Goal: Task Accomplishment & Management: Use online tool/utility

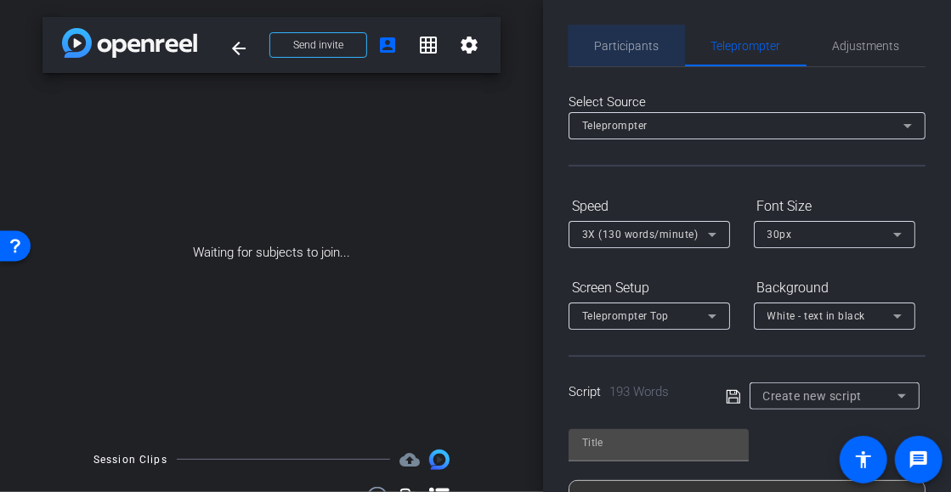
click at [628, 52] on span "Participants" at bounding box center [627, 46] width 65 height 12
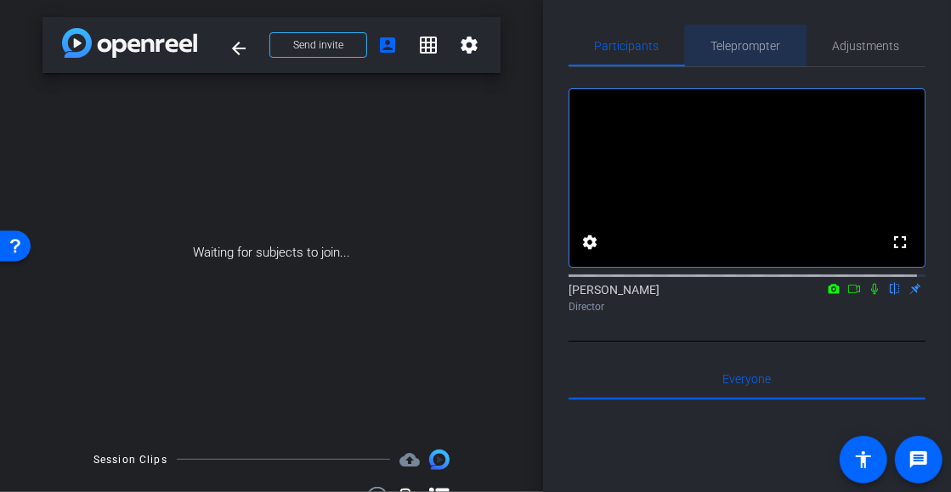
click at [744, 51] on span "Teleprompter" at bounding box center [746, 46] width 70 height 12
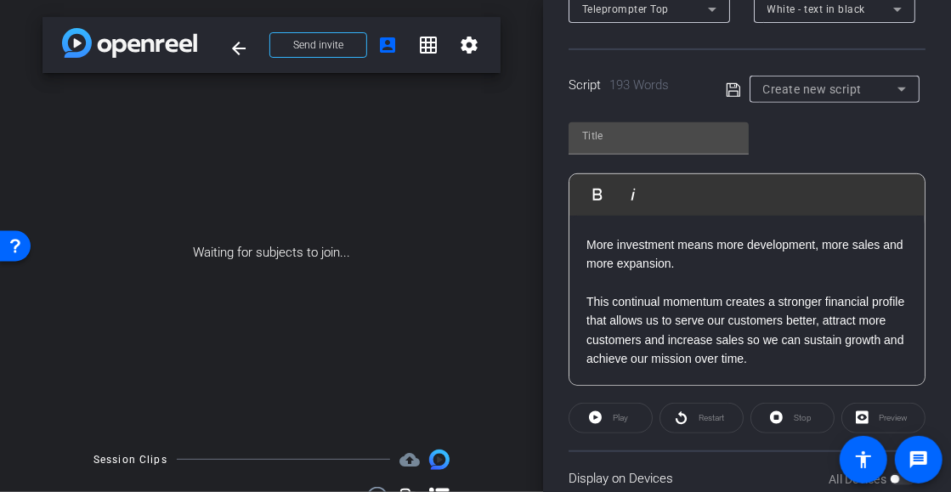
scroll to position [343, 0]
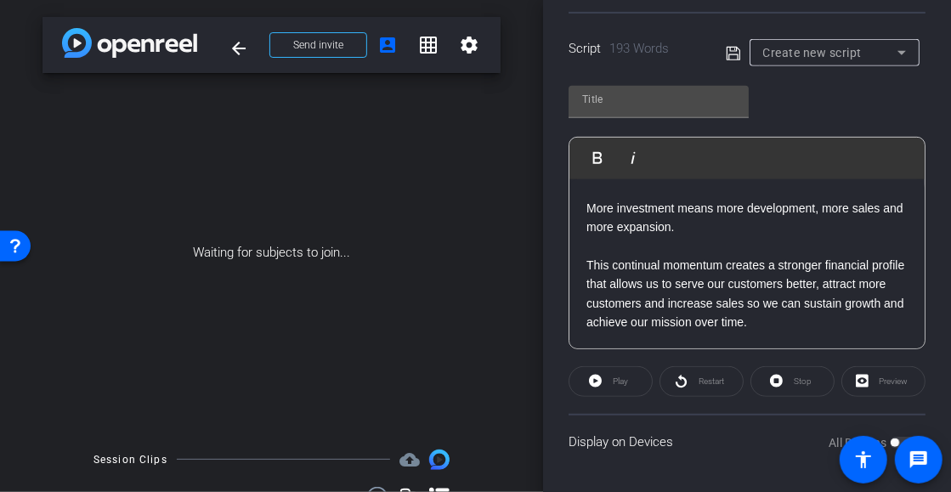
click at [892, 439] on div "All Devices" at bounding box center [872, 442] width 87 height 17
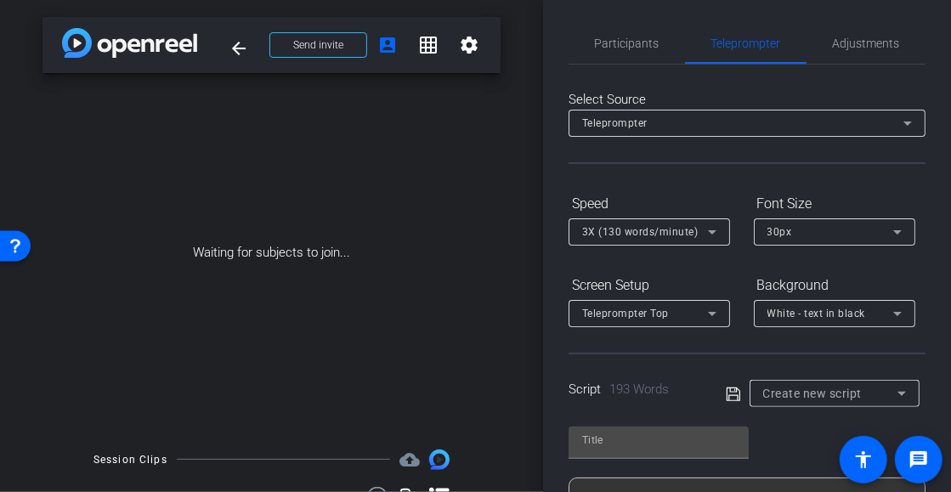
scroll to position [0, 0]
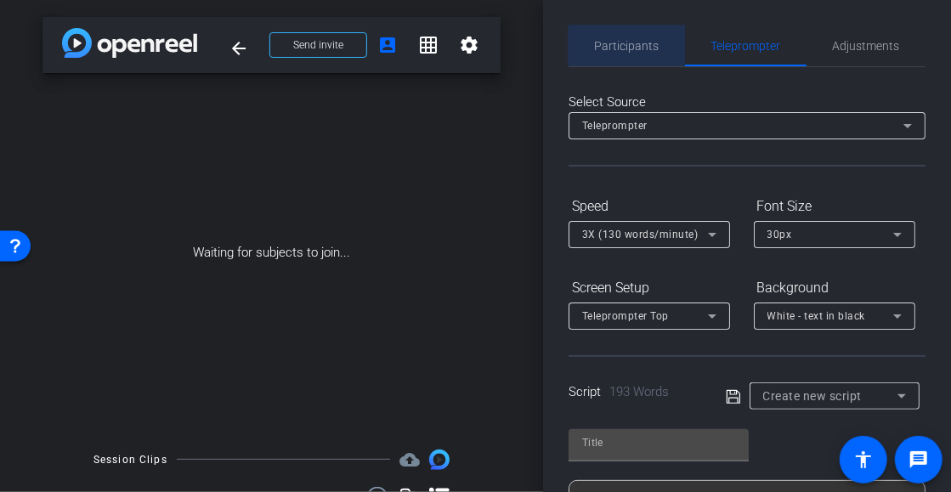
click at [632, 46] on span "Participants" at bounding box center [627, 46] width 65 height 12
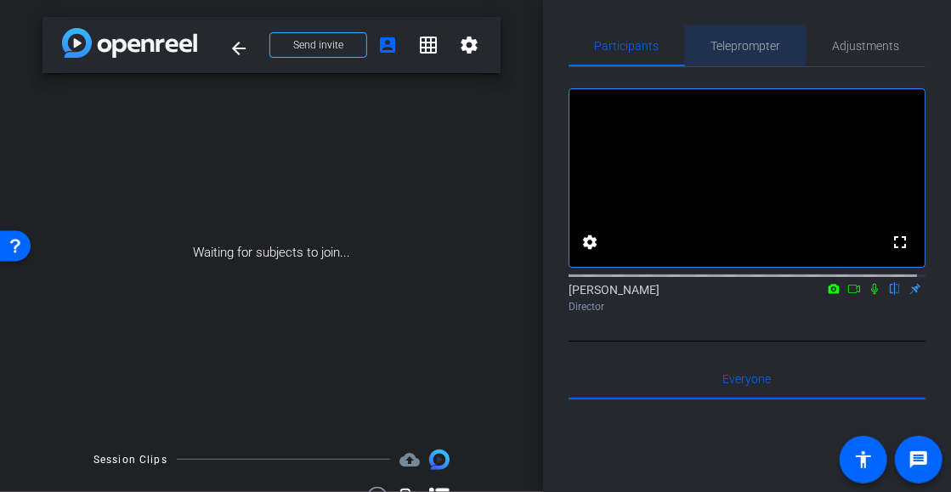
click at [736, 46] on span "Teleprompter" at bounding box center [746, 46] width 70 height 12
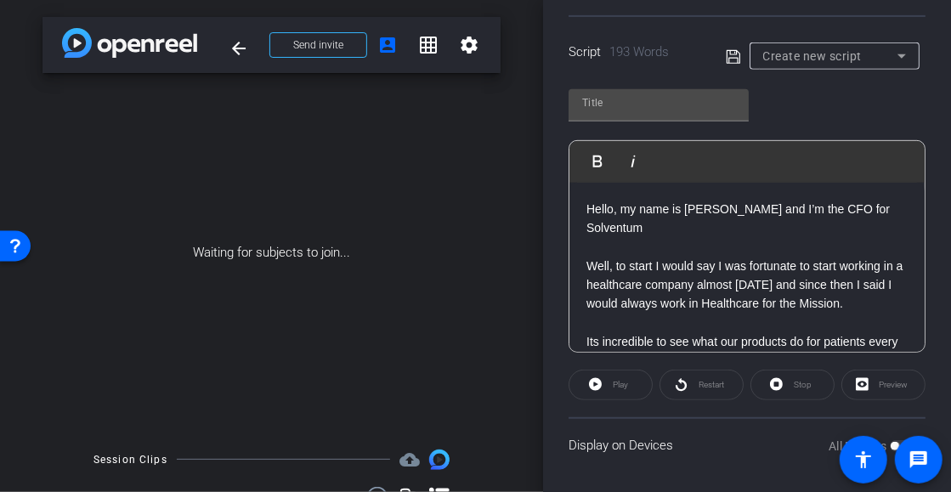
scroll to position [85, 0]
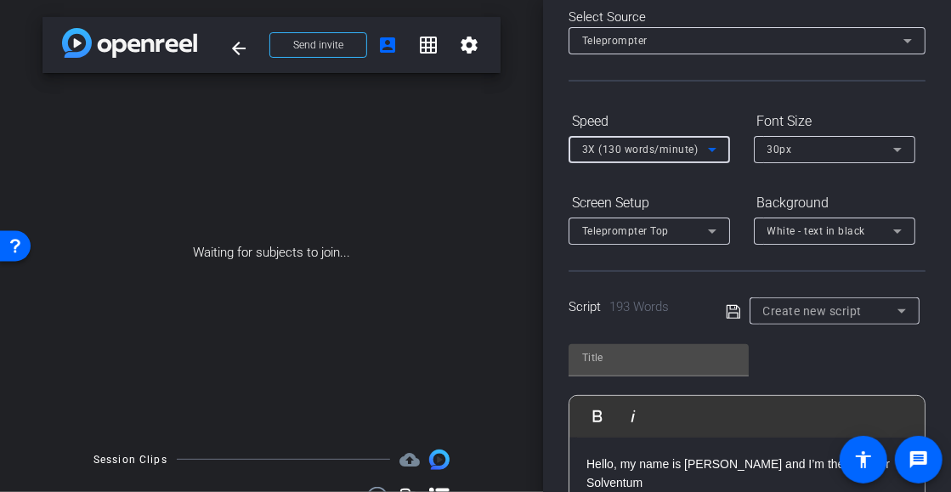
click at [717, 149] on icon at bounding box center [712, 149] width 20 height 20
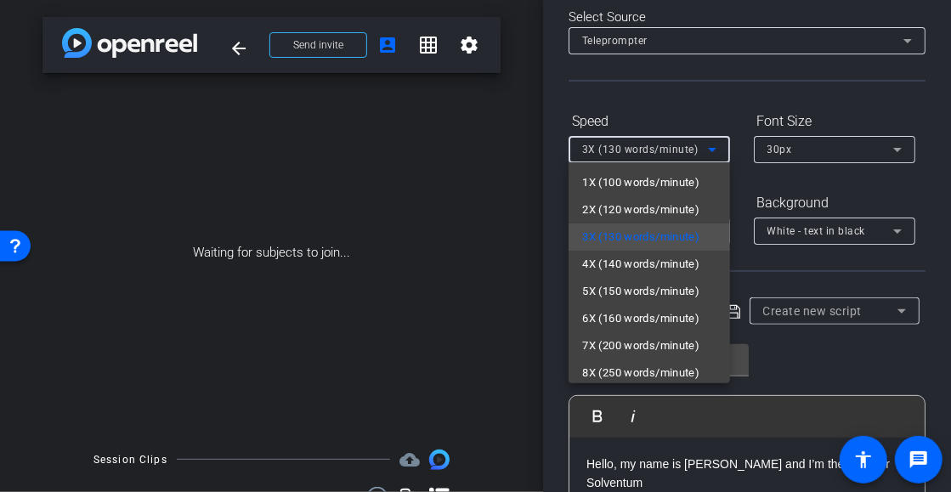
click at [717, 149] on div at bounding box center [475, 246] width 951 height 492
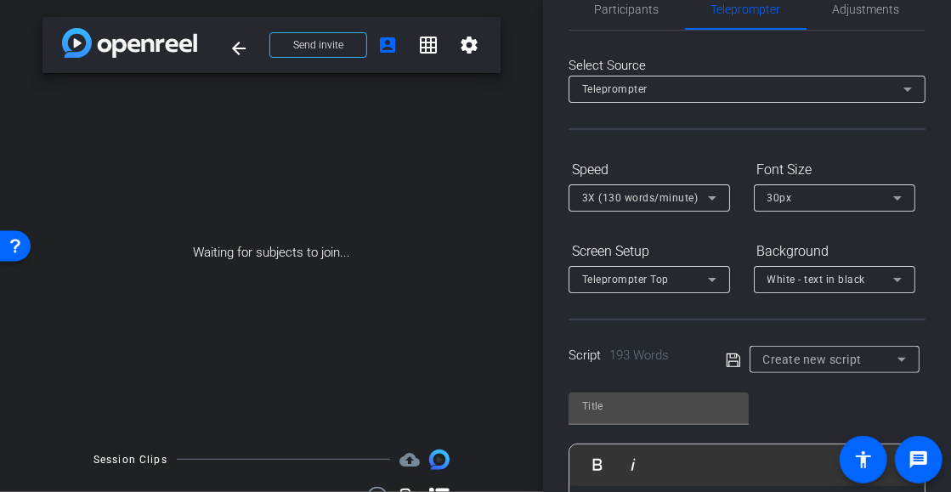
scroll to position [0, 0]
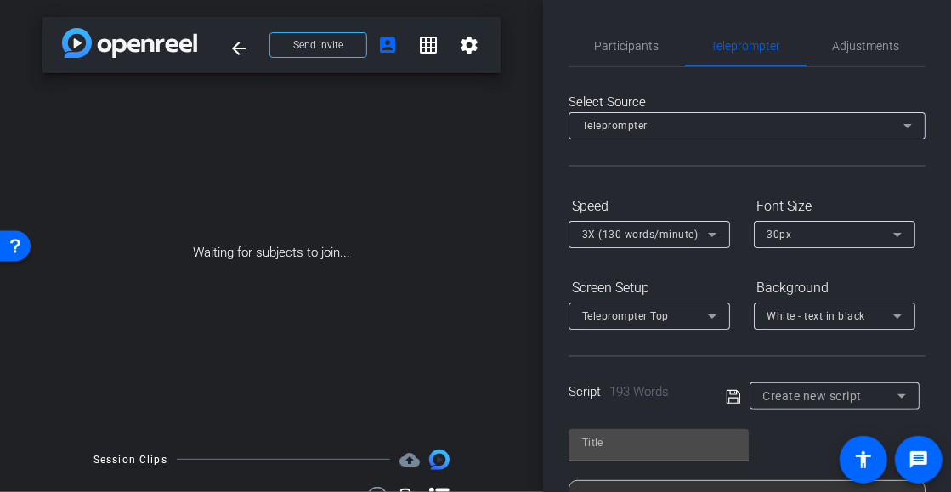
click at [603, 49] on span "Participants" at bounding box center [627, 46] width 65 height 12
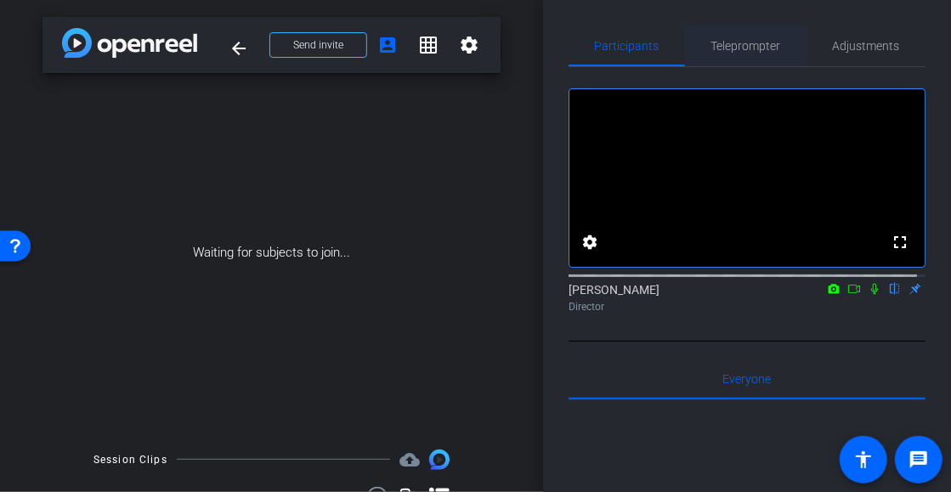
click at [754, 45] on span "Teleprompter" at bounding box center [746, 46] width 70 height 12
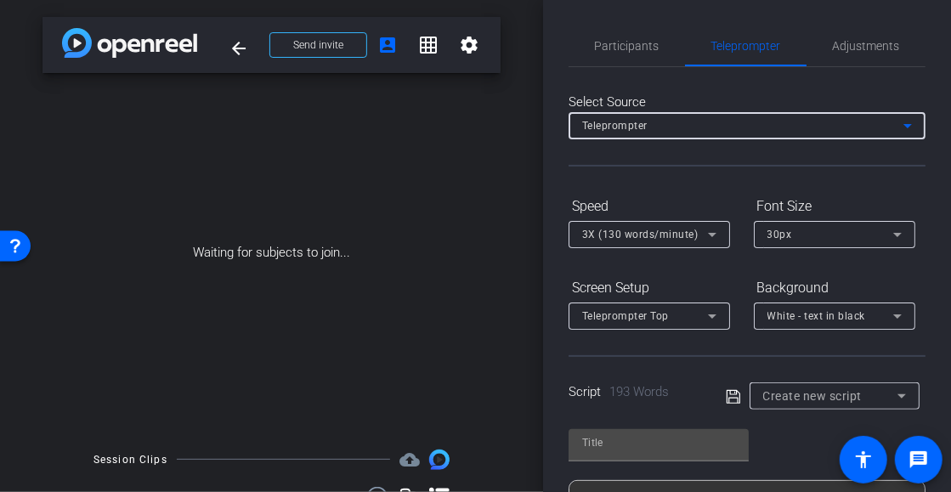
click at [904, 124] on icon at bounding box center [908, 126] width 8 height 4
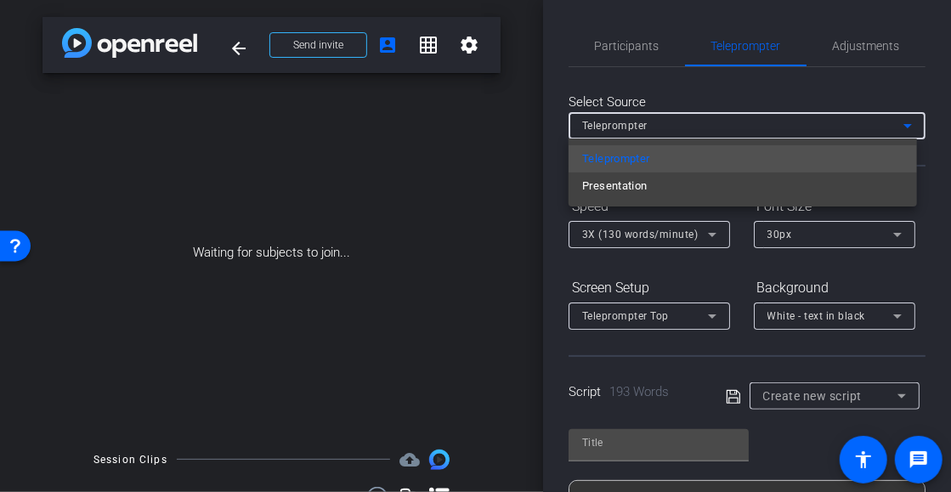
click at [893, 127] on div at bounding box center [475, 246] width 951 height 492
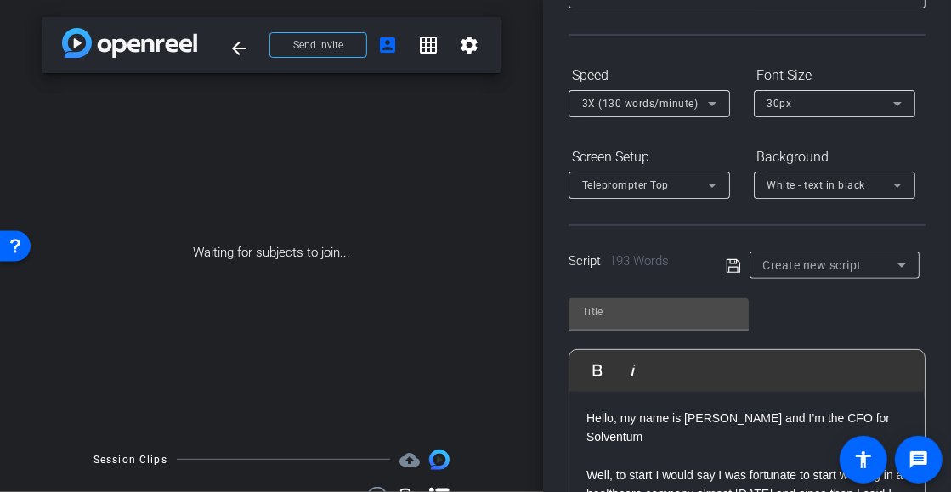
scroll to position [85, 0]
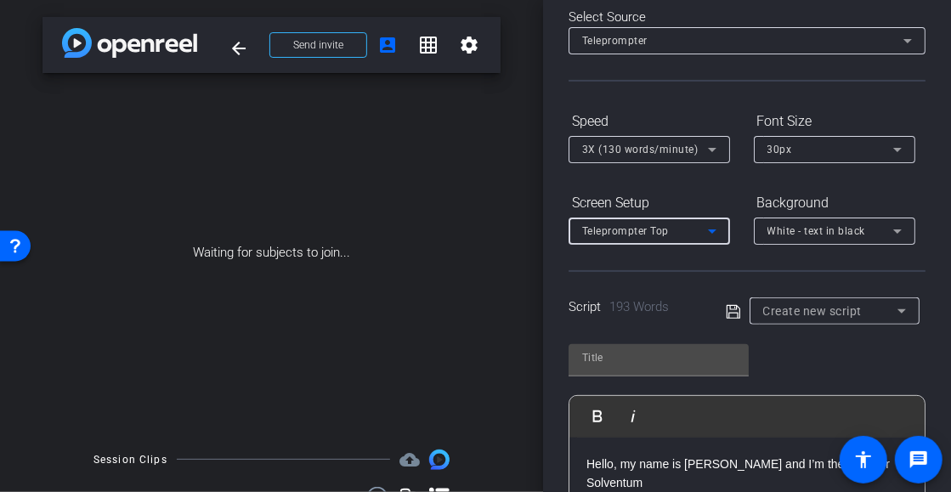
click at [711, 228] on icon at bounding box center [712, 231] width 20 height 20
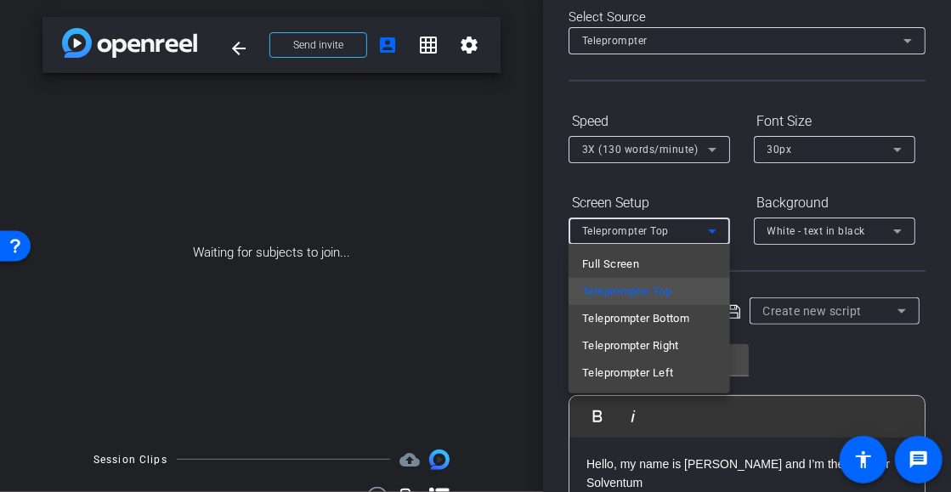
click at [711, 228] on div at bounding box center [475, 246] width 951 height 492
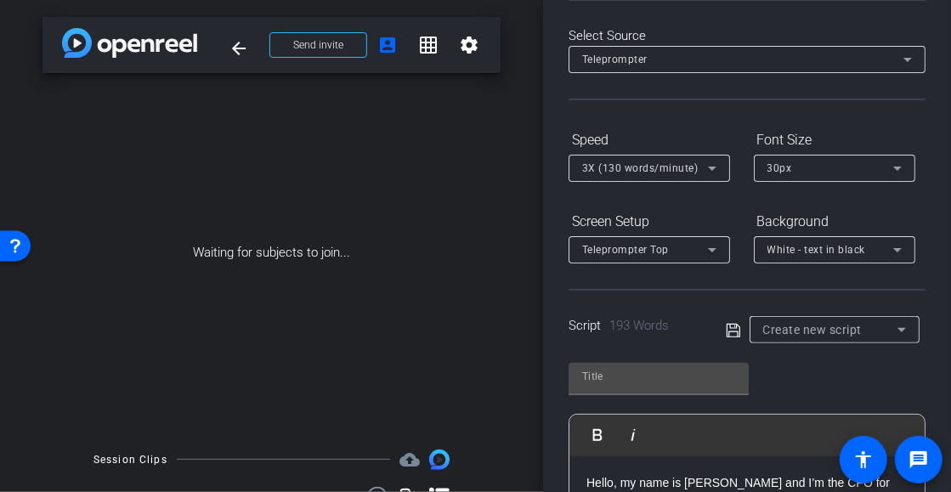
scroll to position [0, 0]
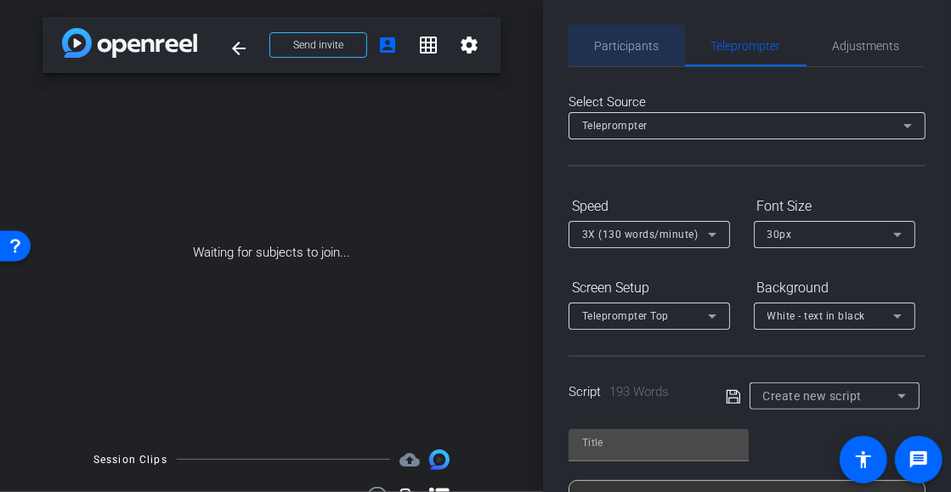
click at [641, 53] on span "Participants" at bounding box center [627, 45] width 65 height 41
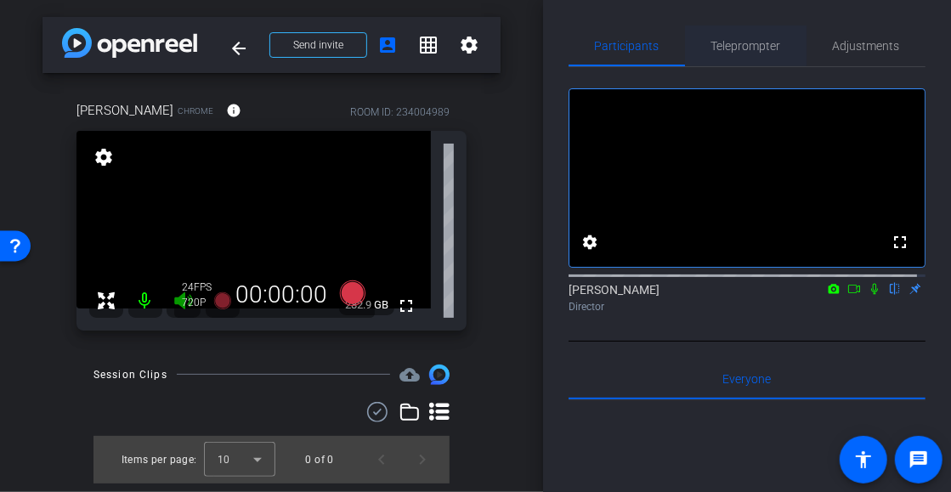
click at [744, 50] on span "Teleprompter" at bounding box center [746, 46] width 70 height 12
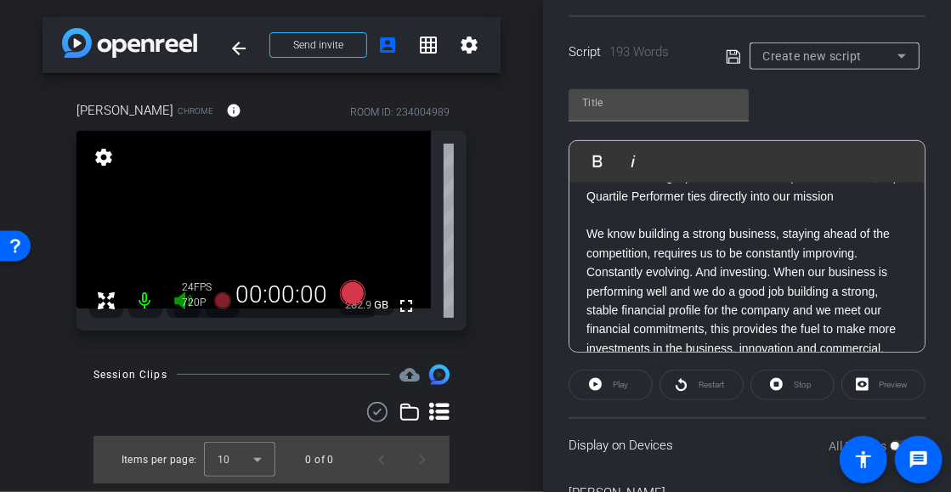
scroll to position [340, 0]
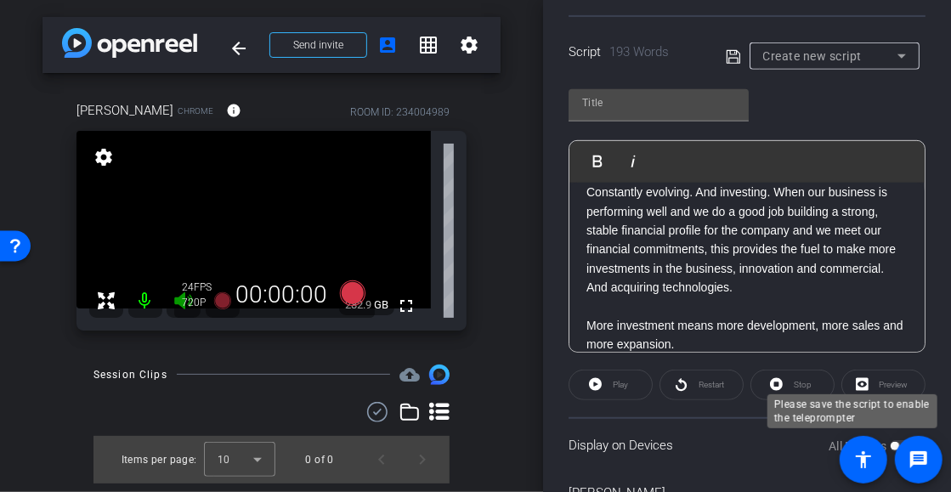
click at [892, 444] on div "All Devices" at bounding box center [872, 446] width 87 height 17
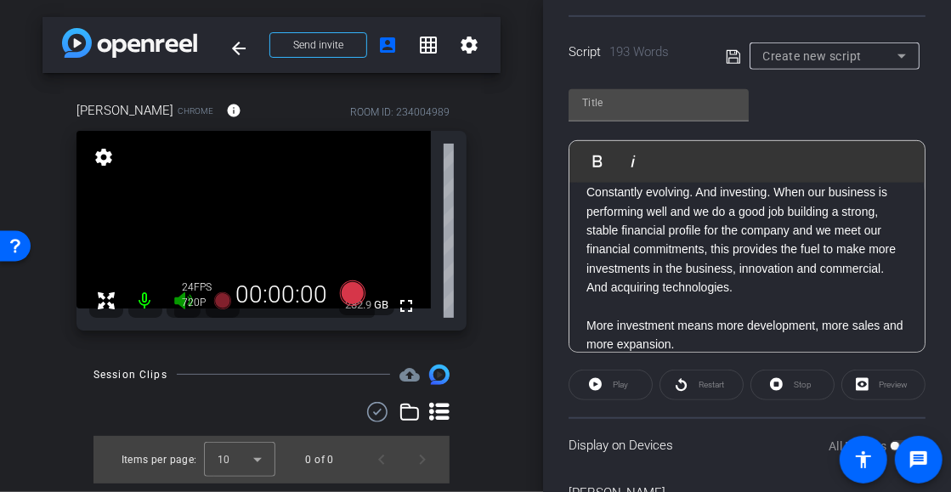
click at [893, 443] on div "All Devices" at bounding box center [872, 446] width 87 height 17
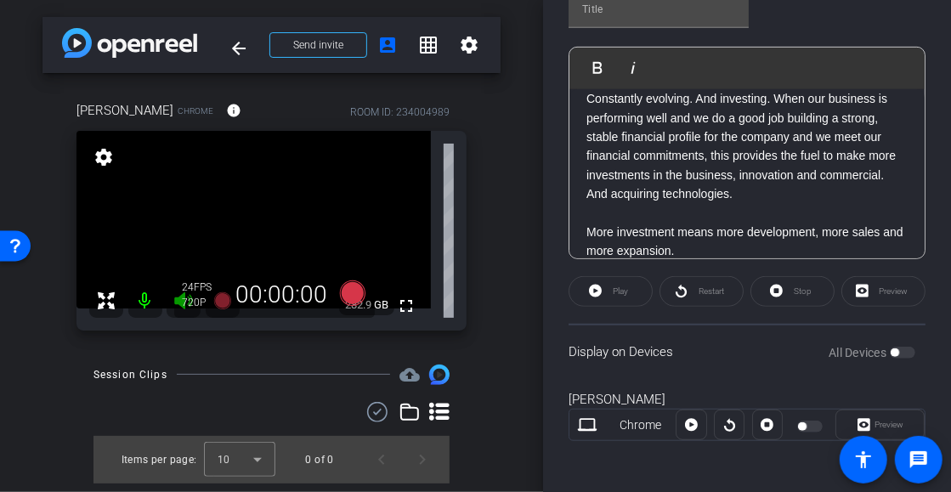
scroll to position [435, 0]
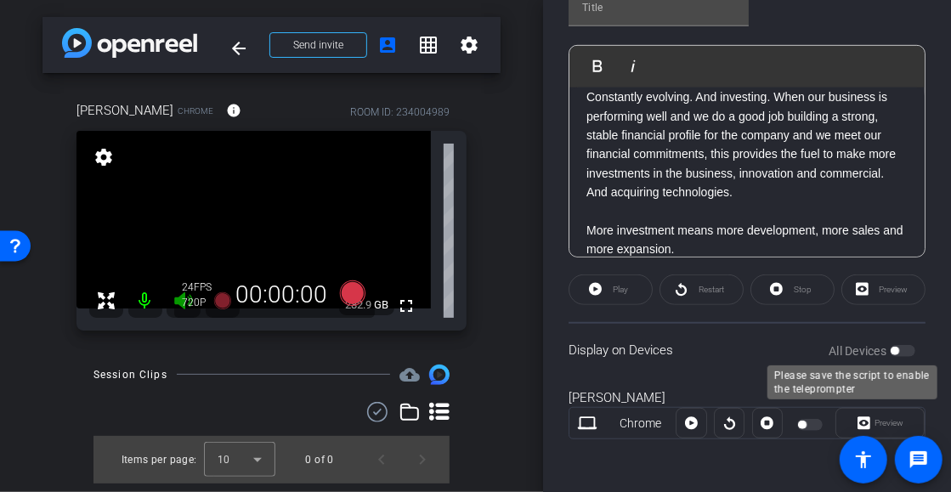
click at [892, 348] on div "All Devices" at bounding box center [872, 351] width 87 height 17
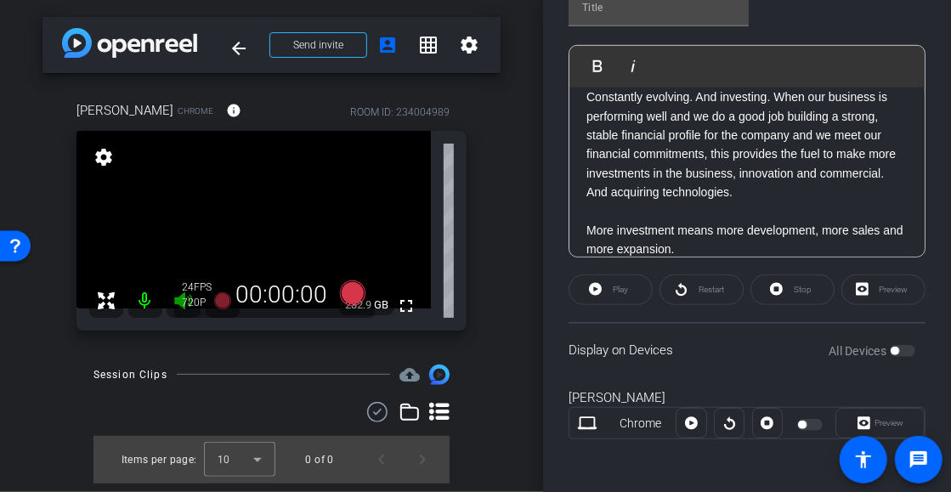
click at [899, 346] on div "All Devices" at bounding box center [872, 351] width 87 height 17
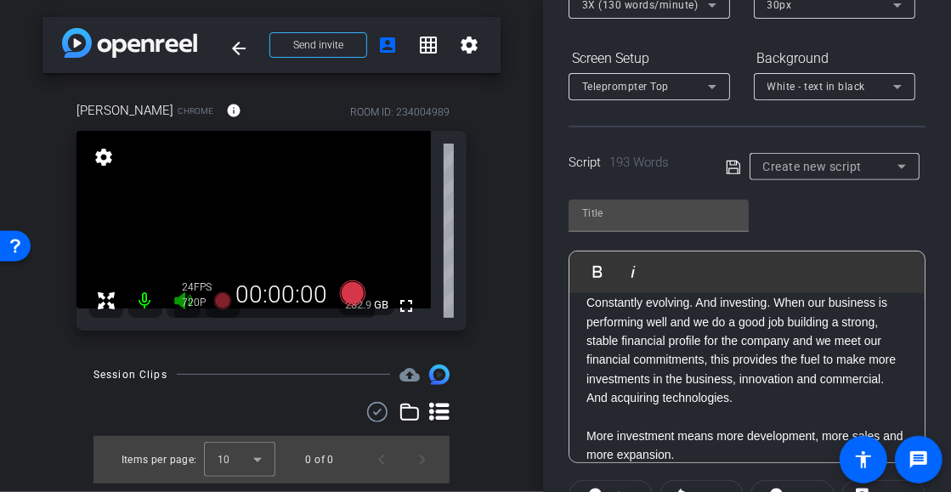
scroll to position [265, 0]
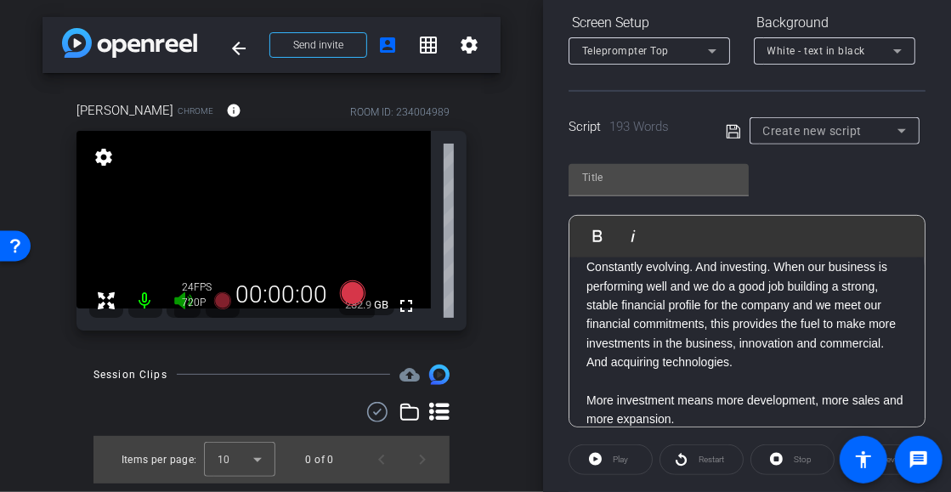
click at [870, 133] on div "Create new script" at bounding box center [830, 131] width 134 height 20
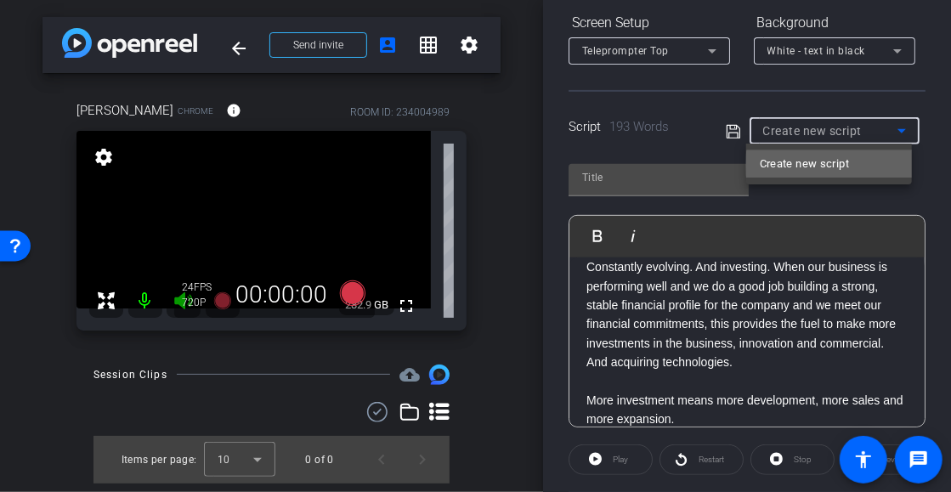
click at [847, 165] on span "Create new script" at bounding box center [804, 164] width 89 height 20
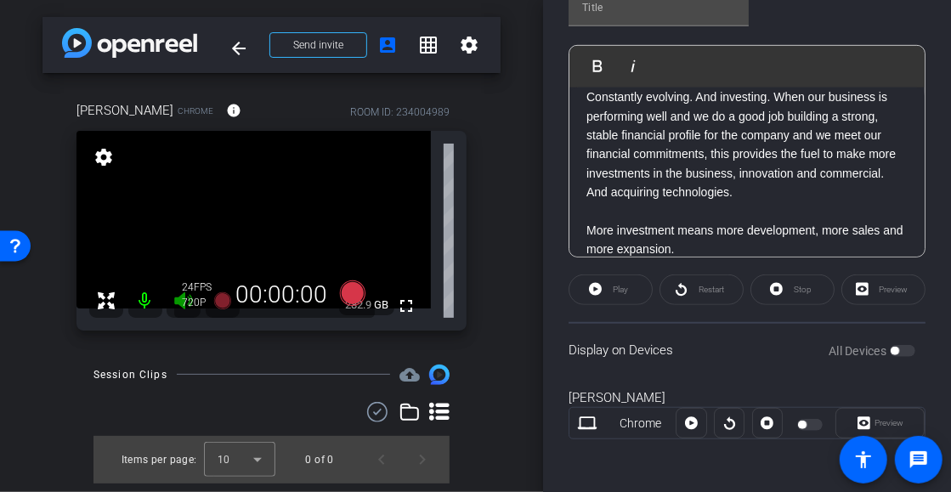
scroll to position [425, 0]
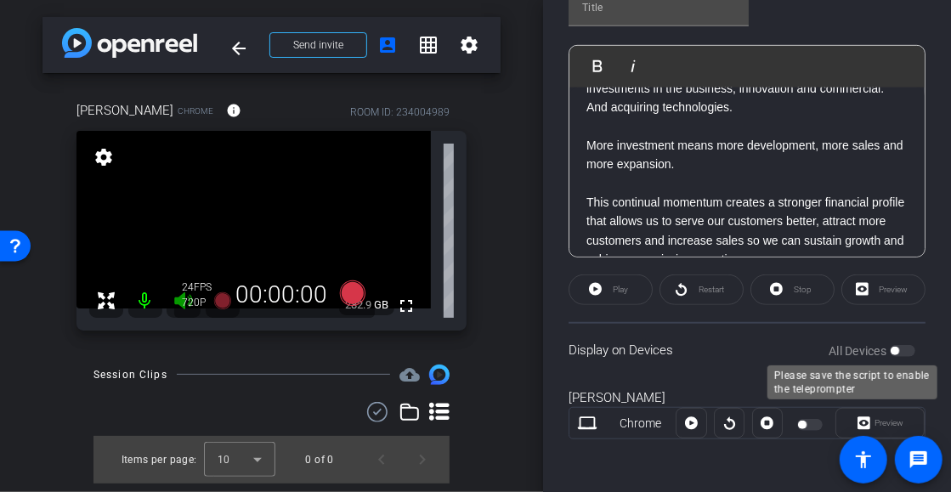
click at [897, 346] on div "All Devices" at bounding box center [872, 351] width 87 height 17
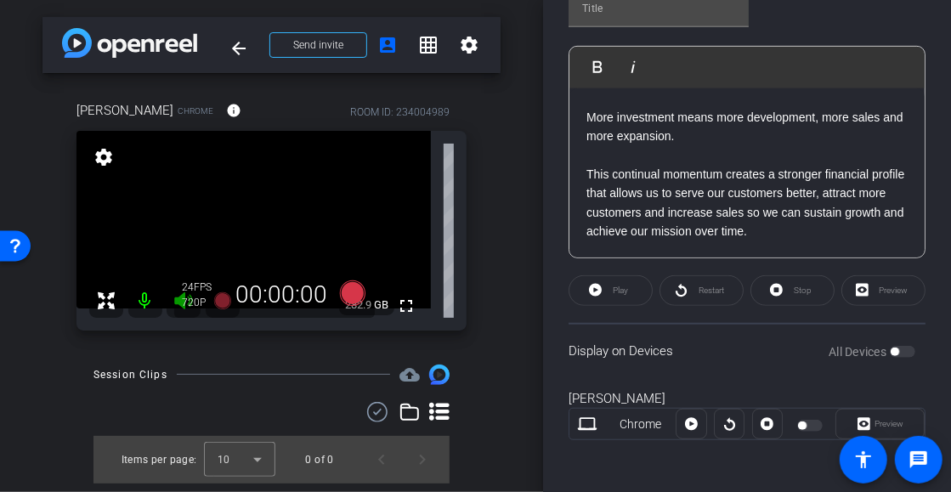
scroll to position [435, 0]
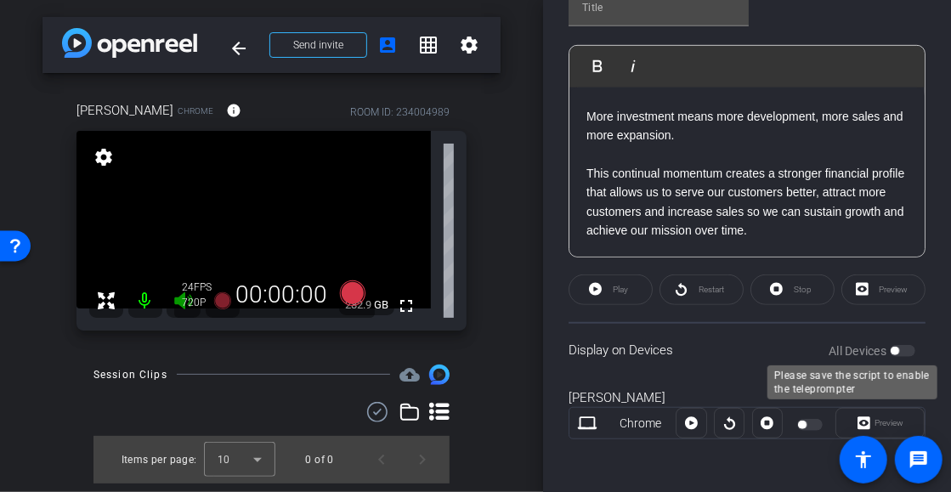
click at [889, 343] on div "All Devices" at bounding box center [872, 351] width 87 height 17
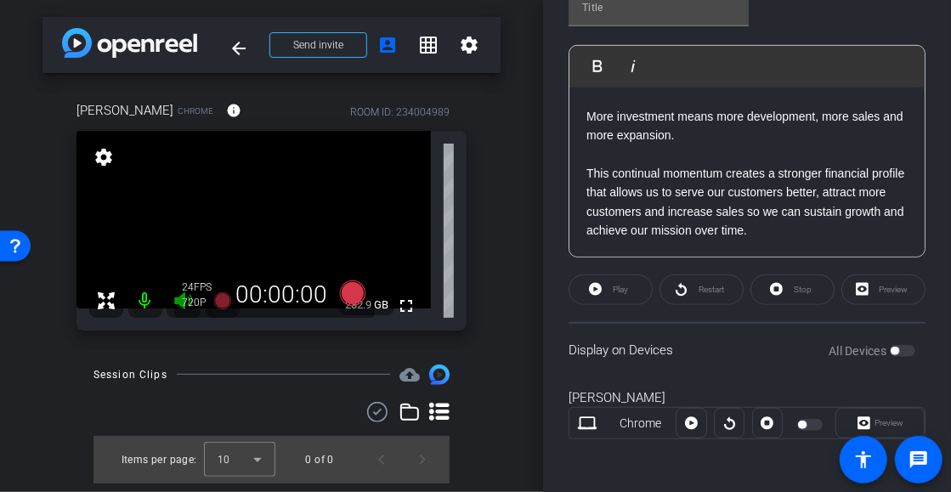
click at [596, 390] on div "[PERSON_NAME]" at bounding box center [747, 398] width 357 height 20
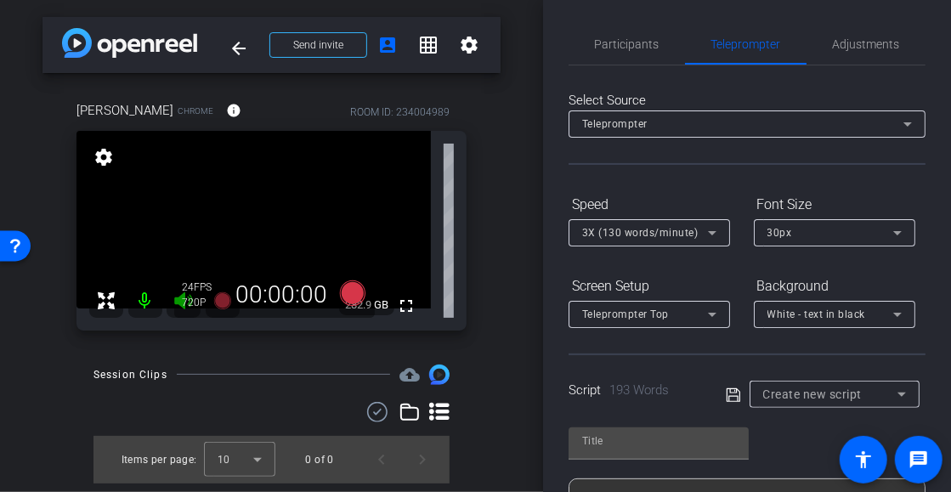
scroll to position [0, 0]
click at [638, 49] on span "Participants" at bounding box center [627, 46] width 65 height 12
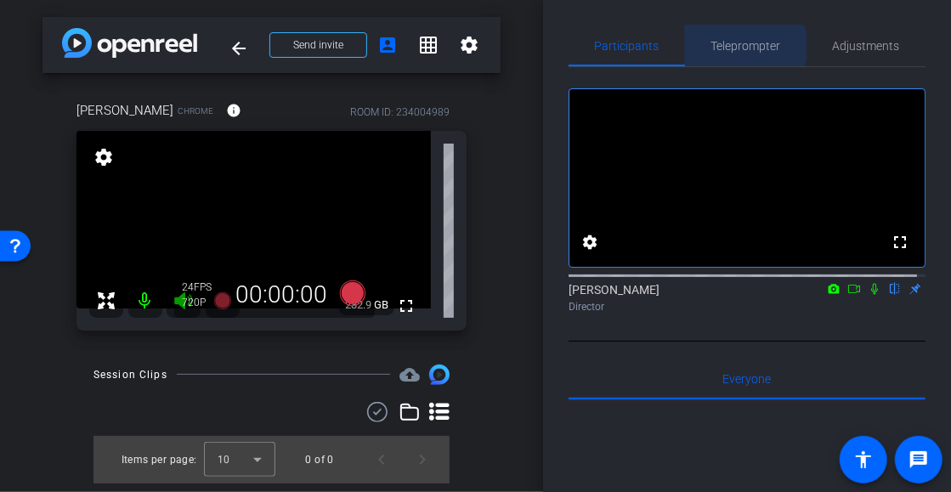
click at [734, 46] on span "Teleprompter" at bounding box center [746, 46] width 70 height 12
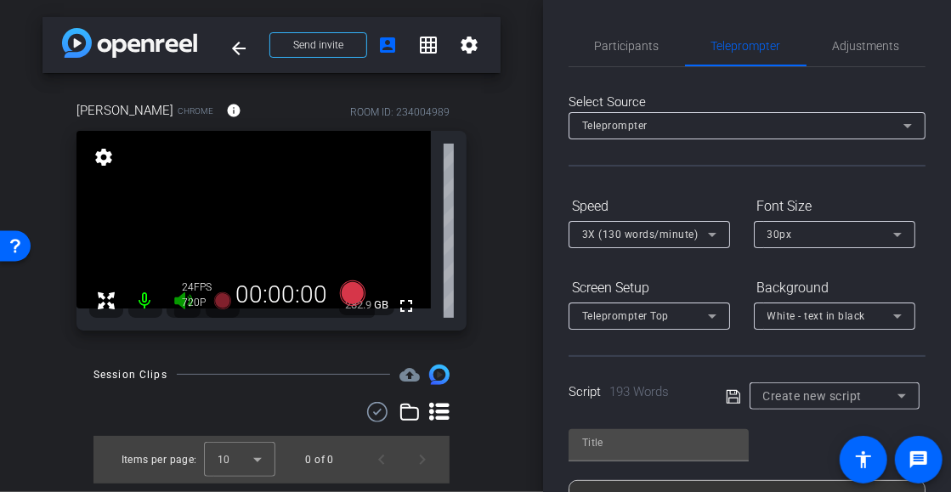
scroll to position [85, 0]
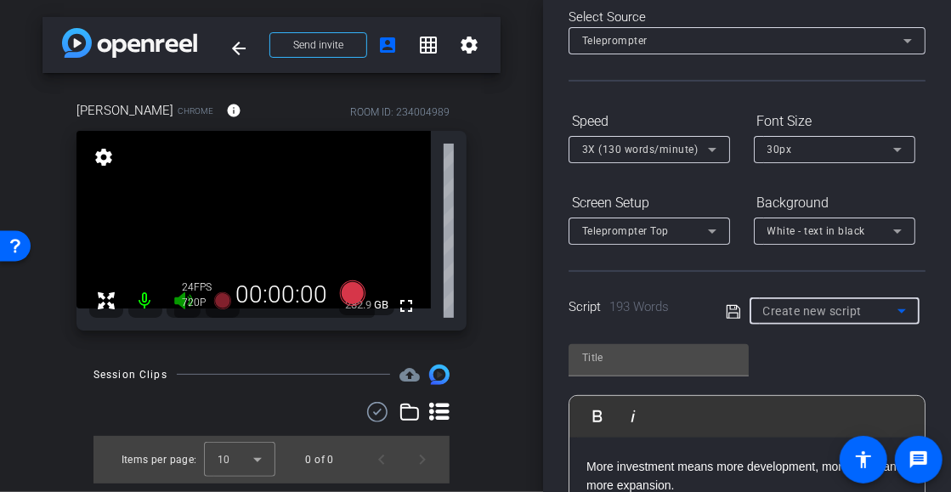
click at [878, 308] on div "Create new script" at bounding box center [830, 311] width 134 height 20
click at [819, 341] on span "Create new script" at bounding box center [804, 344] width 89 height 20
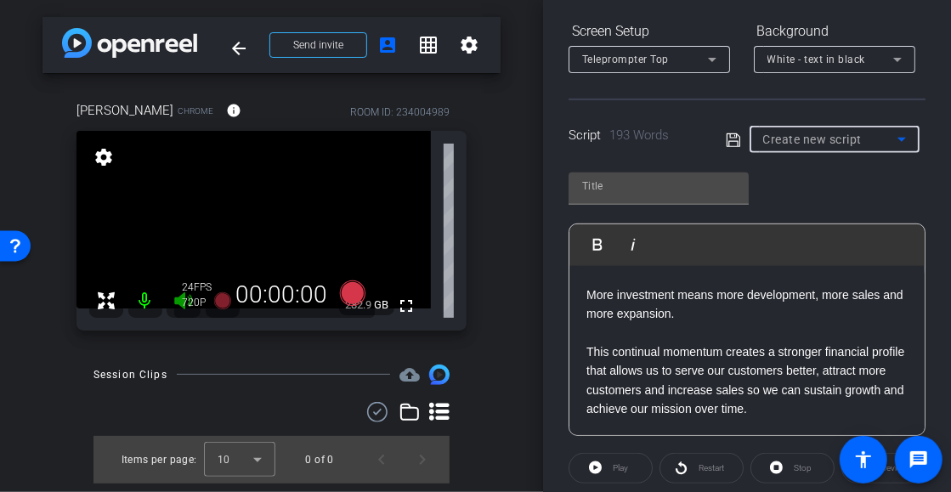
scroll to position [435, 0]
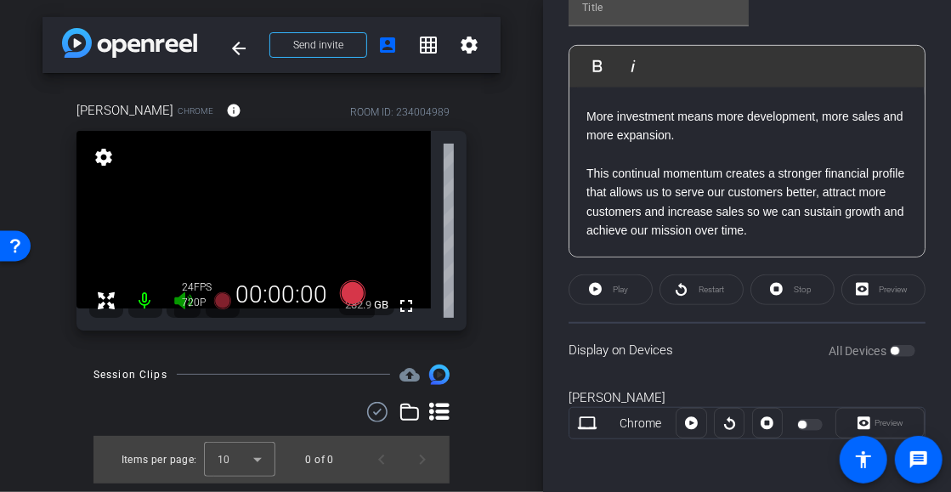
click at [881, 285] on div "Preview" at bounding box center [883, 290] width 84 height 31
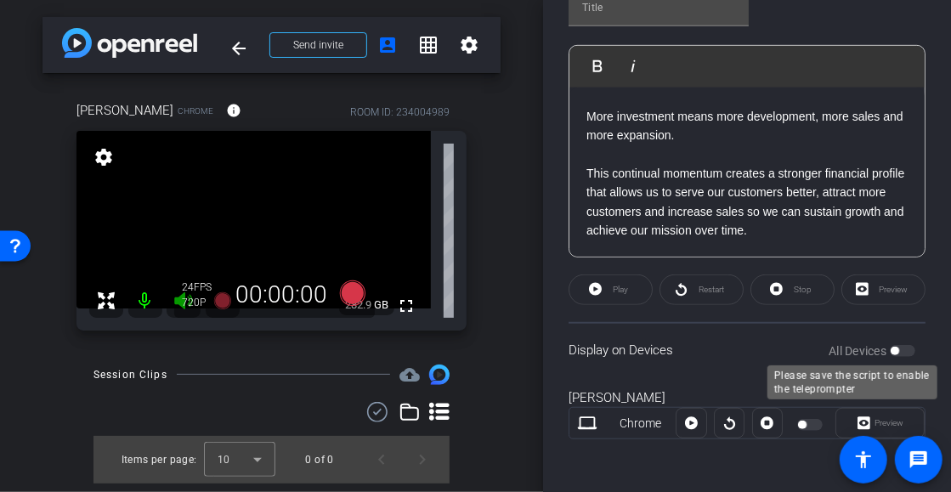
click at [870, 343] on label "All Devices" at bounding box center [859, 351] width 61 height 17
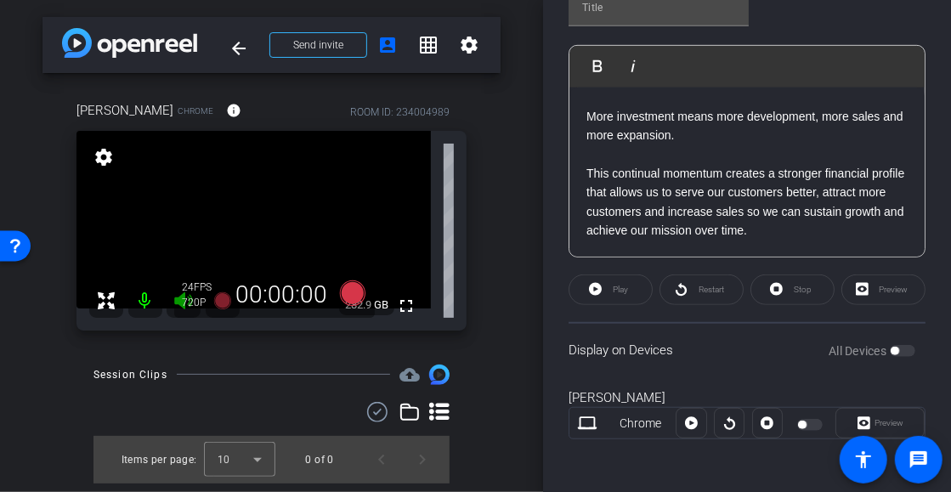
click at [842, 348] on label "All Devices" at bounding box center [859, 351] width 61 height 17
click at [874, 346] on label "All Devices" at bounding box center [859, 351] width 61 height 17
click at [891, 344] on div "All Devices" at bounding box center [872, 351] width 87 height 17
click at [895, 348] on div "All Devices" at bounding box center [872, 351] width 87 height 17
click at [651, 346] on div "Display on Devices All Devices" at bounding box center [747, 349] width 357 height 55
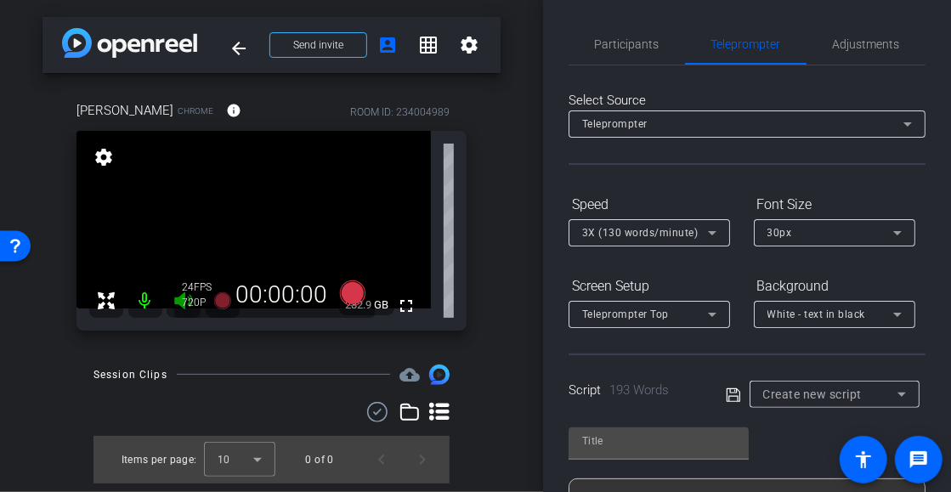
scroll to position [0, 0]
click at [904, 128] on icon at bounding box center [908, 126] width 20 height 20
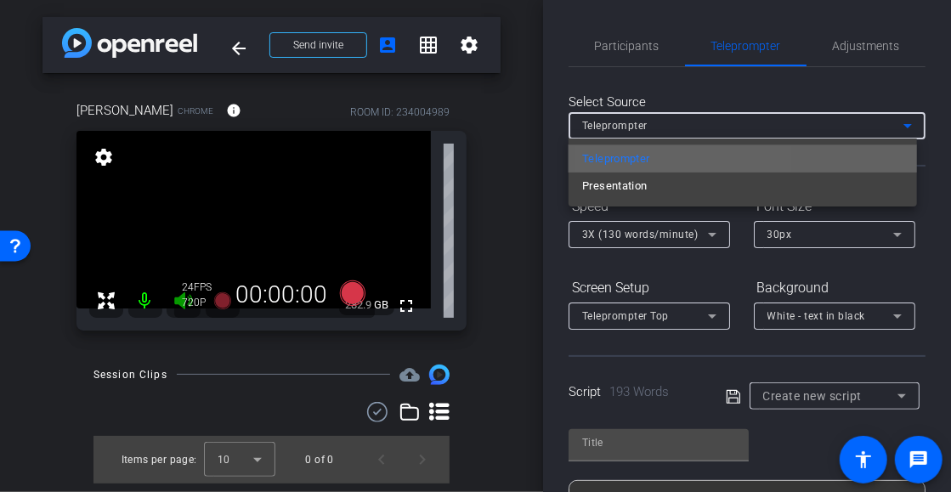
click at [637, 160] on span "Teleprompter" at bounding box center [616, 159] width 68 height 20
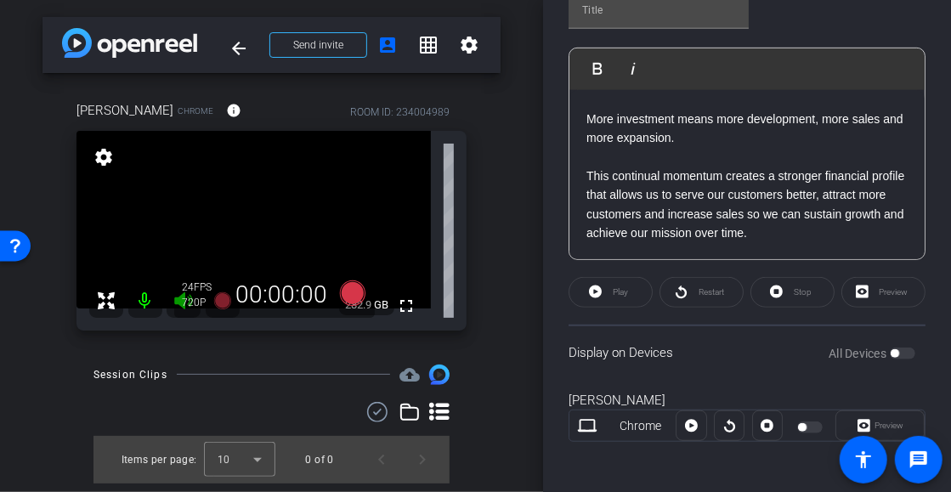
scroll to position [435, 0]
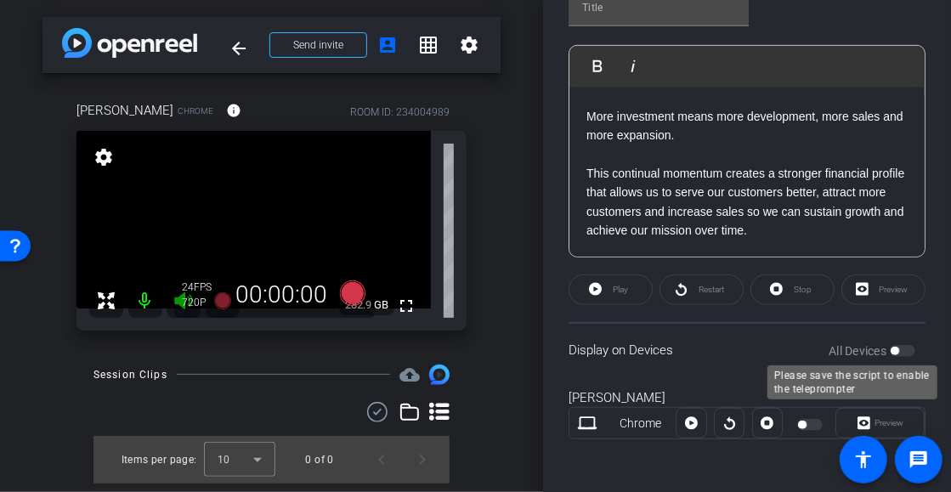
click at [896, 349] on div "All Devices" at bounding box center [872, 351] width 87 height 17
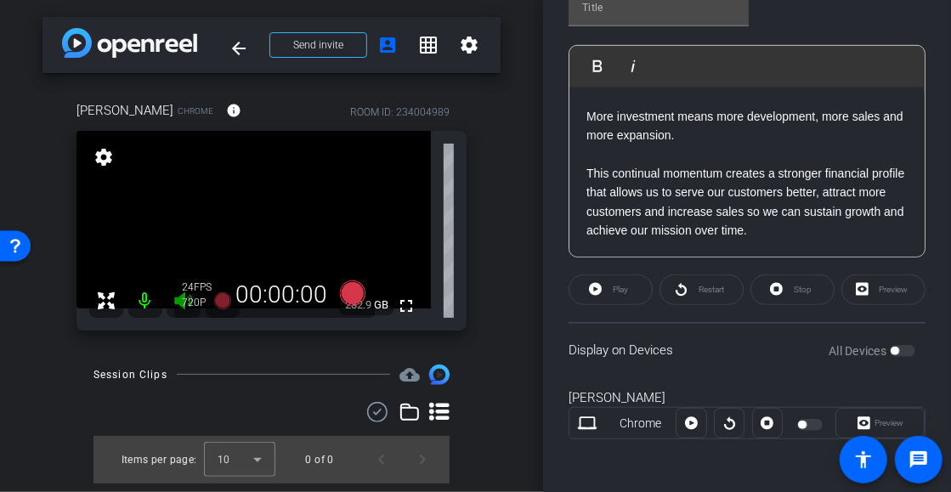
drag, startPoint x: 886, startPoint y: 284, endPoint x: 814, endPoint y: 280, distance: 71.5
click at [884, 284] on div "Preview" at bounding box center [883, 290] width 84 height 31
click at [802, 281] on div "Stop" at bounding box center [793, 290] width 84 height 31
click at [701, 281] on div "Restart" at bounding box center [702, 290] width 84 height 31
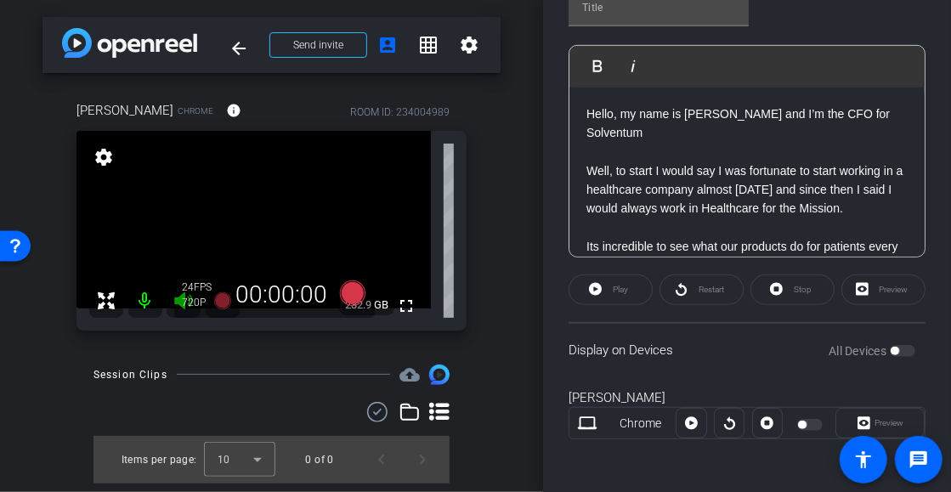
scroll to position [350, 0]
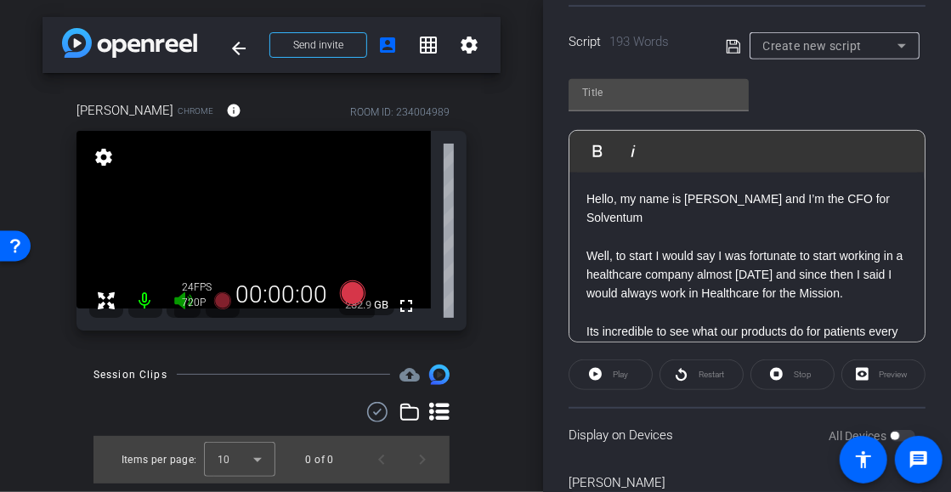
drag, startPoint x: 592, startPoint y: 199, endPoint x: 859, endPoint y: 265, distance: 275.8
click at [592, 196] on p "Hello, my name is [PERSON_NAME] and I’m the CFO for Solventum" at bounding box center [746, 209] width 321 height 38
drag, startPoint x: 598, startPoint y: 258, endPoint x: 575, endPoint y: 210, distance: 53.6
click at [598, 256] on p "Well, to start I would say I was fortunate to start working in a healthcare com…" at bounding box center [746, 274] width 321 height 57
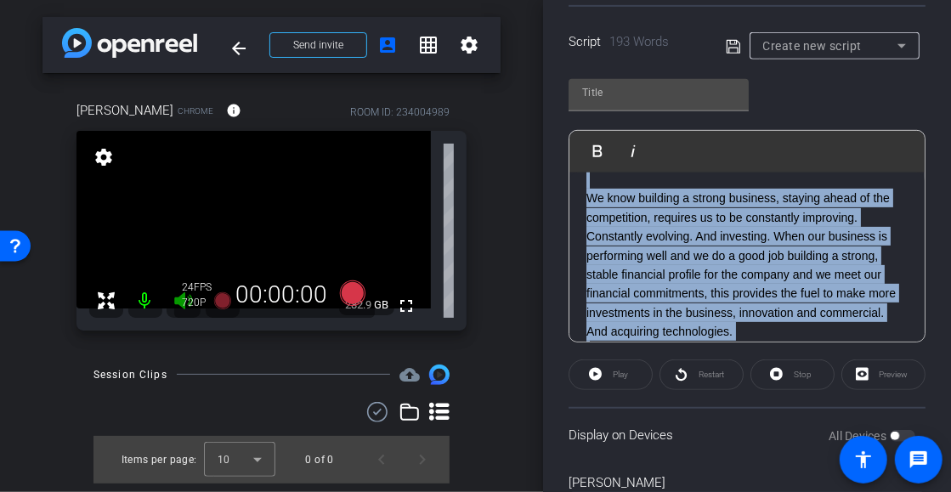
scroll to position [473, 0]
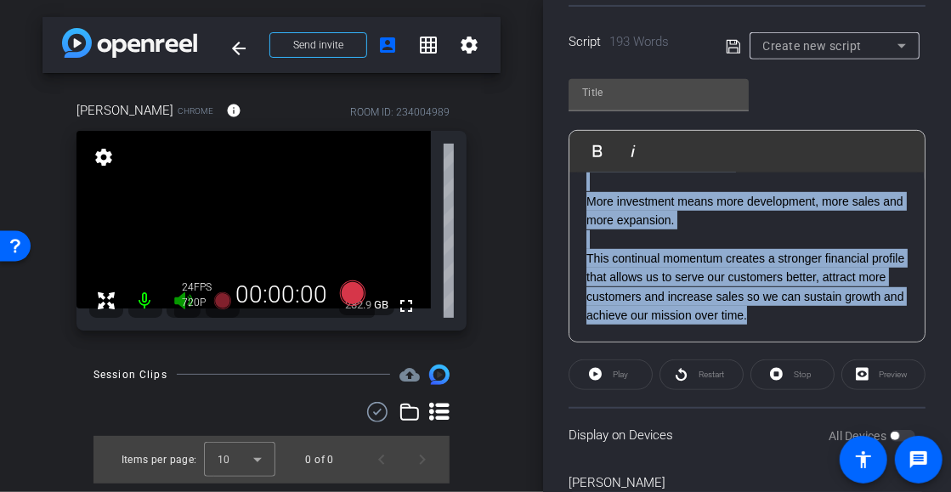
drag, startPoint x: 592, startPoint y: 197, endPoint x: 775, endPoint y: 288, distance: 204.9
click at [834, 307] on div "Hello, my name is [PERSON_NAME] and I’m the CFO for Solventum Well, to start I …" at bounding box center [746, 31] width 355 height 624
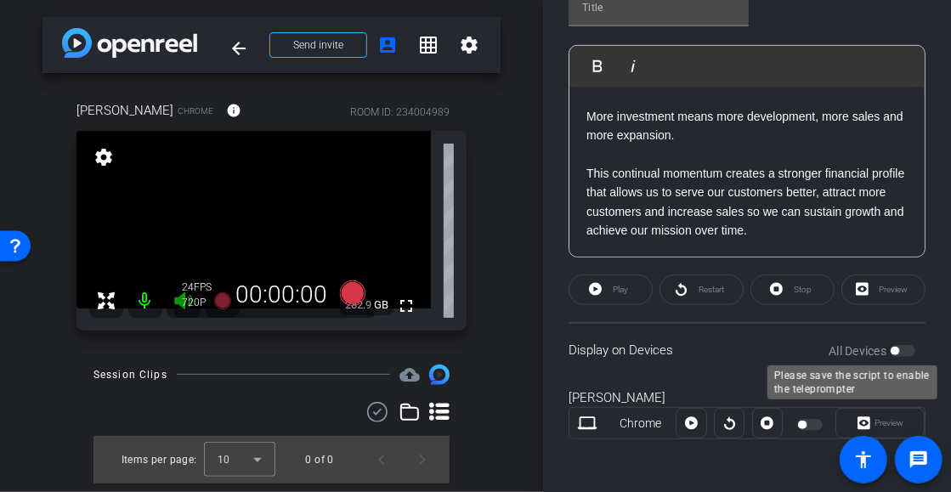
click at [894, 348] on div "All Devices" at bounding box center [872, 351] width 87 height 17
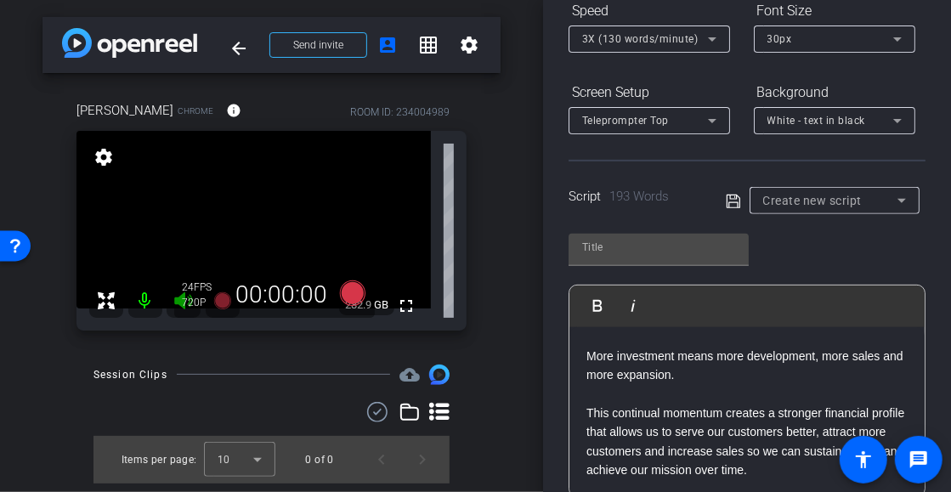
scroll to position [180, 0]
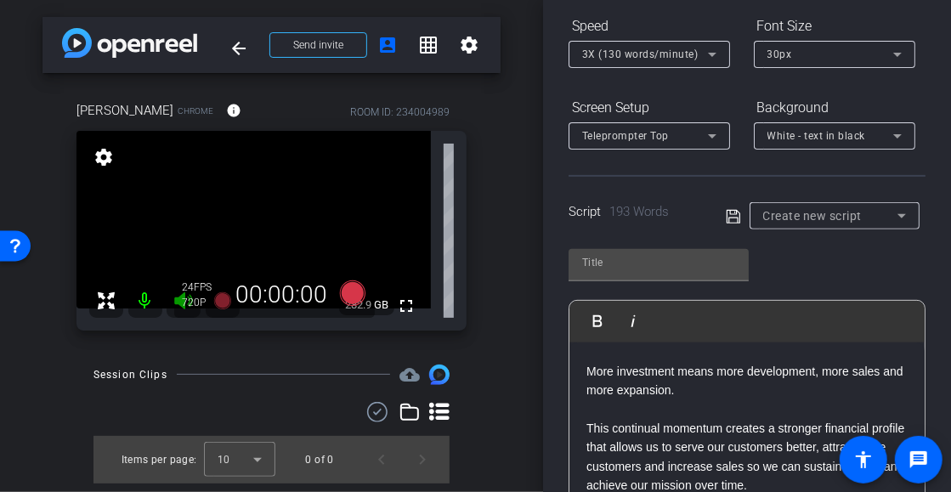
click at [728, 218] on icon at bounding box center [733, 217] width 15 height 20
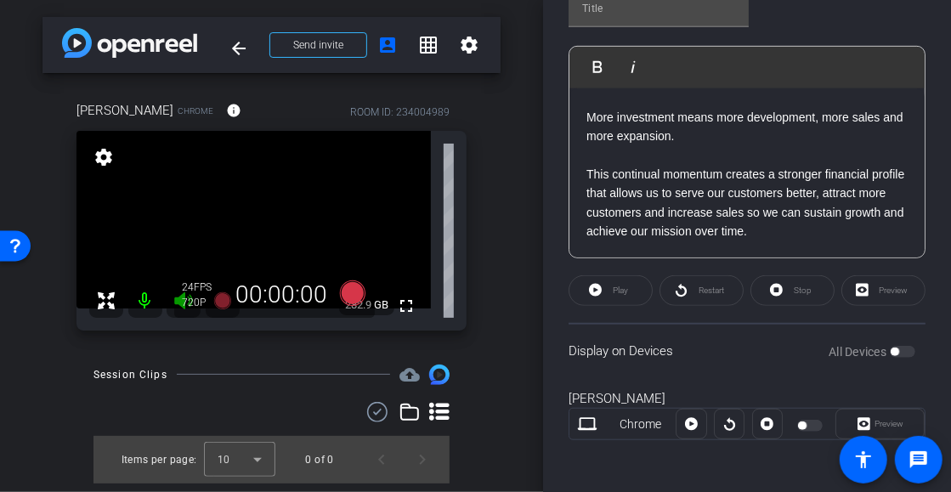
scroll to position [435, 0]
type input "Default title 9819"
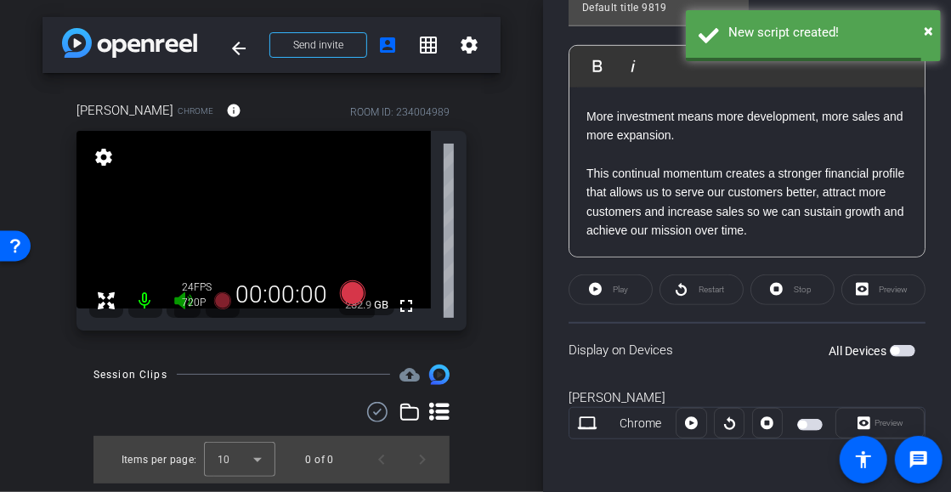
click at [898, 348] on span "button" at bounding box center [902, 351] width 25 height 12
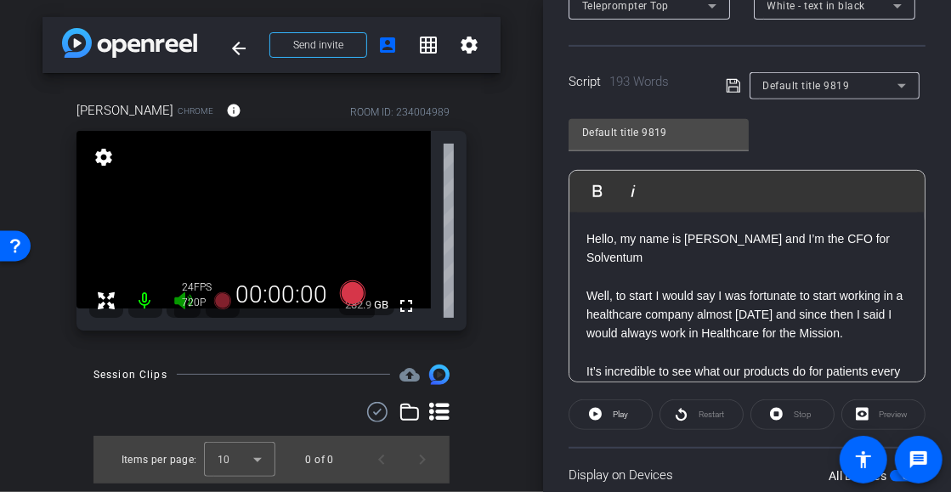
scroll to position [350, 0]
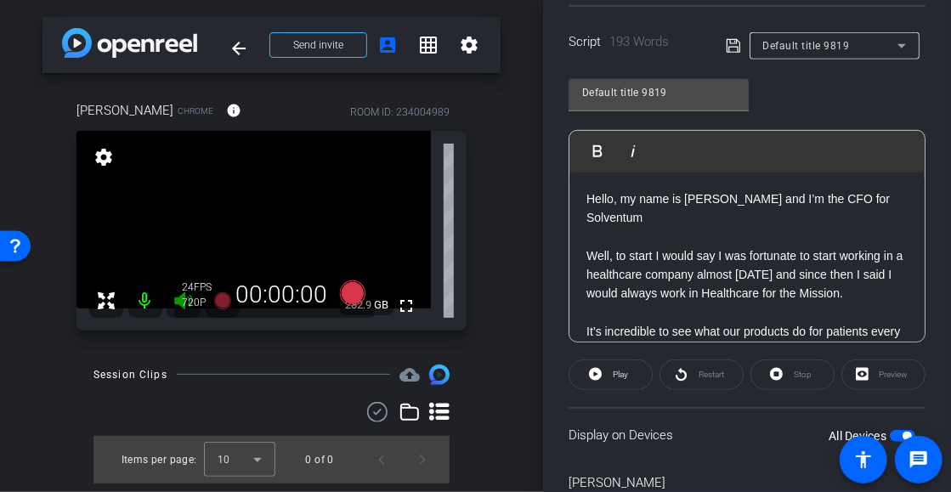
click at [286, 393] on div "Session Clips cloud_upload Items per page: 10 0 of 0" at bounding box center [271, 424] width 458 height 119
click at [347, 289] on icon at bounding box center [351, 292] width 25 height 25
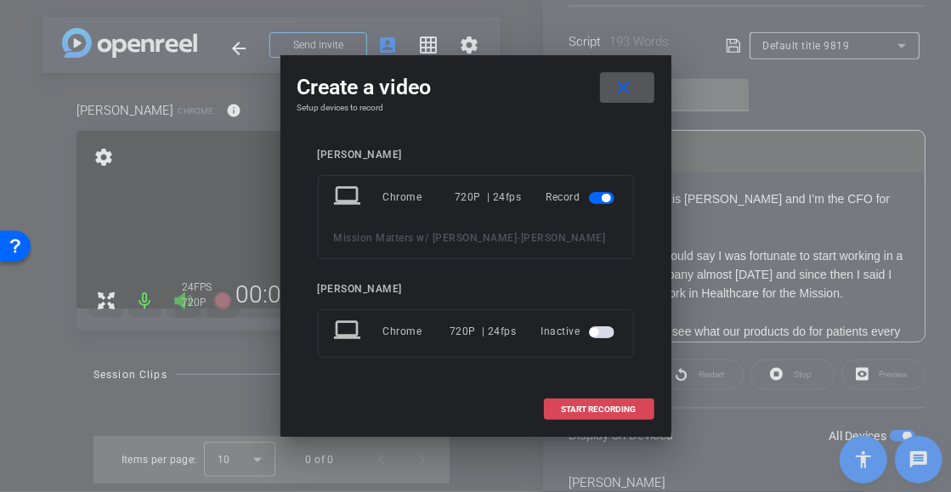
click at [586, 411] on span "START RECORDING" at bounding box center [599, 409] width 75 height 8
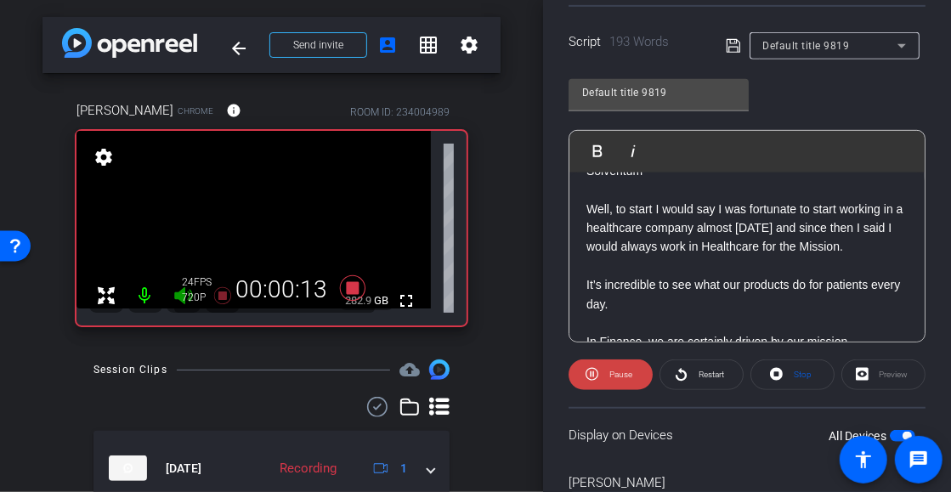
scroll to position [85, 0]
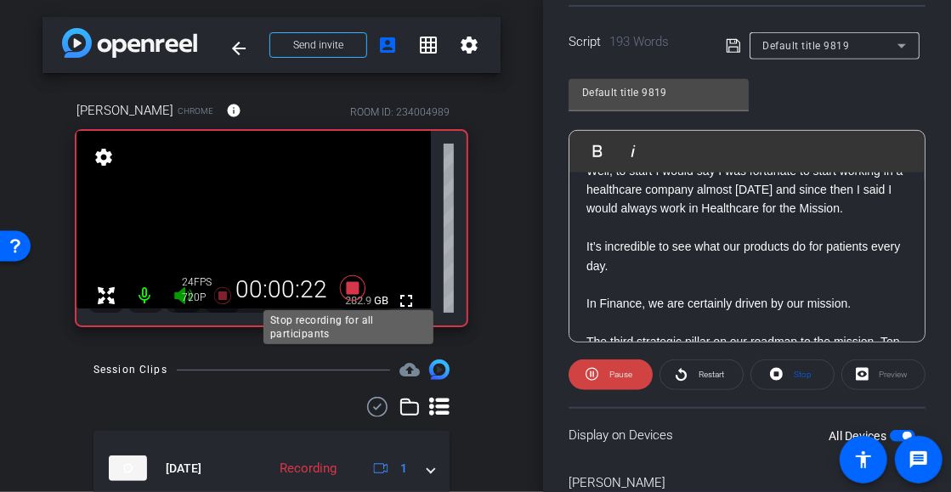
click at [352, 288] on icon at bounding box center [351, 287] width 25 height 25
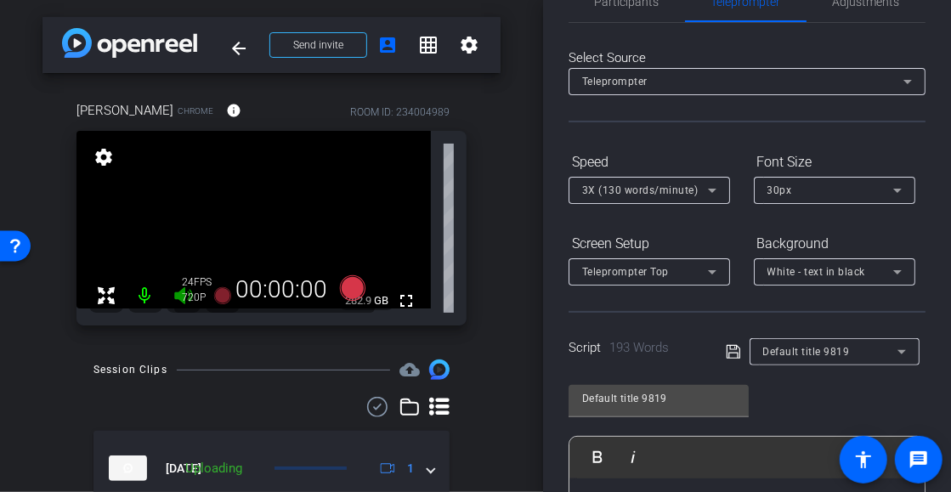
scroll to position [10, 0]
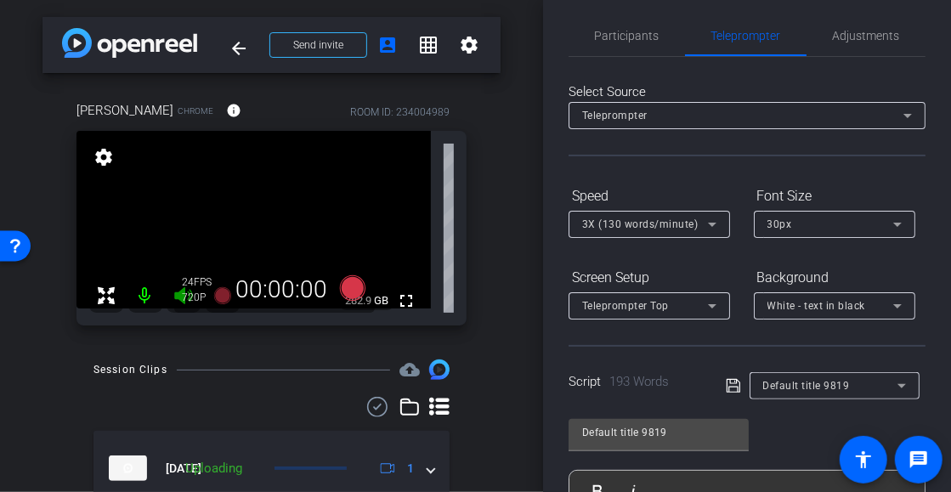
click at [713, 222] on icon at bounding box center [712, 224] width 20 height 20
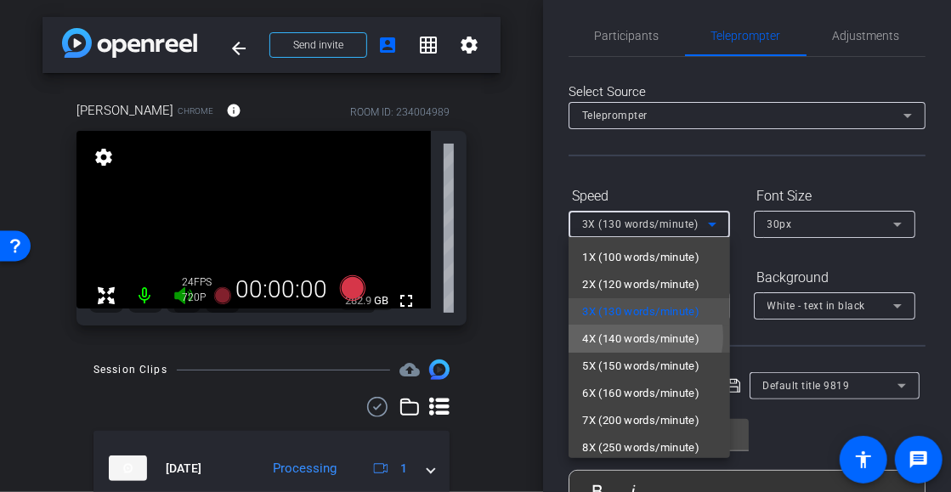
click at [641, 337] on span "4X (140 words/minute)" at bounding box center [640, 339] width 117 height 20
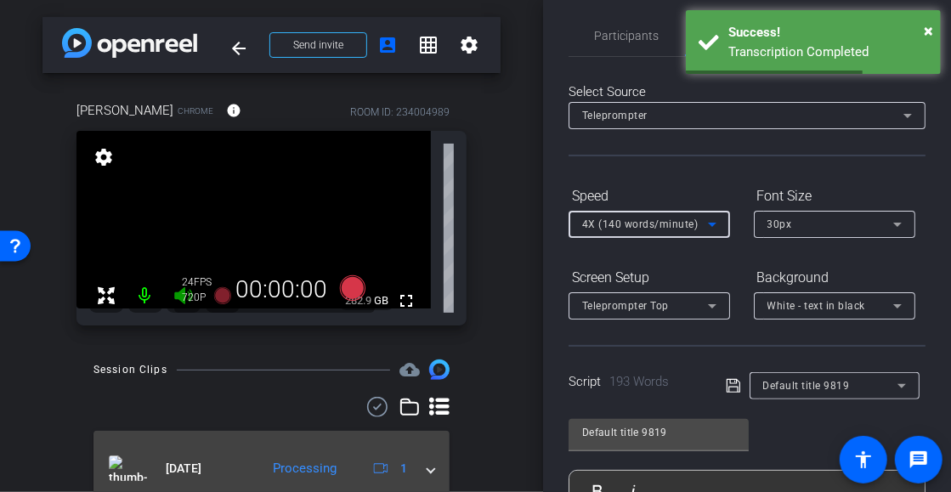
click at [374, 467] on icon at bounding box center [381, 469] width 14 height 14
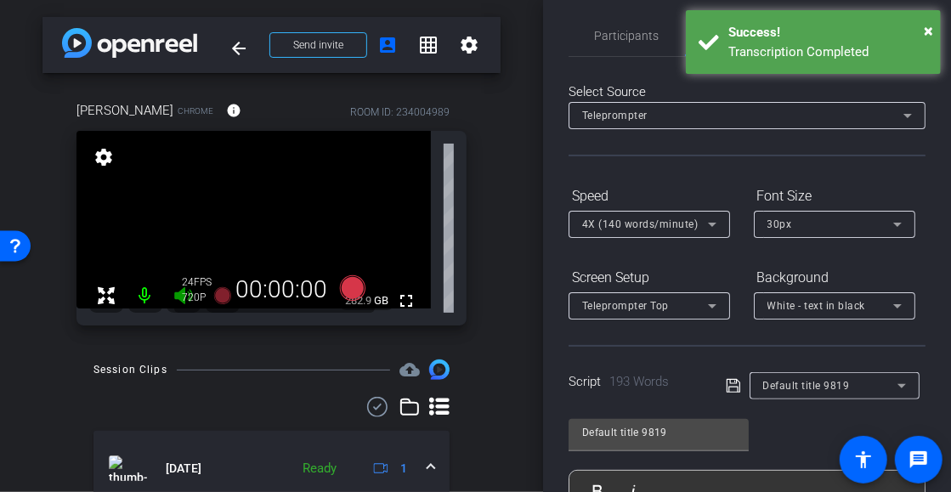
click at [295, 467] on div "Ready" at bounding box center [319, 469] width 51 height 20
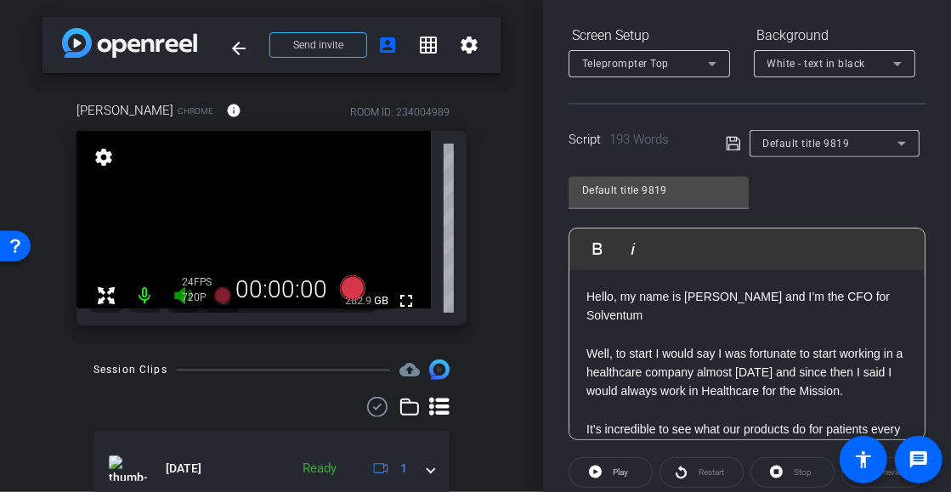
scroll to position [255, 0]
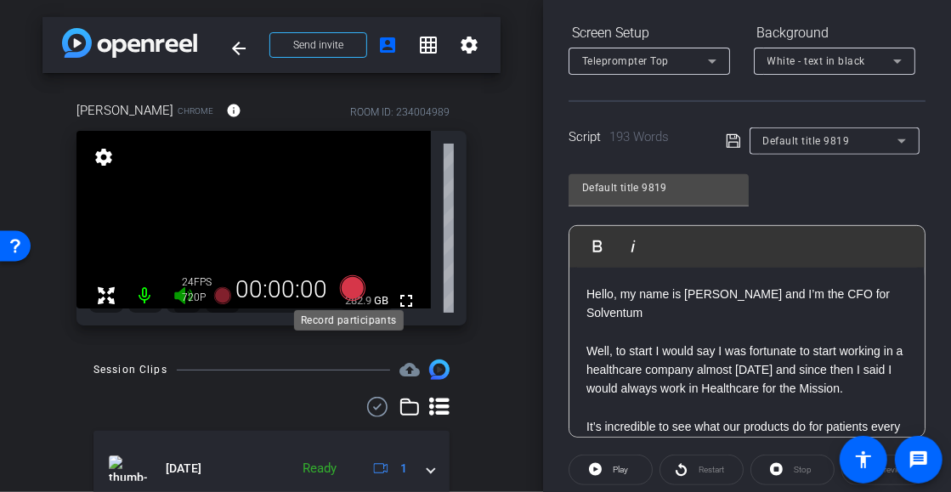
click at [351, 284] on icon at bounding box center [351, 287] width 25 height 25
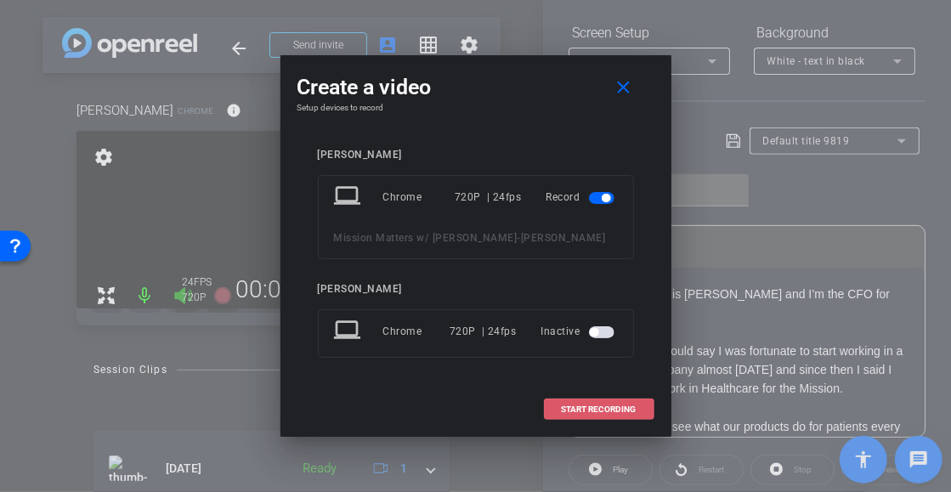
click at [572, 399] on span at bounding box center [599, 409] width 109 height 41
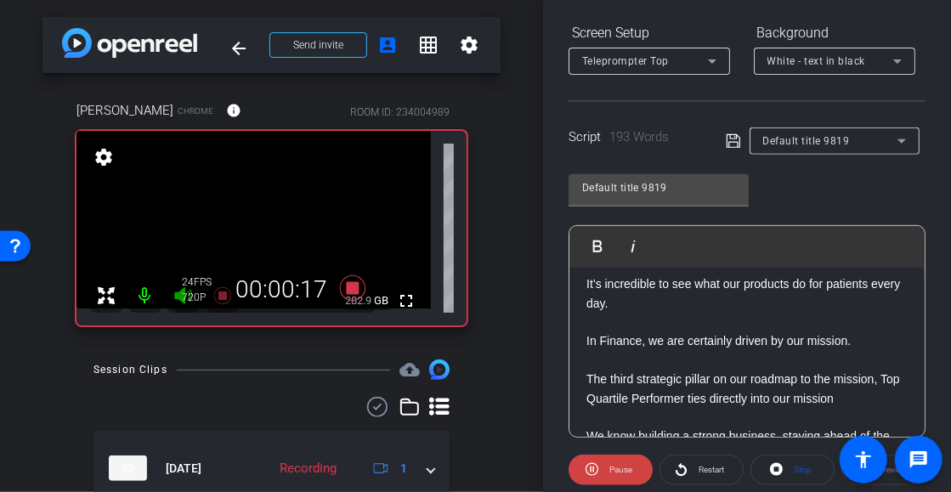
scroll to position [170, 0]
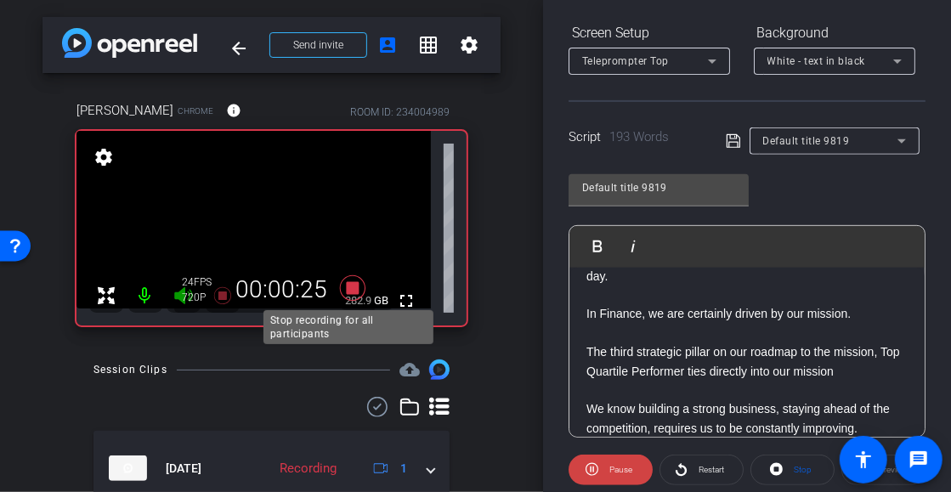
click at [347, 290] on icon at bounding box center [351, 287] width 25 height 25
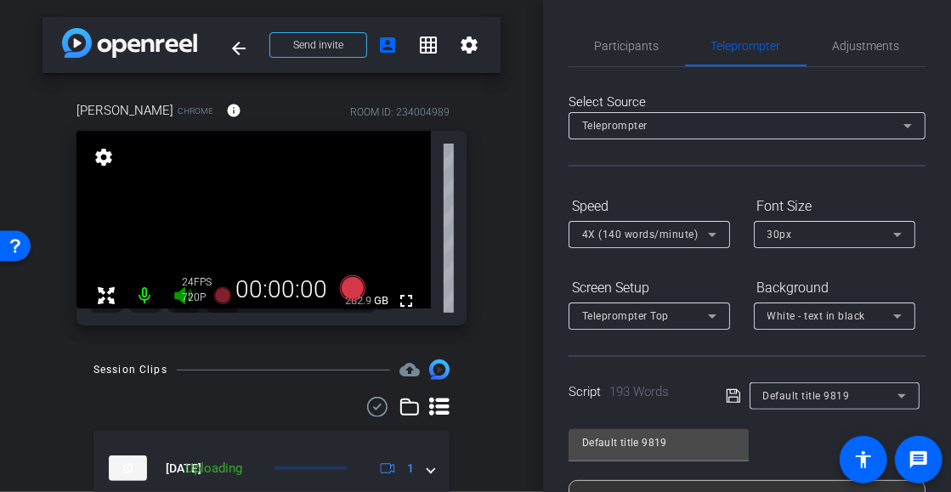
scroll to position [0, 0]
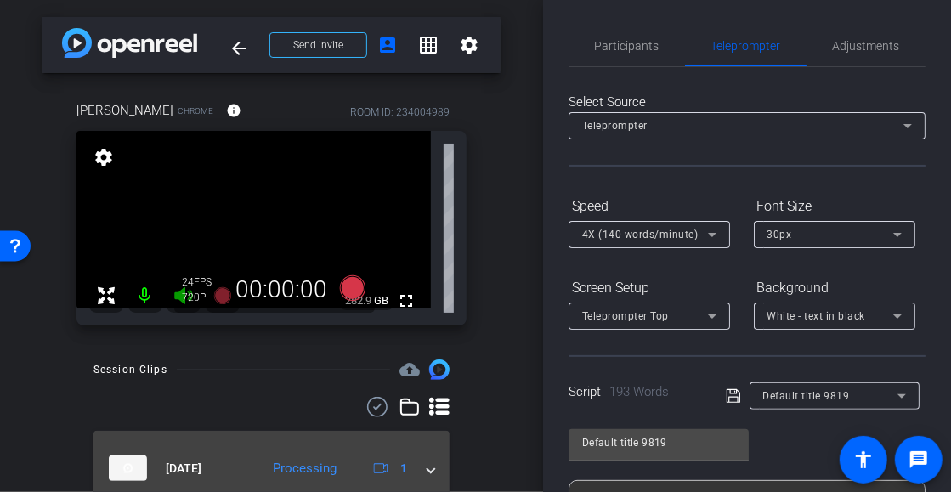
click at [291, 465] on div "Processing" at bounding box center [304, 469] width 81 height 20
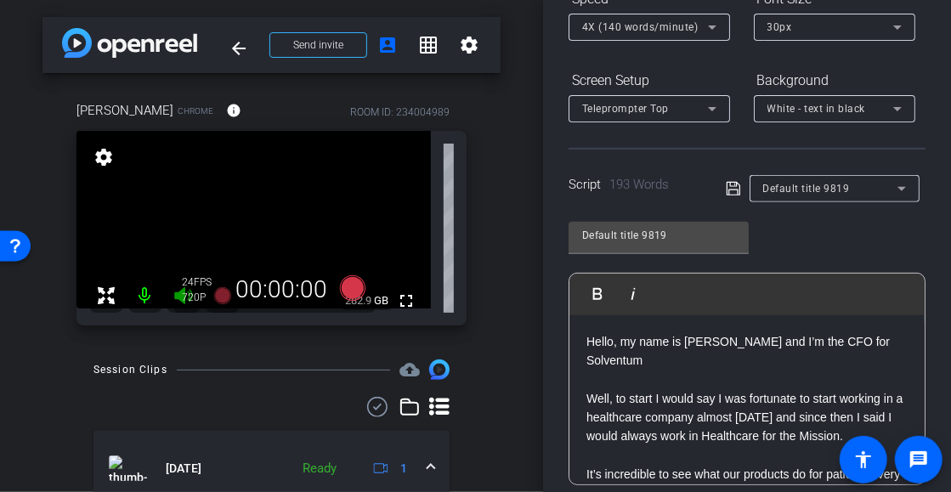
scroll to position [85, 0]
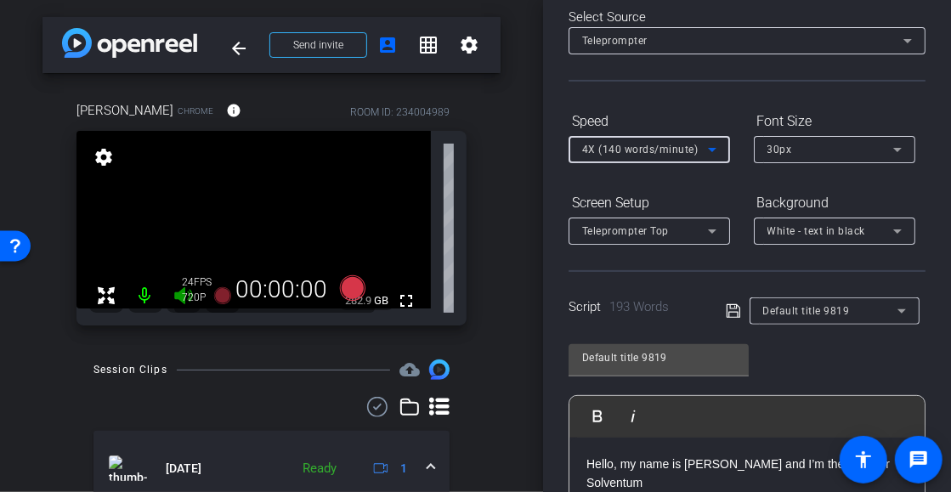
click at [722, 147] on icon at bounding box center [712, 149] width 20 height 20
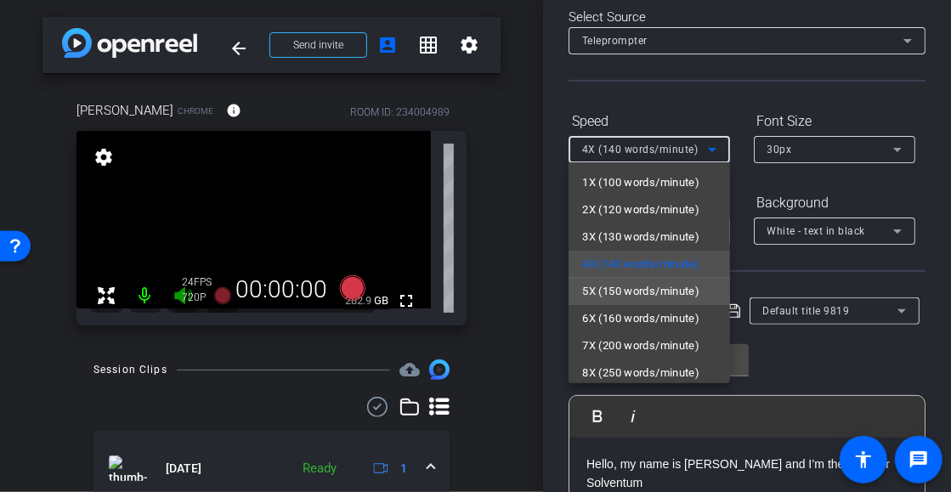
click at [660, 291] on span "5X (150 words/minute)" at bounding box center [640, 291] width 117 height 20
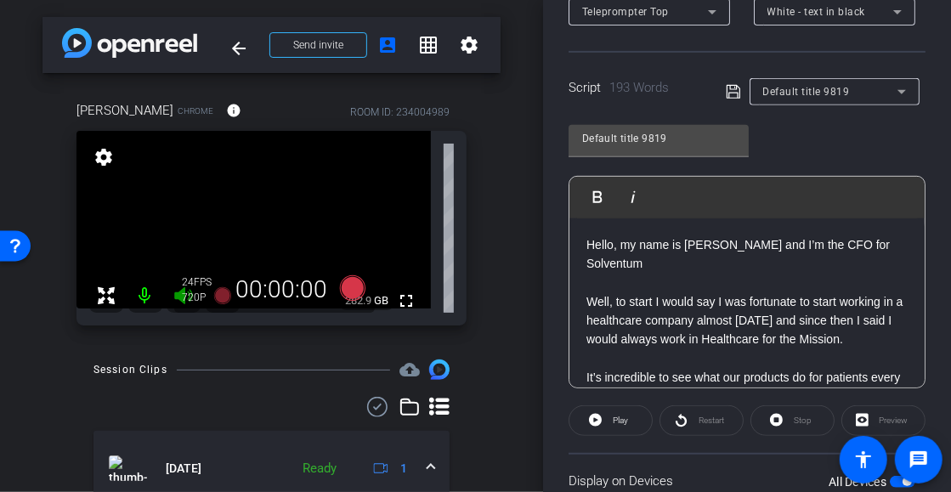
scroll to position [340, 0]
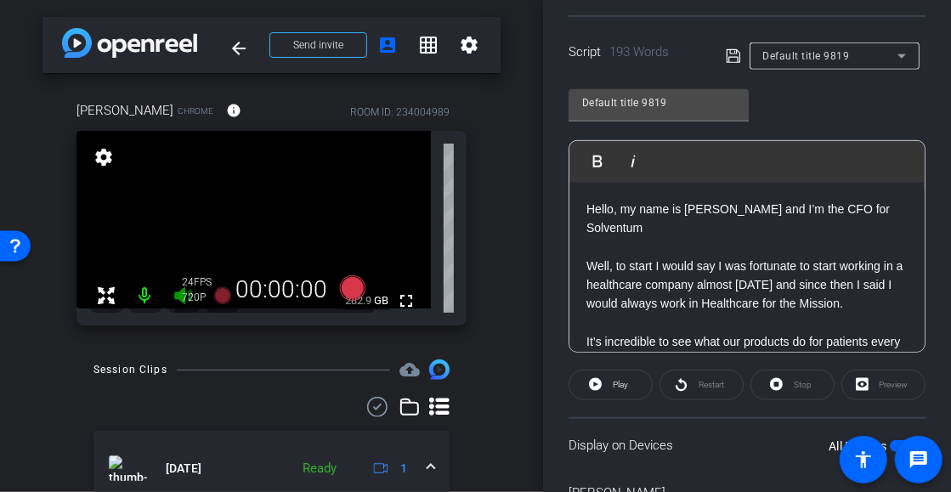
click at [325, 467] on div "Ready" at bounding box center [319, 469] width 51 height 20
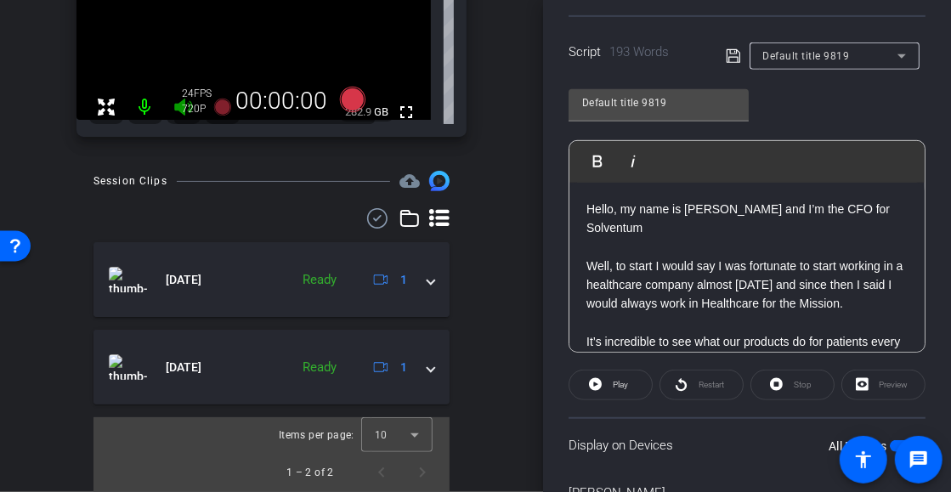
scroll to position [190, 0]
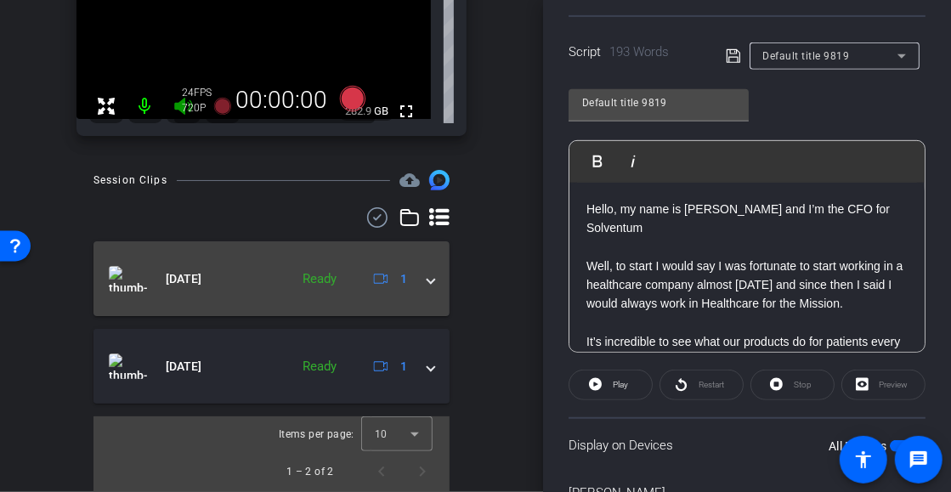
click at [304, 275] on div "Ready" at bounding box center [319, 279] width 51 height 20
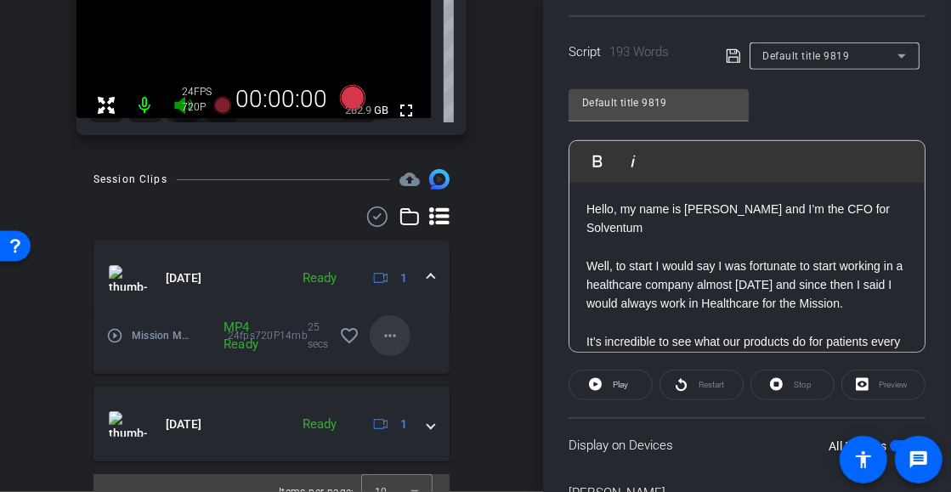
click at [381, 337] on mat-icon "more_horiz" at bounding box center [390, 336] width 20 height 20
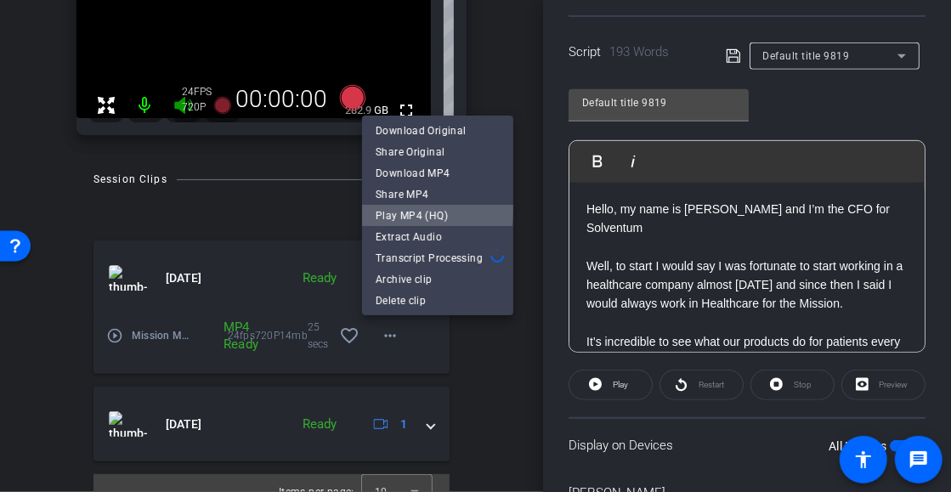
click at [399, 210] on span "Play MP4 (HQ)" at bounding box center [438, 216] width 124 height 20
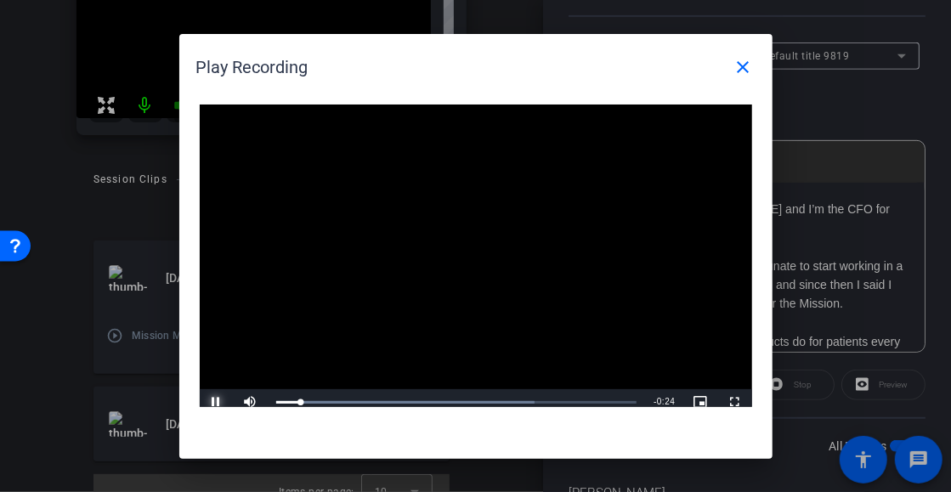
click at [220, 402] on span "Video Player" at bounding box center [217, 402] width 34 height 0
click at [734, 68] on mat-icon "close" at bounding box center [744, 67] width 20 height 20
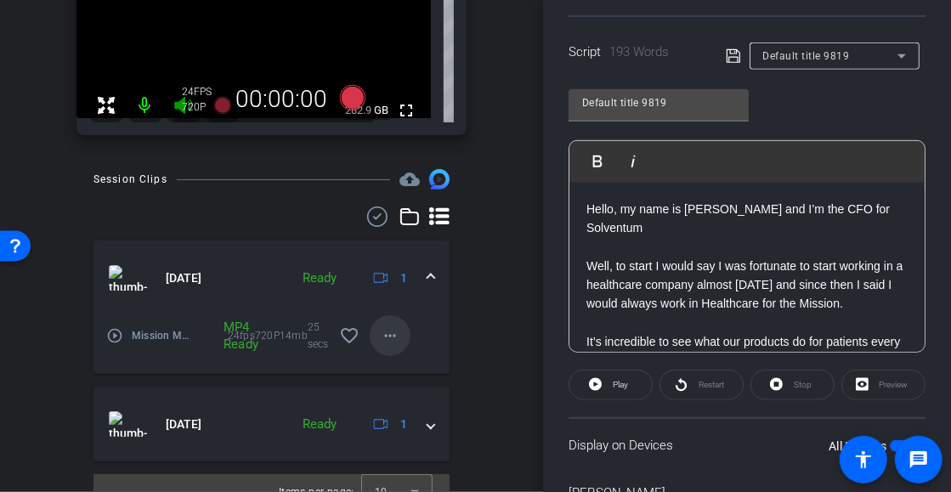
click at [388, 335] on mat-icon "more_horiz" at bounding box center [390, 336] width 20 height 20
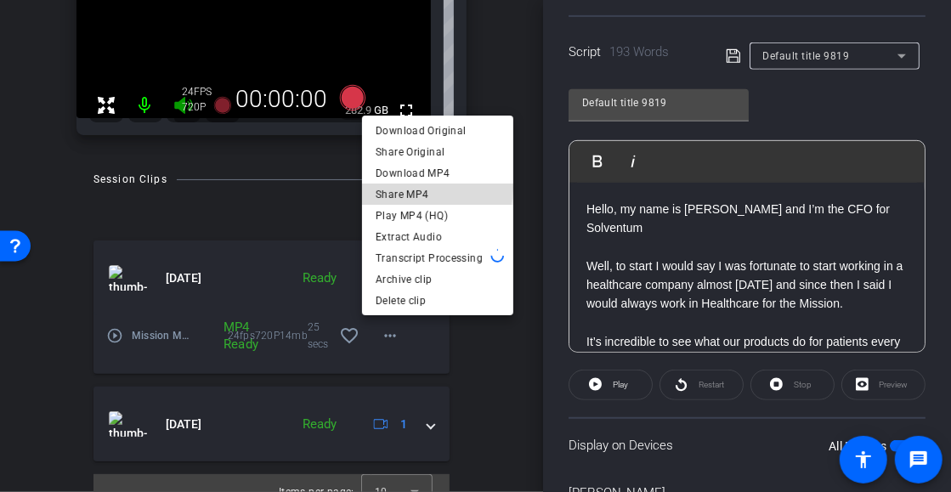
click at [409, 189] on span "Share MP4" at bounding box center [438, 194] width 124 height 20
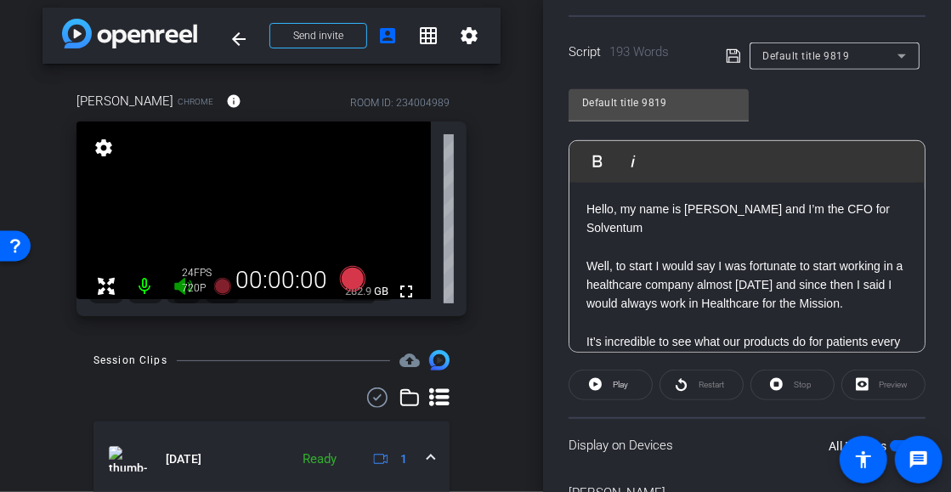
scroll to position [0, 0]
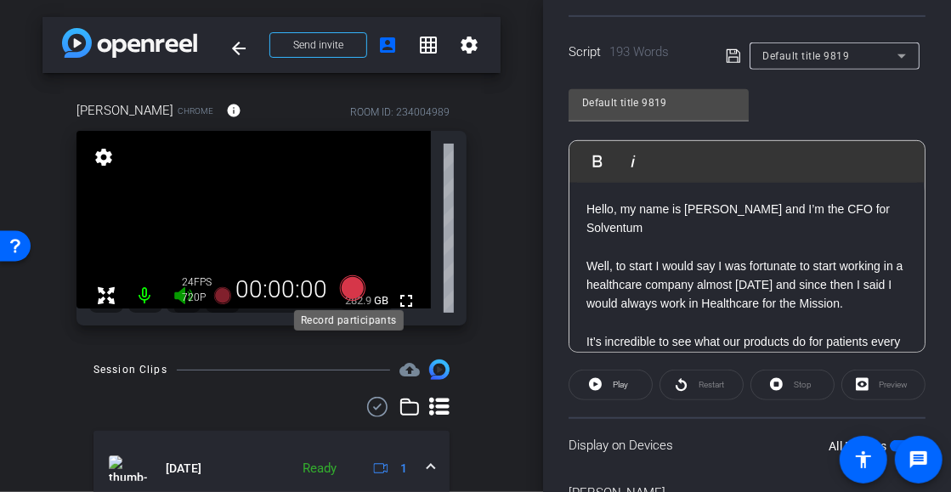
click at [350, 286] on icon at bounding box center [351, 287] width 25 height 25
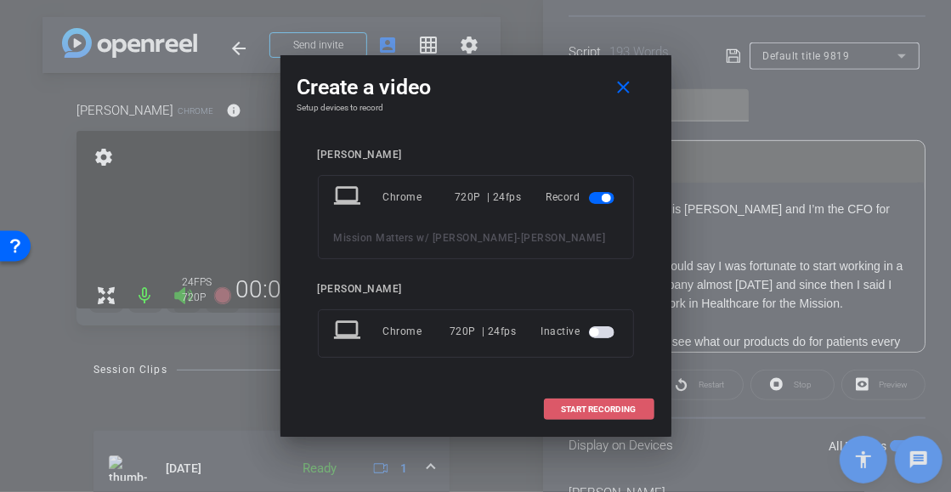
click at [622, 408] on span "START RECORDING" at bounding box center [599, 409] width 75 height 8
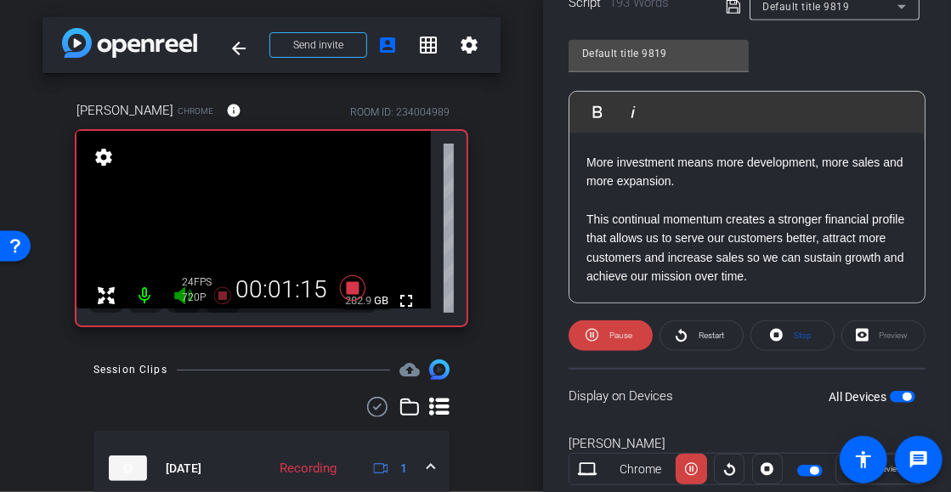
scroll to position [425, 0]
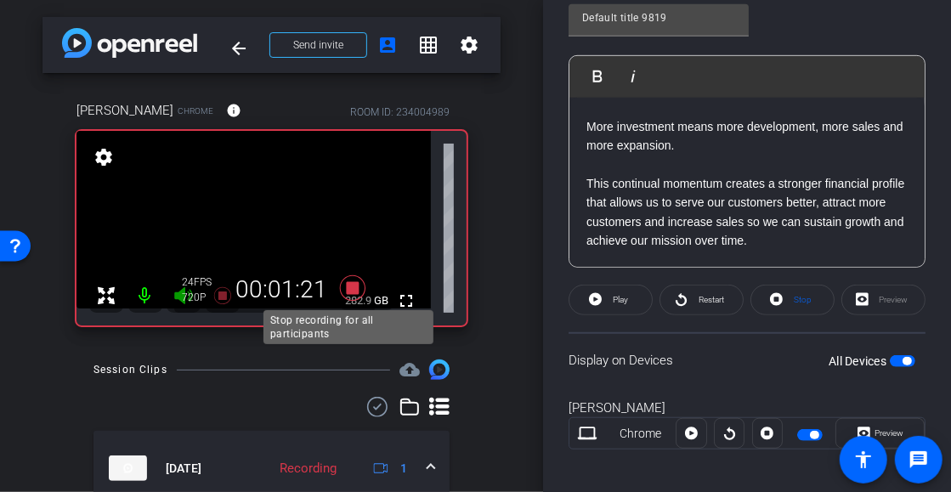
click at [348, 286] on icon at bounding box center [351, 287] width 25 height 25
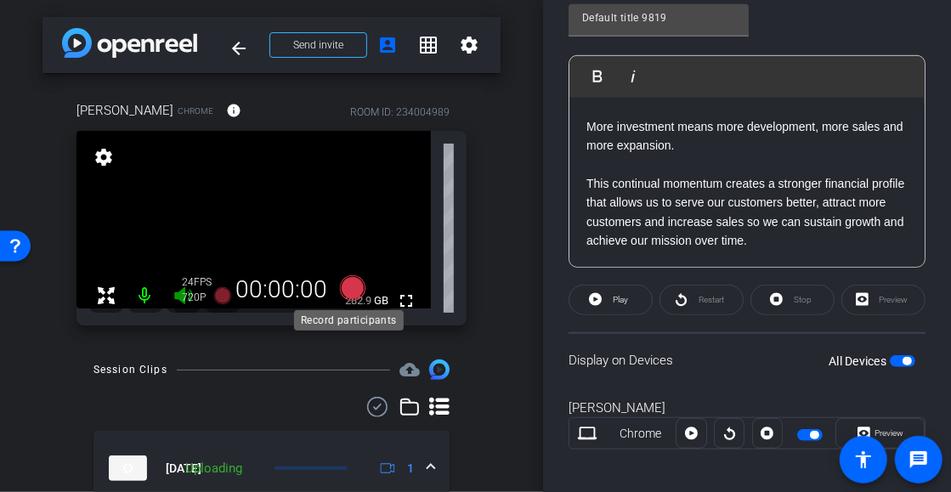
click at [345, 286] on icon at bounding box center [351, 287] width 25 height 25
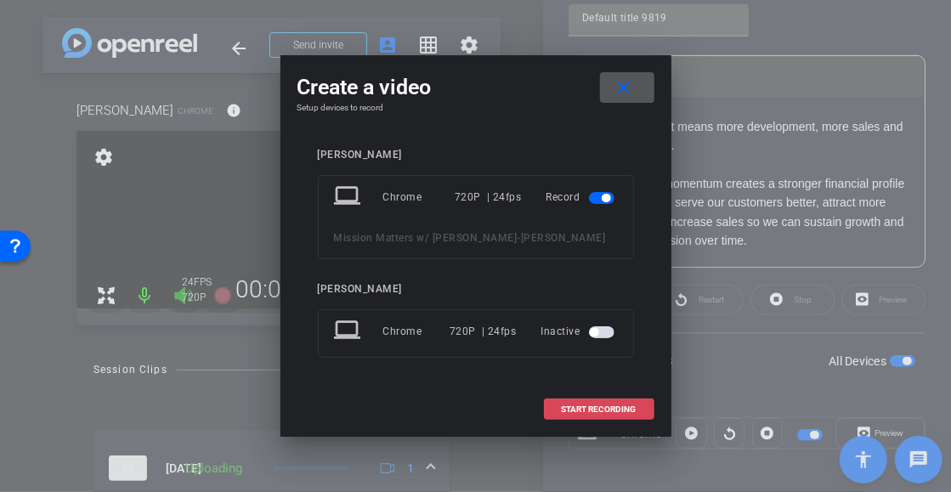
click at [596, 411] on span "START RECORDING" at bounding box center [599, 409] width 75 height 8
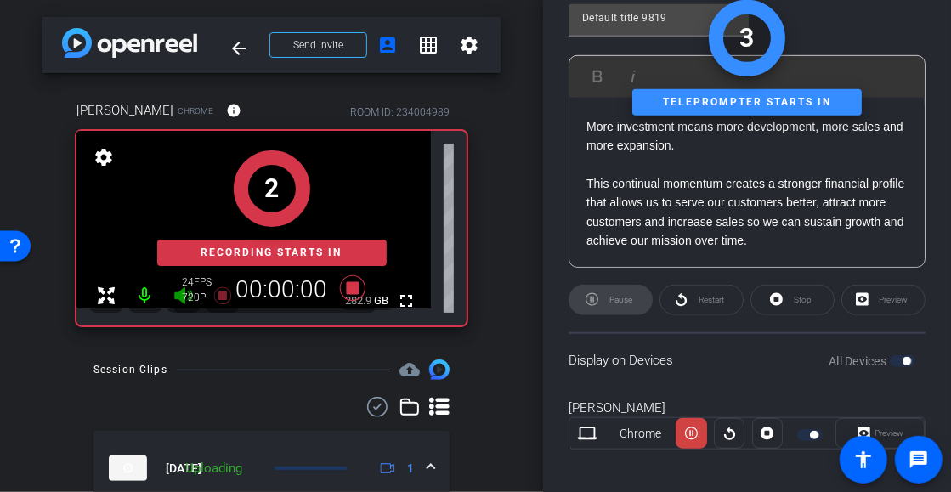
click at [340, 288] on div "2 Recording starts in" at bounding box center [271, 207] width 390 height 235
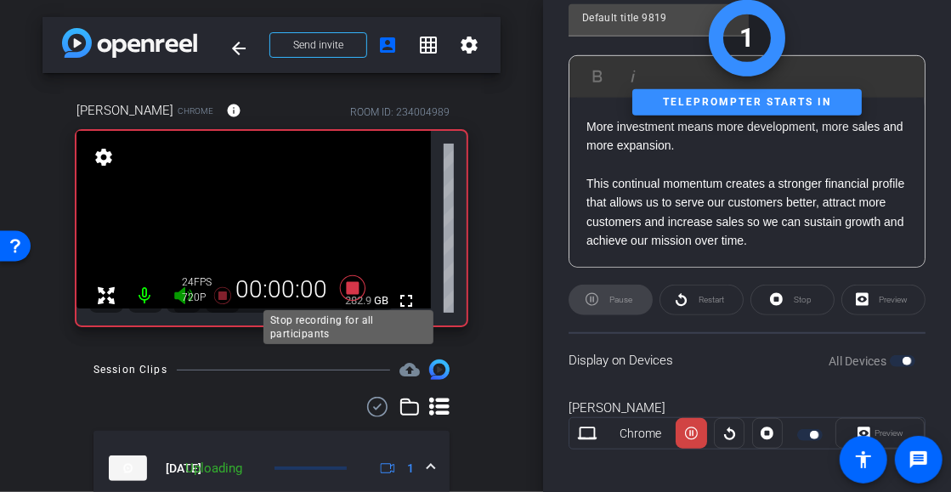
click at [344, 286] on icon at bounding box center [351, 287] width 25 height 25
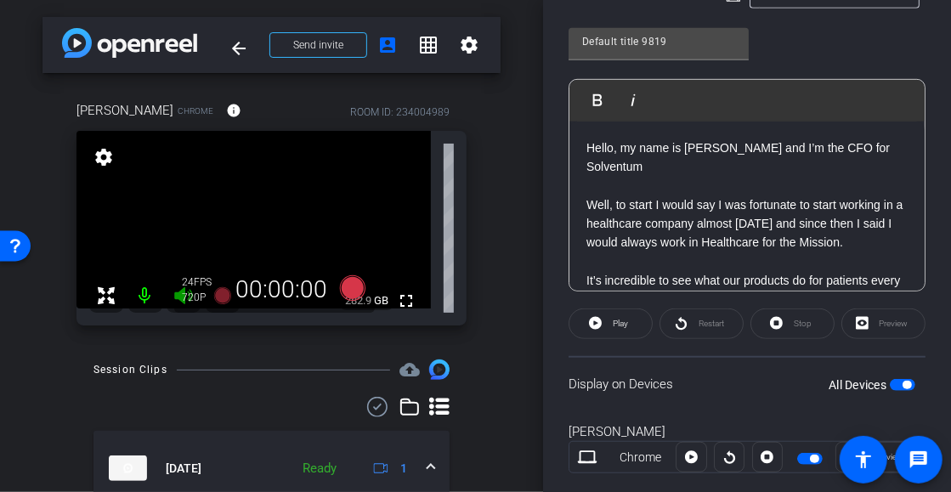
scroll to position [350, 0]
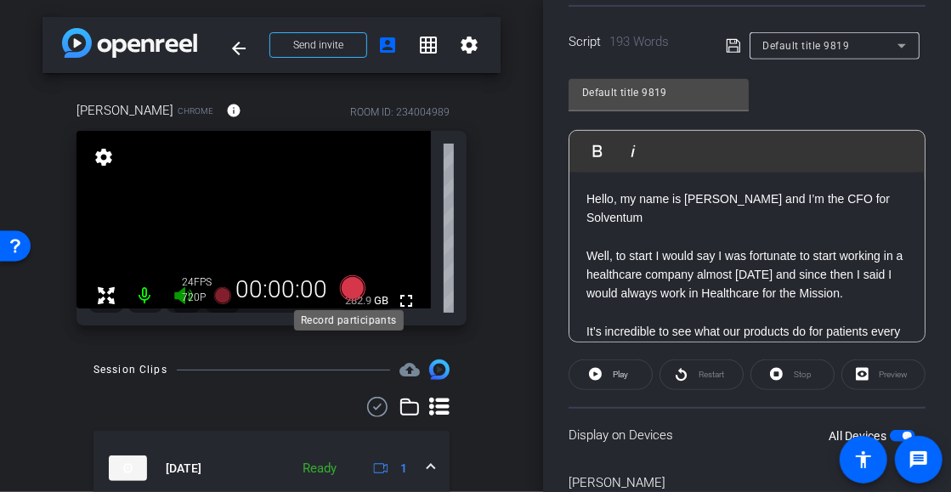
click at [347, 287] on icon at bounding box center [351, 287] width 25 height 25
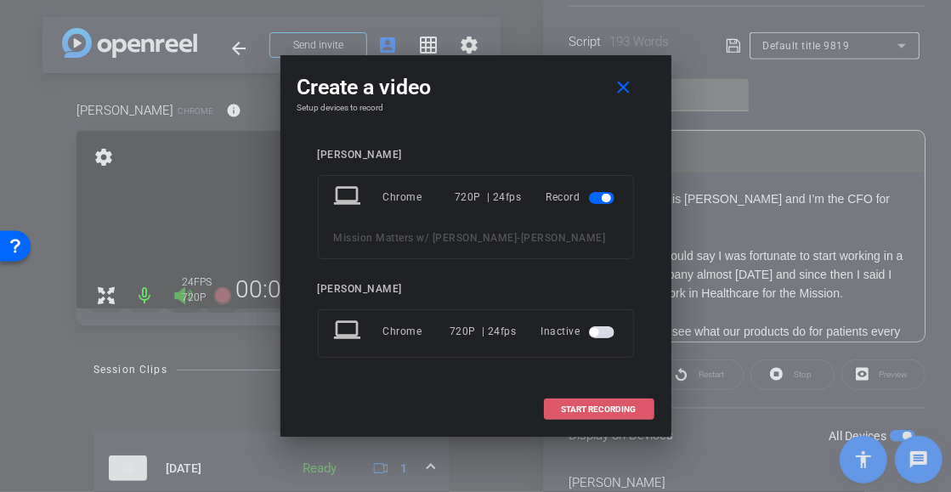
click at [629, 408] on span "START RECORDING" at bounding box center [599, 409] width 75 height 8
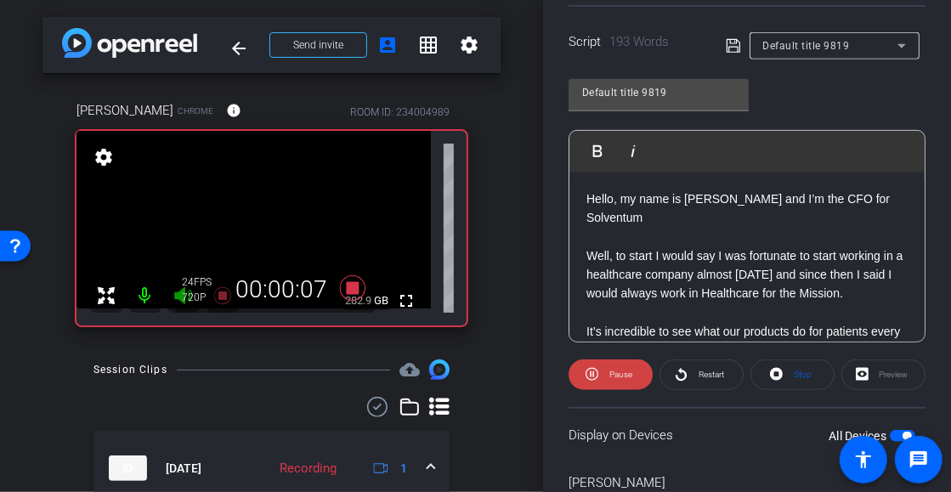
scroll to position [85, 0]
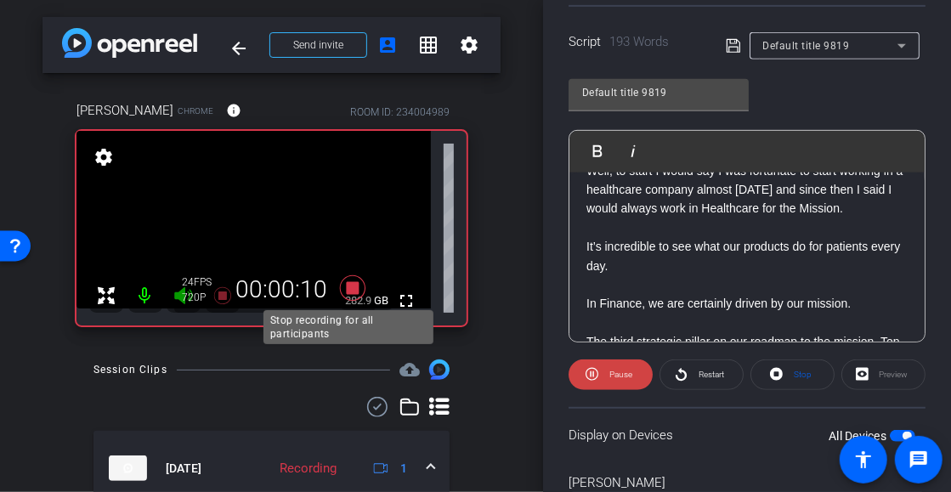
click at [342, 282] on icon at bounding box center [352, 288] width 41 height 31
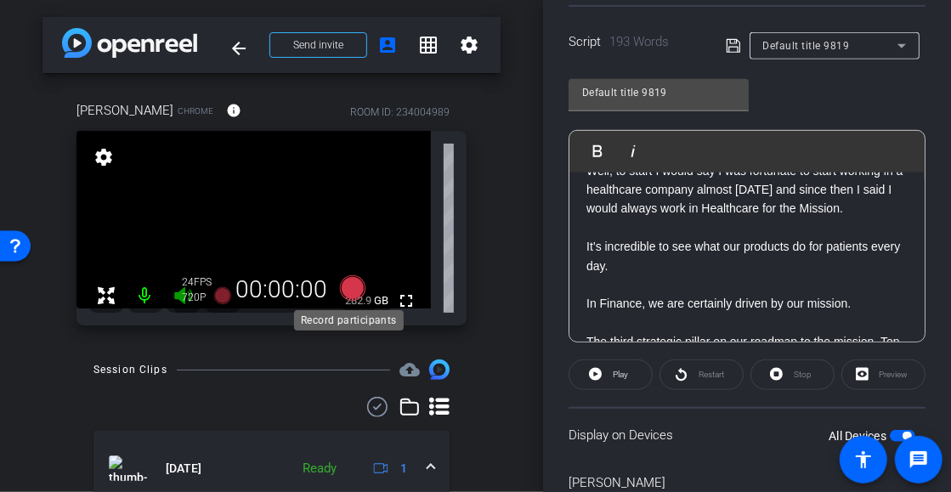
click at [349, 281] on icon at bounding box center [351, 287] width 25 height 25
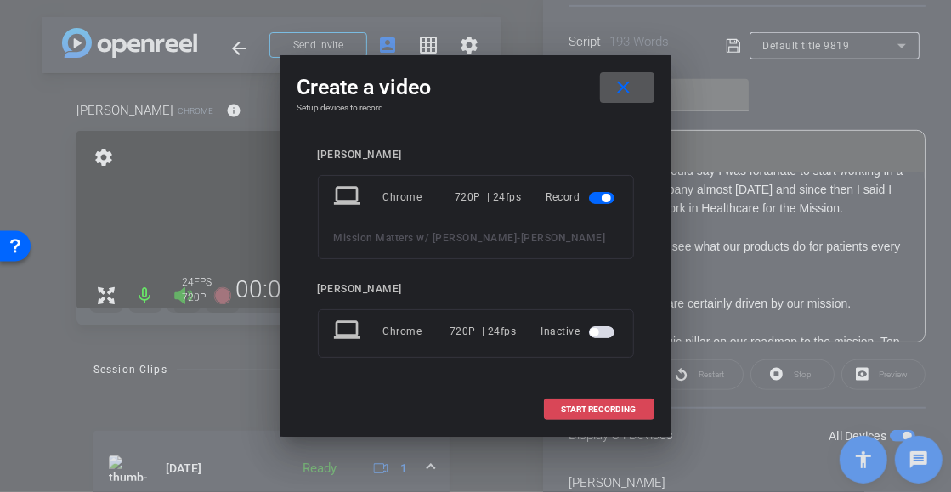
click at [592, 405] on span "START RECORDING" at bounding box center [599, 409] width 75 height 8
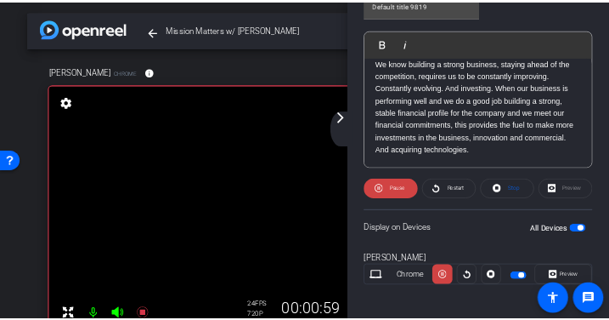
scroll to position [637, 0]
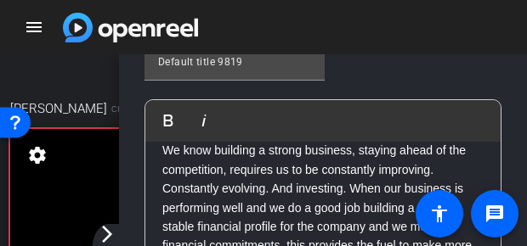
click at [457, 37] on mat-toolbar-row "menu arrow_forward_ios" at bounding box center [263, 27] width 527 height 54
click at [428, 24] on mat-toolbar-row "menu arrow_forward_ios" at bounding box center [263, 27] width 527 height 54
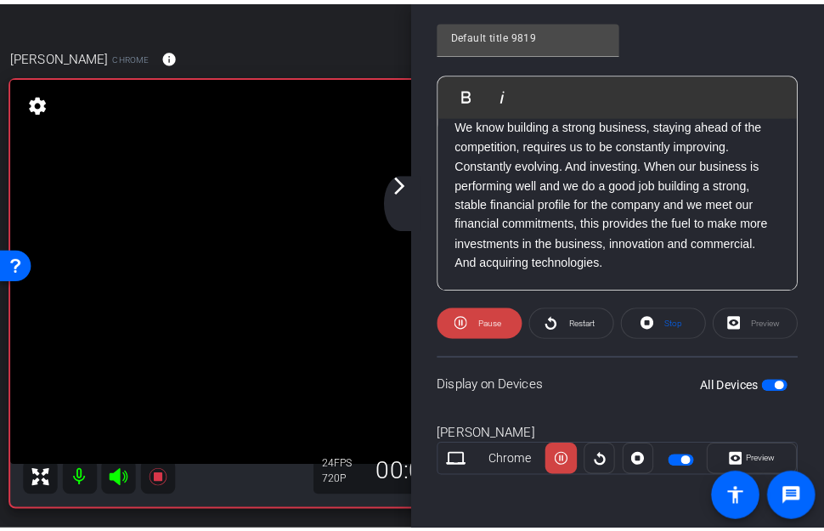
scroll to position [396, 0]
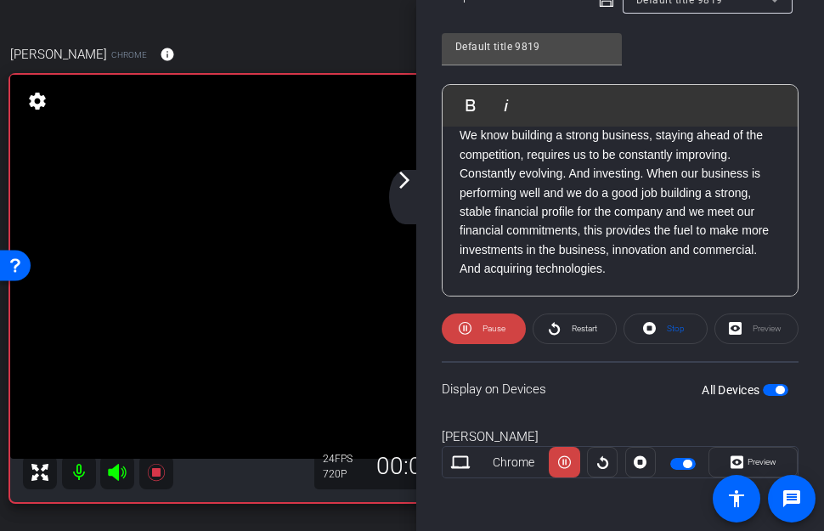
click at [308, 351] on video at bounding box center [394, 267] width 768 height 384
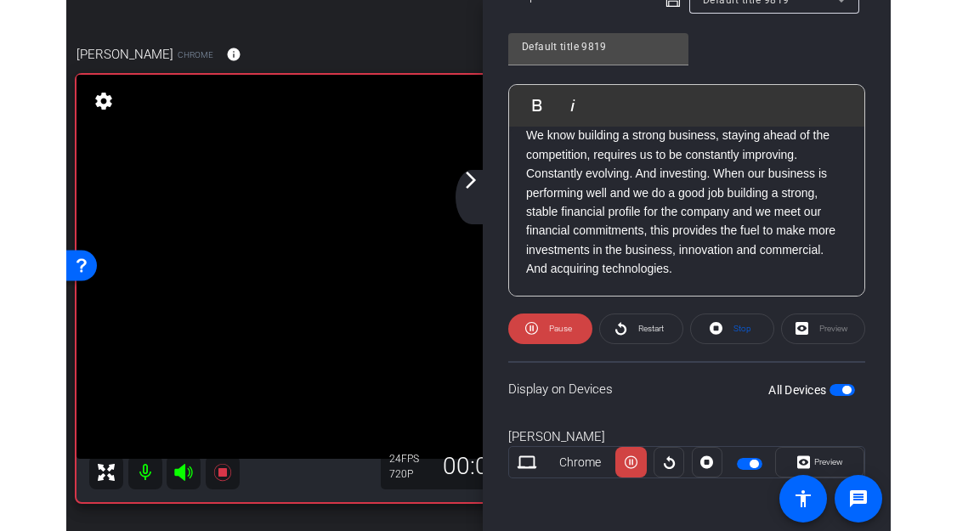
scroll to position [394, 0]
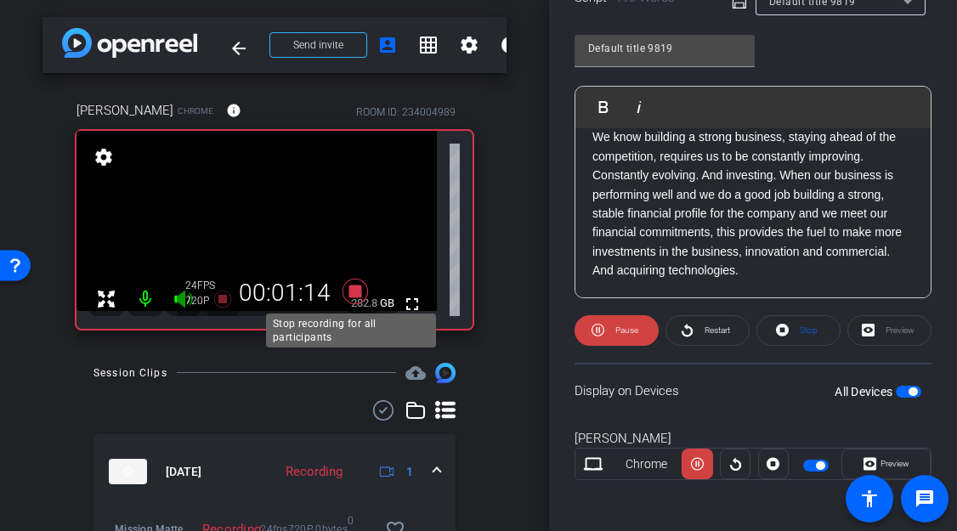
click at [347, 288] on icon at bounding box center [355, 291] width 25 height 25
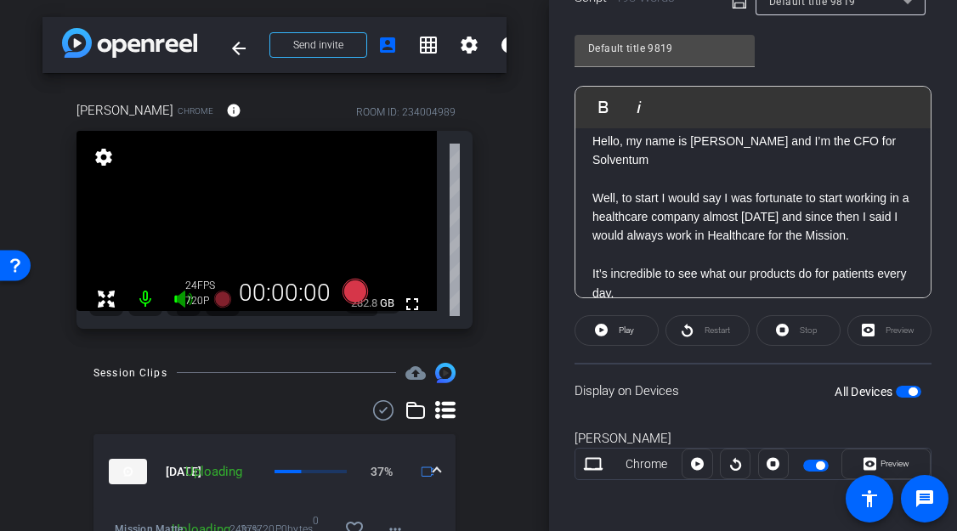
scroll to position [0, 0]
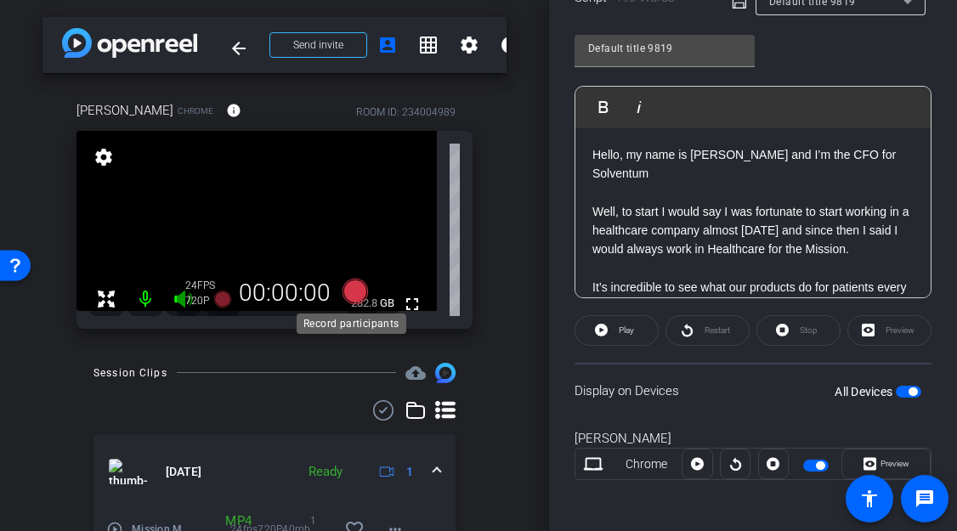
click at [350, 291] on icon at bounding box center [355, 291] width 25 height 25
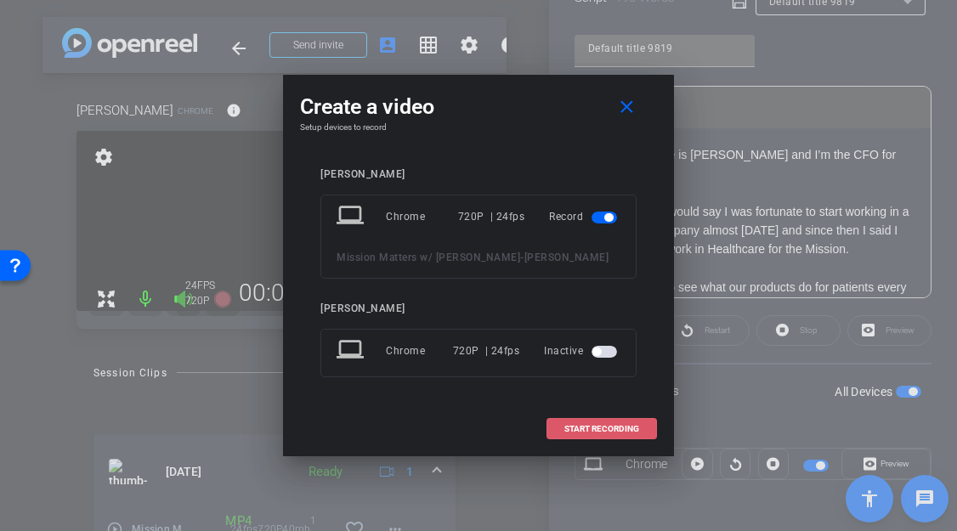
click at [596, 425] on span "START RECORDING" at bounding box center [601, 429] width 75 height 8
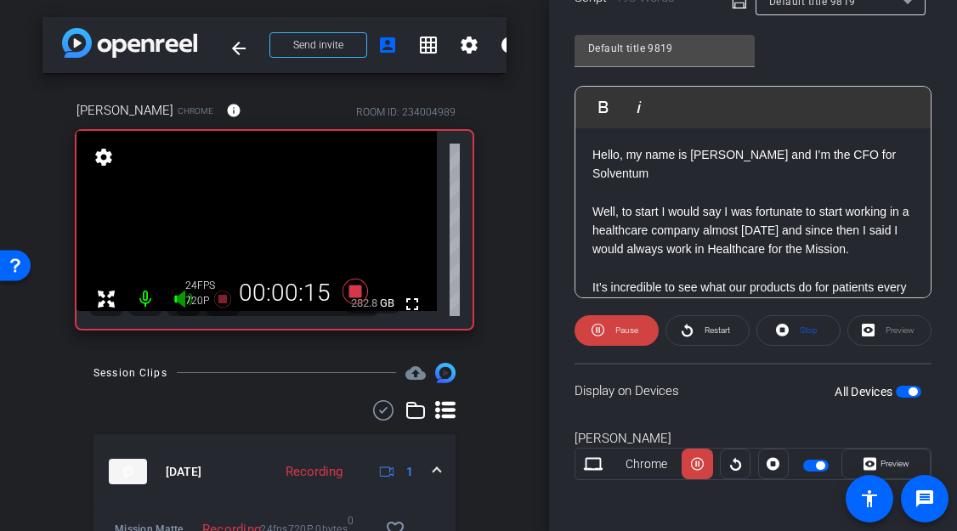
click at [348, 294] on icon at bounding box center [355, 291] width 25 height 25
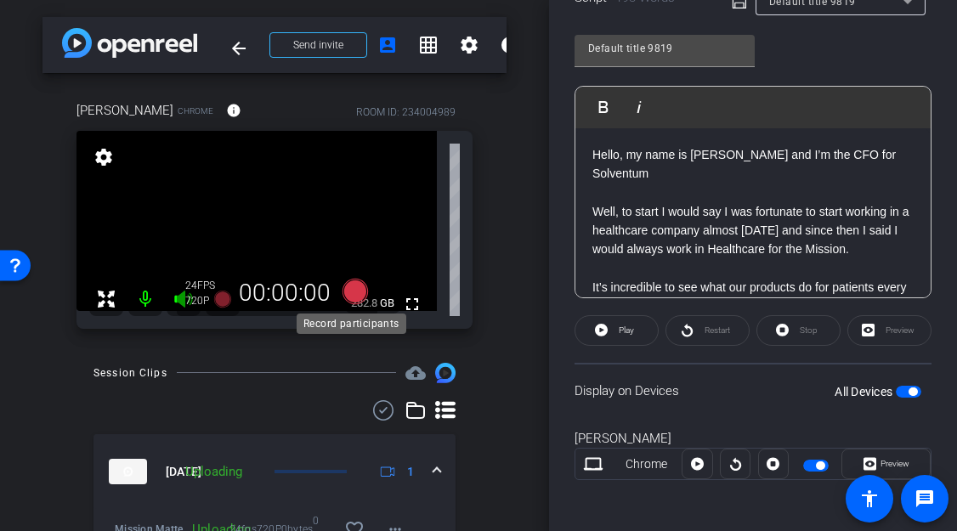
click at [348, 290] on icon at bounding box center [355, 291] width 25 height 25
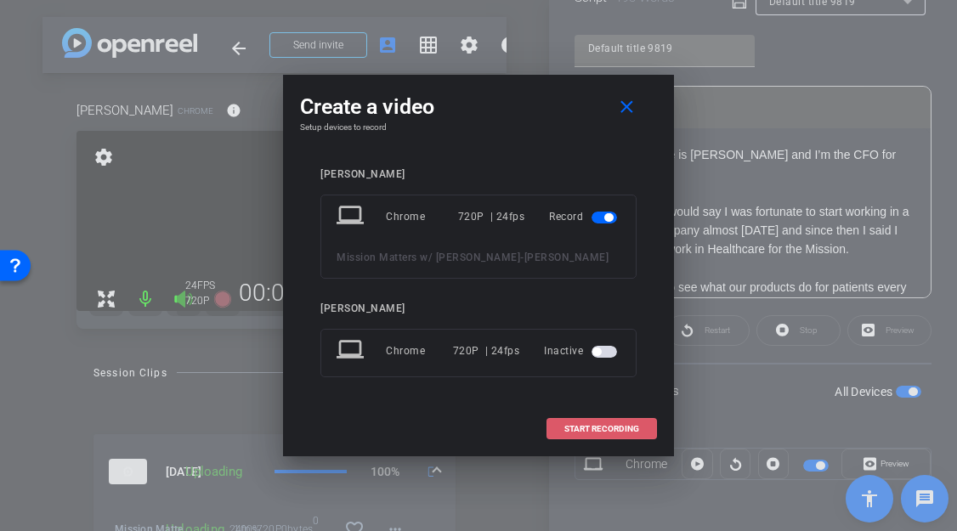
click at [573, 425] on span "START RECORDING" at bounding box center [601, 429] width 75 height 8
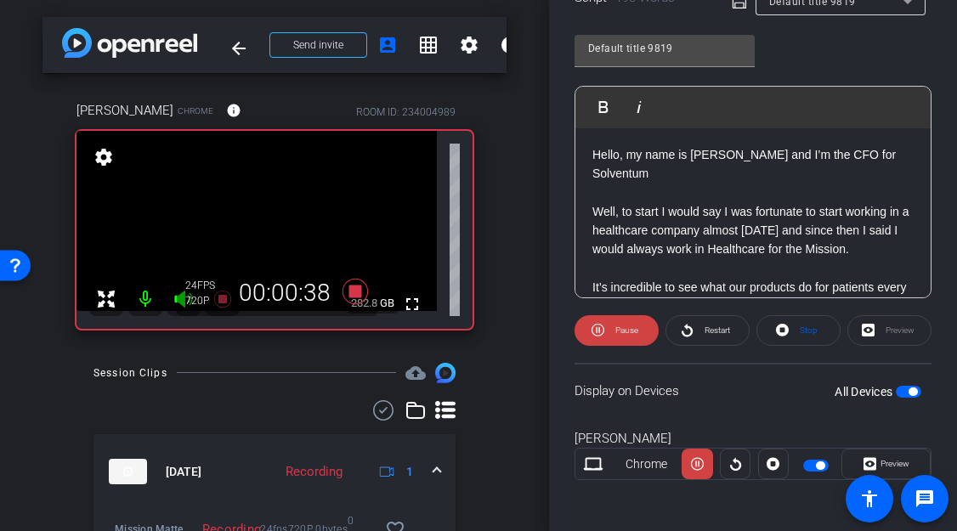
click at [350, 293] on icon at bounding box center [355, 291] width 25 height 25
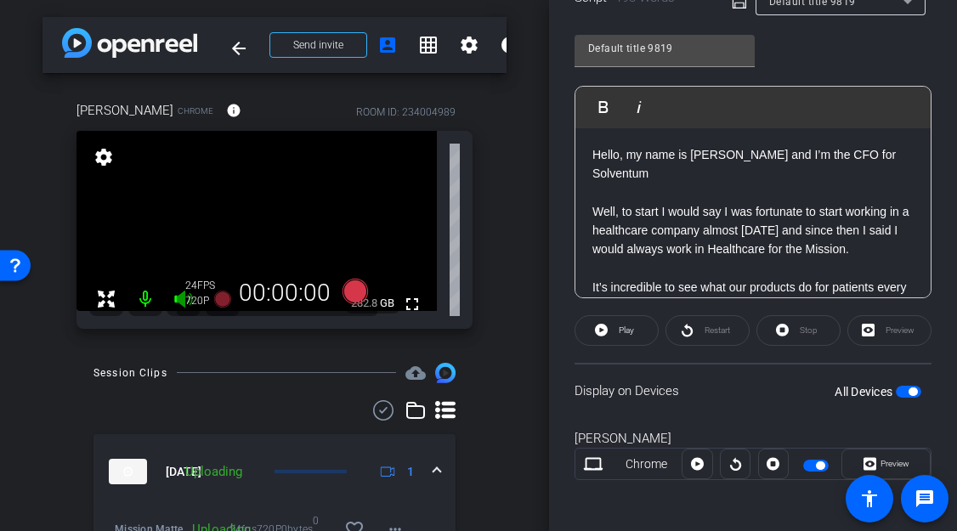
click at [14, 422] on div "arrow_back Mission Matters w/ [PERSON_NAME] Back to project Send invite account…" at bounding box center [274, 265] width 549 height 531
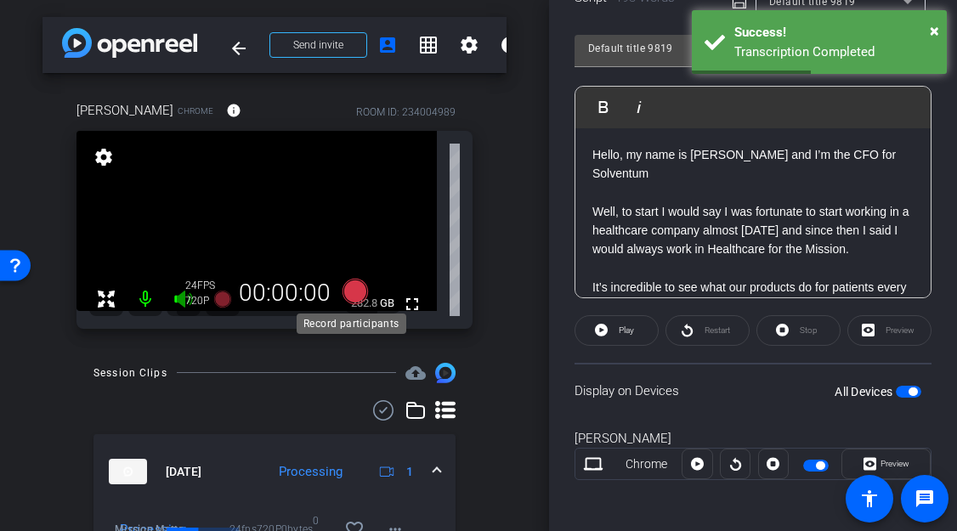
click at [350, 290] on icon at bounding box center [355, 291] width 25 height 25
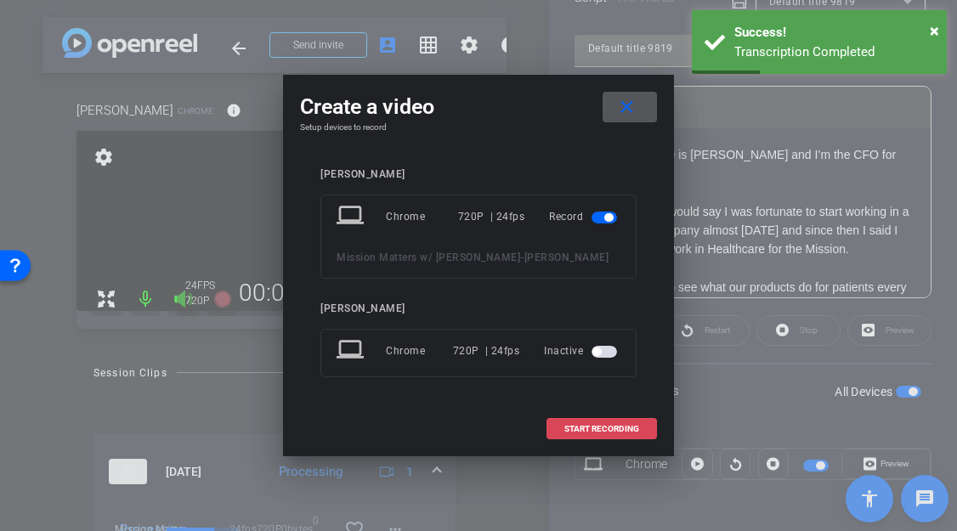
click at [611, 426] on span "START RECORDING" at bounding box center [601, 429] width 75 height 8
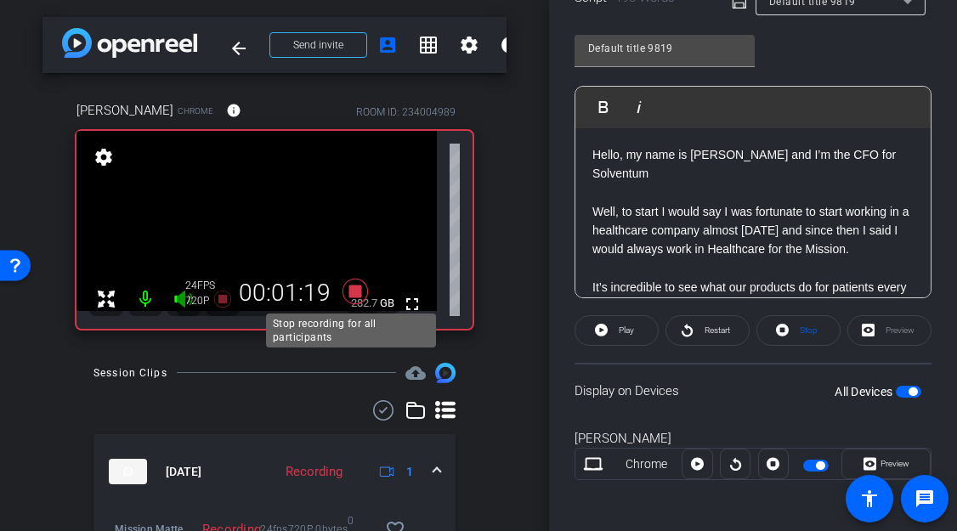
click at [349, 292] on icon at bounding box center [355, 291] width 25 height 25
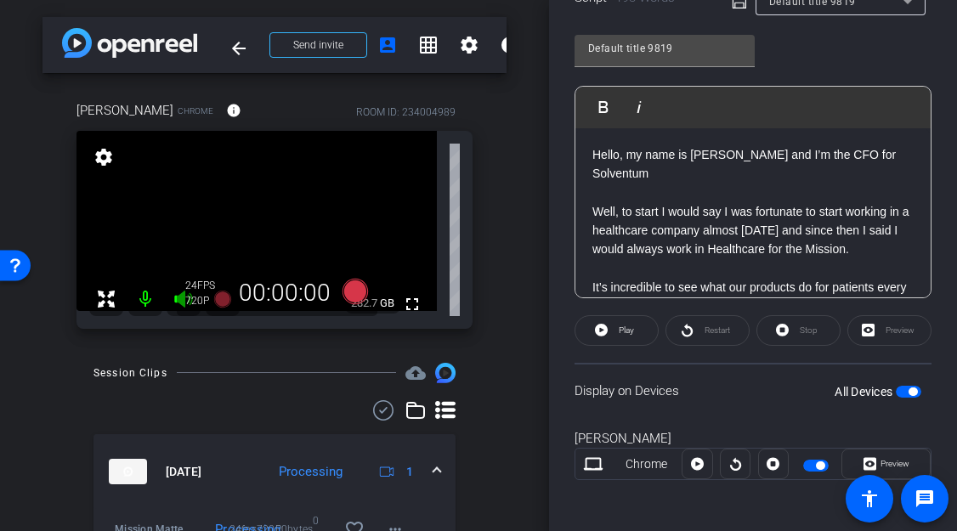
click at [34, 389] on div "arrow_back Mission Matters w/ [PERSON_NAME] Back to project Send invite account…" at bounding box center [274, 265] width 549 height 531
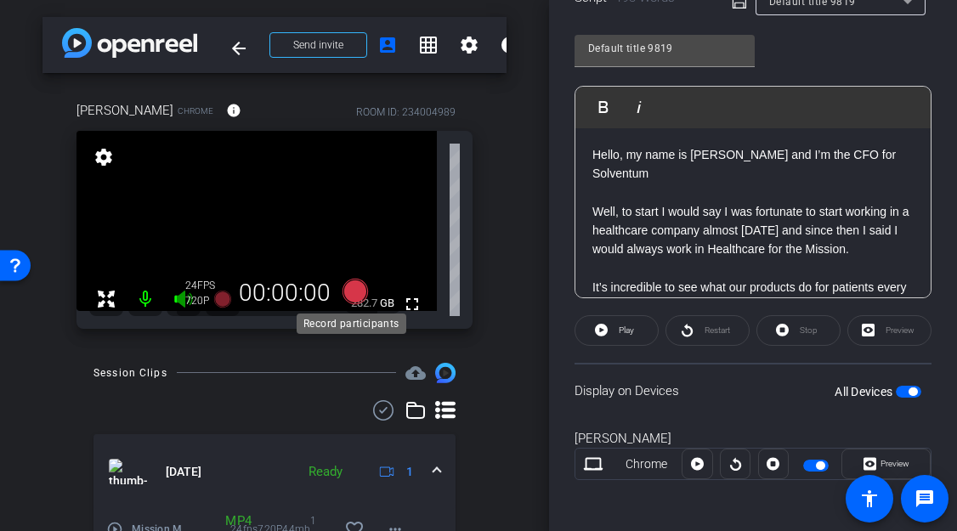
click at [350, 293] on icon at bounding box center [355, 291] width 25 height 25
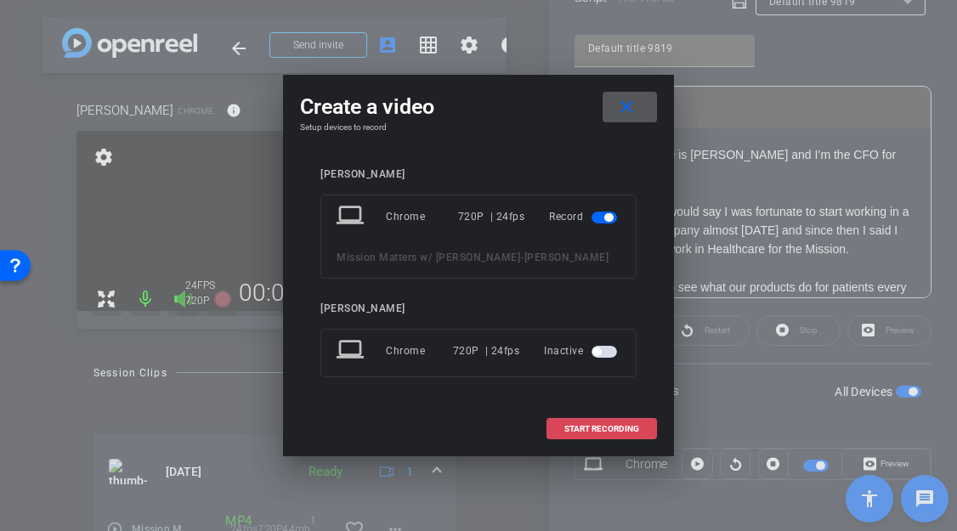
click at [595, 425] on span "START RECORDING" at bounding box center [601, 429] width 75 height 8
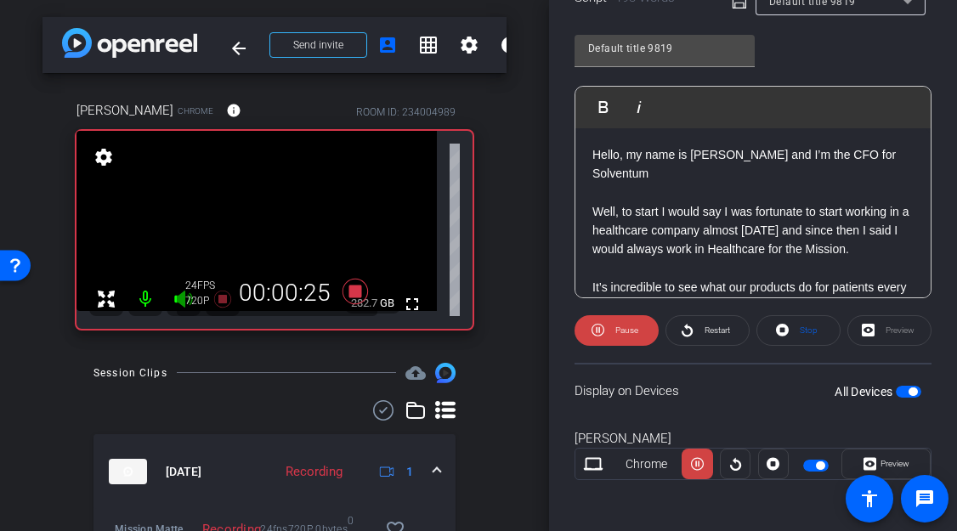
click at [31, 383] on div "arrow_back Mission Matters w/ [PERSON_NAME] Back to project Send invite account…" at bounding box center [274, 265] width 549 height 531
click at [355, 292] on icon at bounding box center [355, 291] width 25 height 25
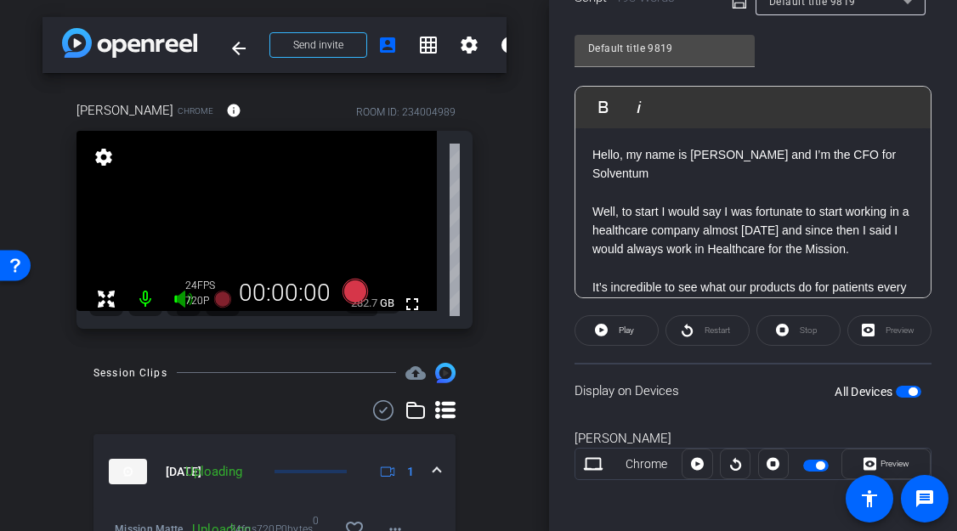
click at [40, 363] on div "arrow_back Mission Matters w/ [PERSON_NAME] Back to project Send invite account…" at bounding box center [274, 265] width 549 height 531
click at [345, 289] on icon at bounding box center [355, 291] width 25 height 25
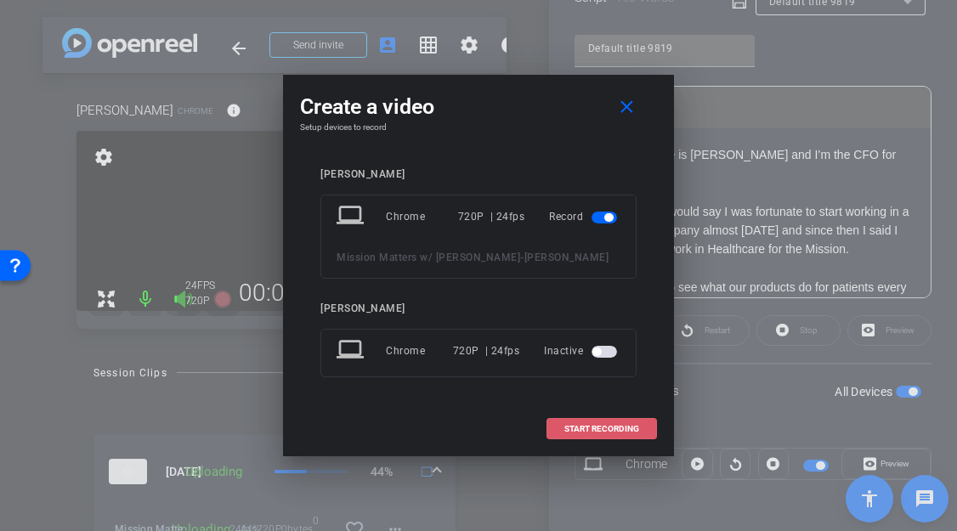
click at [585, 425] on span "START RECORDING" at bounding box center [601, 429] width 75 height 8
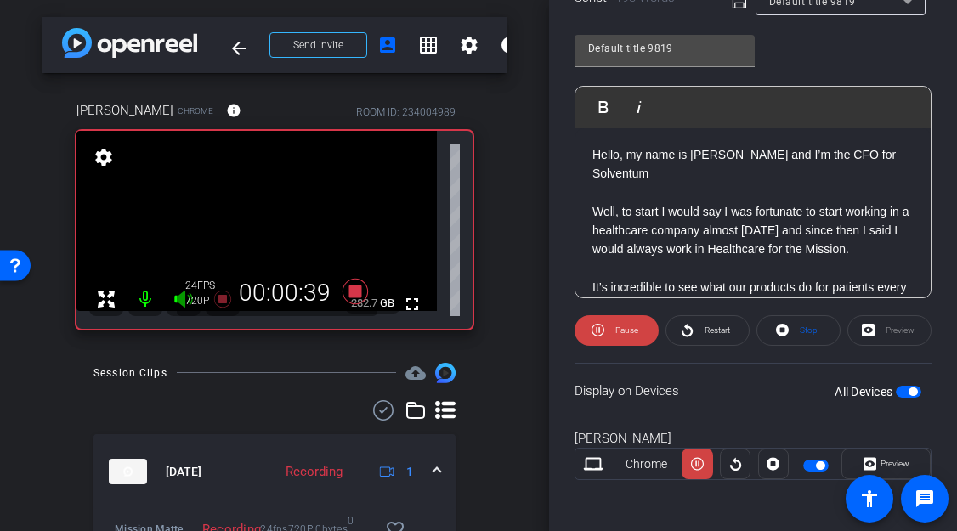
click at [32, 379] on div "arrow_back Mission Matters w/ [PERSON_NAME] Back to project Send invite account…" at bounding box center [274, 265] width 549 height 531
click at [349, 288] on icon at bounding box center [355, 291] width 25 height 25
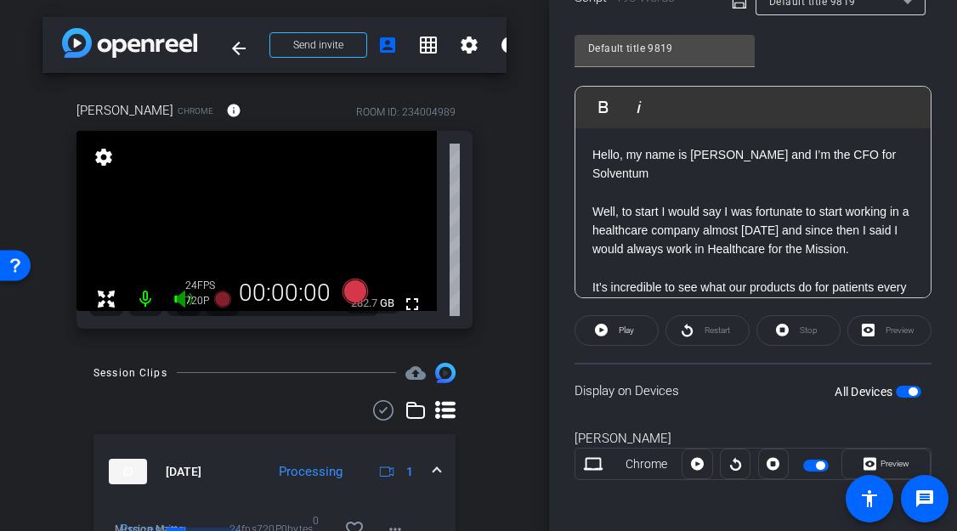
click at [47, 344] on div "[PERSON_NAME] Chrome info ROOM ID: 234004989 fullscreen settings 282.7 GB 24 FP…" at bounding box center [274, 209] width 464 height 273
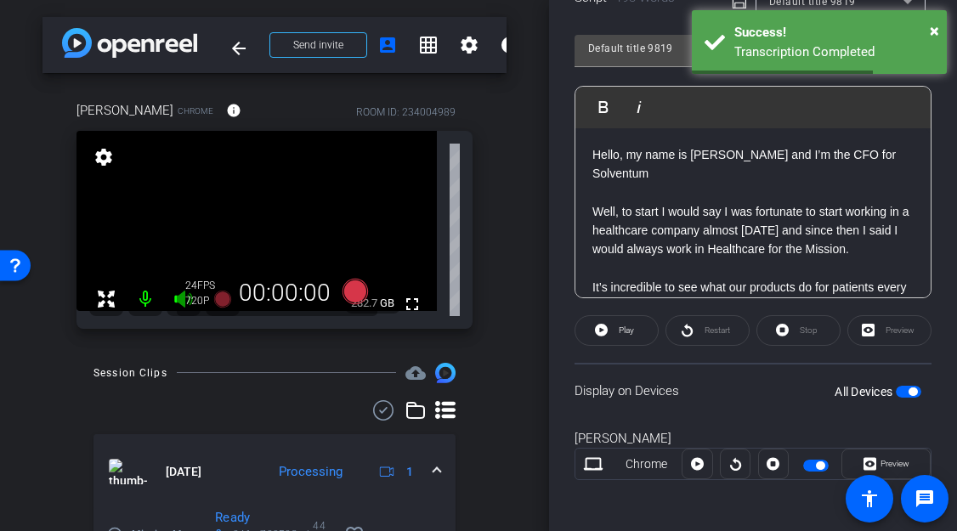
drag, startPoint x: 39, startPoint y: 363, endPoint x: 190, endPoint y: 348, distance: 152.0
click at [41, 360] on div "arrow_back Mission Matters w/ [PERSON_NAME] Back to project Send invite account…" at bounding box center [274, 265] width 549 height 531
click at [343, 293] on icon at bounding box center [355, 291] width 25 height 25
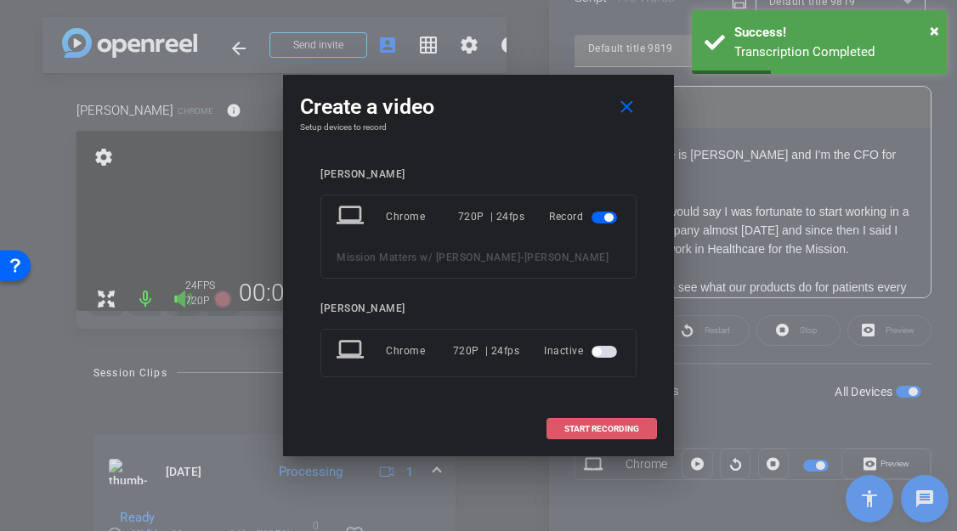
click at [592, 422] on span at bounding box center [601, 429] width 109 height 41
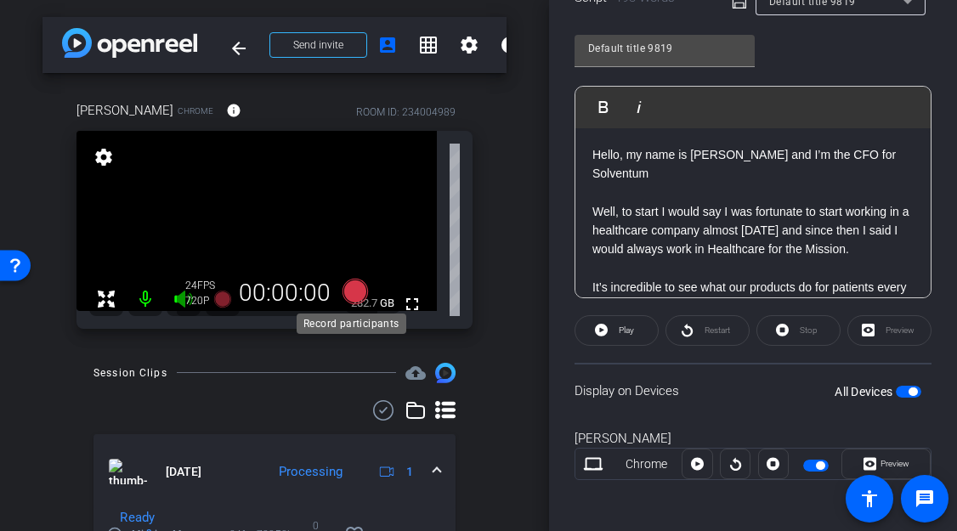
click at [354, 293] on icon at bounding box center [355, 291] width 25 height 25
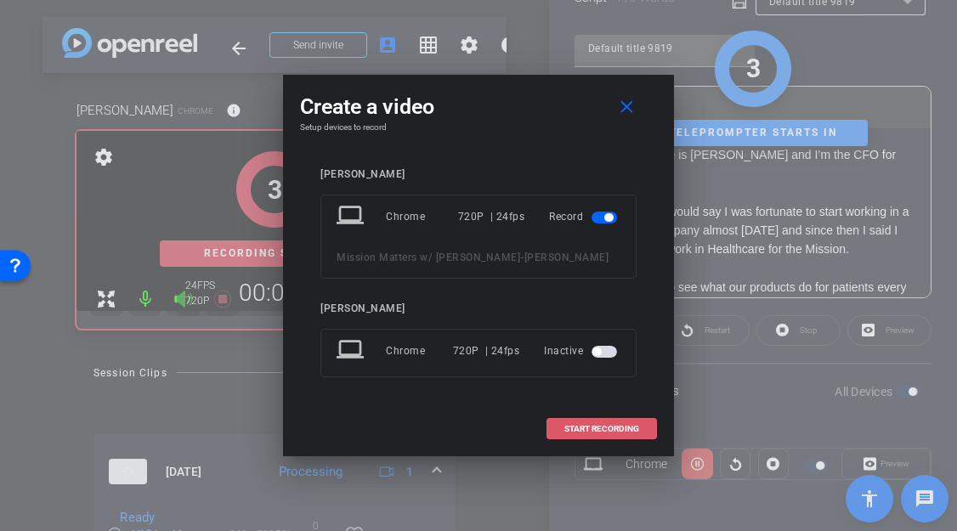
click at [595, 429] on span "START RECORDING" at bounding box center [601, 429] width 75 height 8
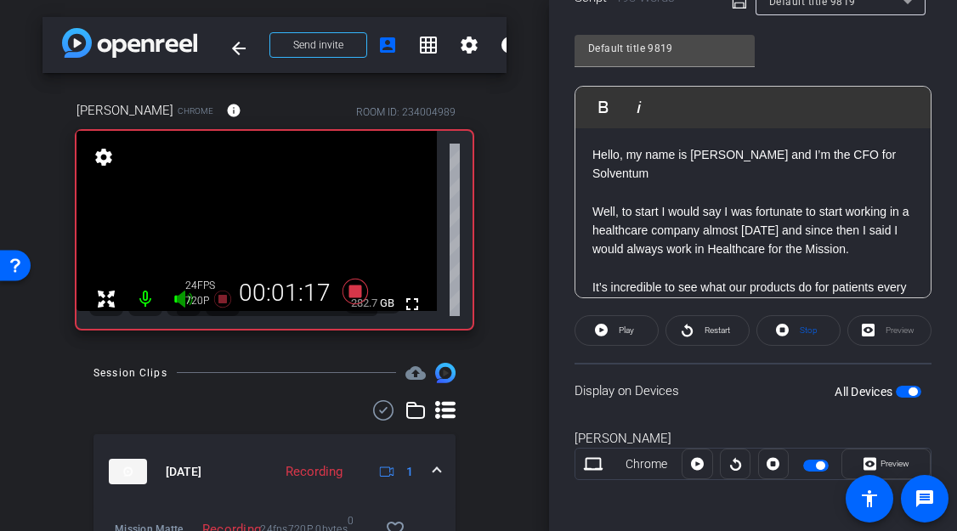
click at [354, 296] on icon at bounding box center [355, 291] width 25 height 25
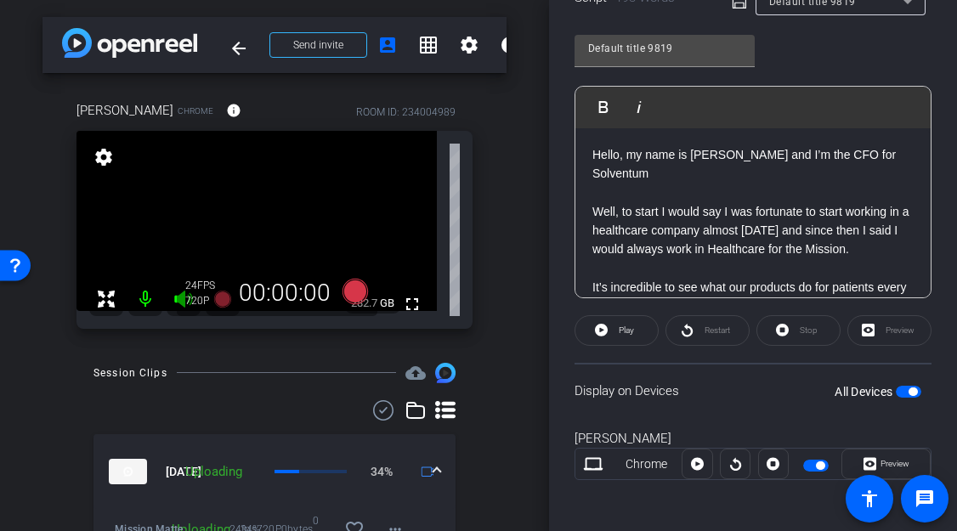
click at [24, 361] on div "arrow_back Mission Matters w/ [PERSON_NAME] Back to project Send invite account…" at bounding box center [274, 265] width 549 height 531
click at [350, 291] on icon at bounding box center [355, 291] width 25 height 25
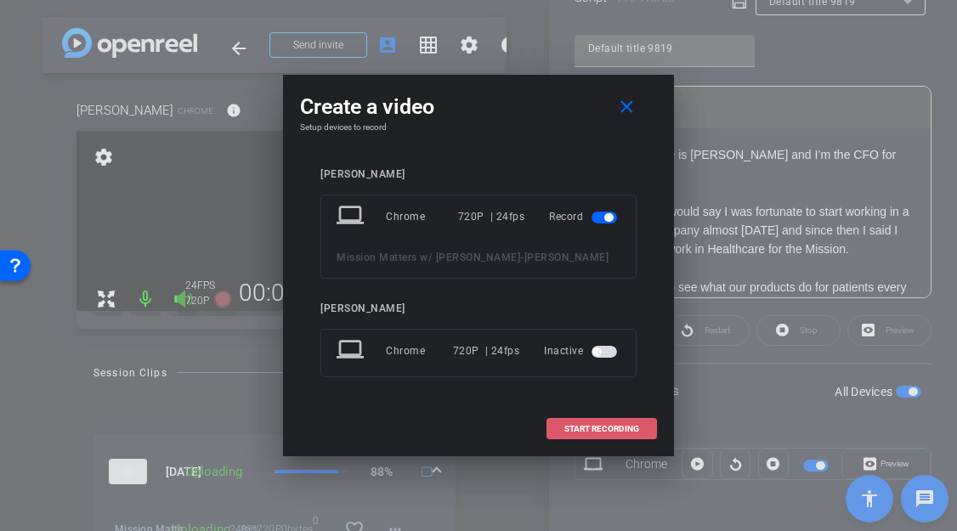
click at [632, 428] on span "START RECORDING" at bounding box center [601, 429] width 75 height 8
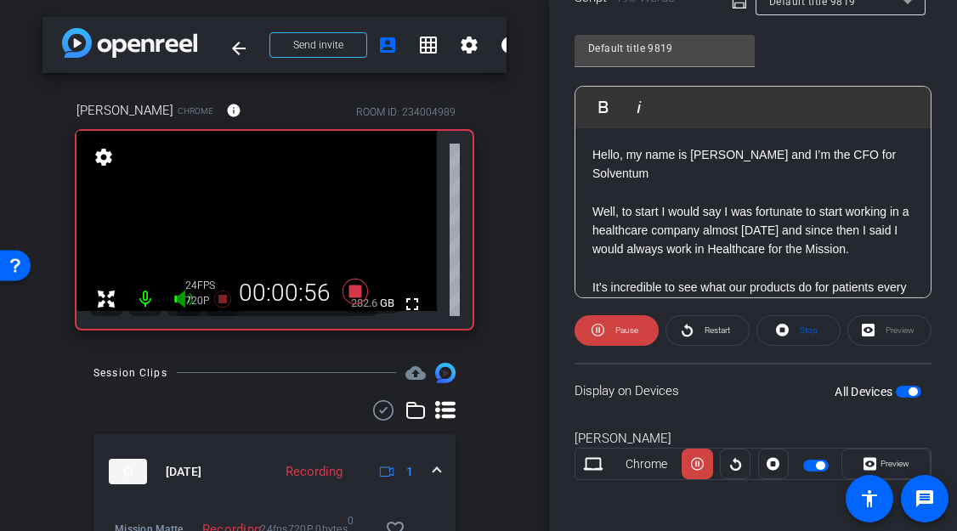
click at [346, 291] on icon at bounding box center [355, 291] width 25 height 25
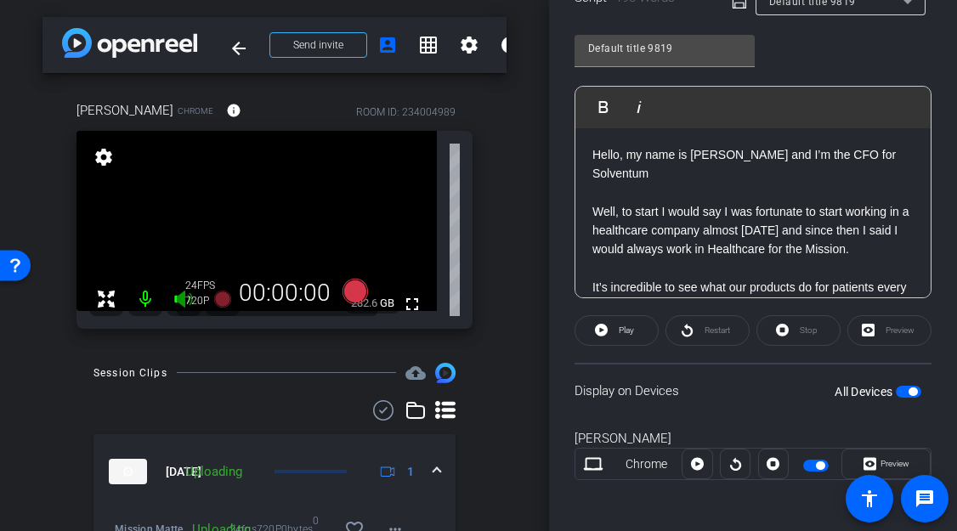
click at [25, 351] on div "arrow_back Mission Matters w/ [PERSON_NAME] Back to project Send invite account…" at bounding box center [274, 265] width 549 height 531
click at [356, 290] on icon at bounding box center [355, 291] width 25 height 25
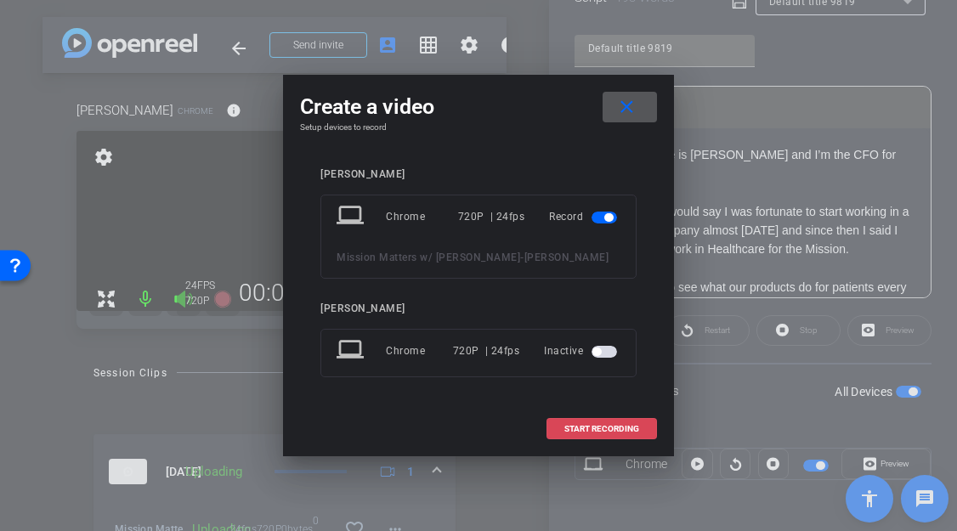
click at [565, 422] on span at bounding box center [601, 429] width 109 height 41
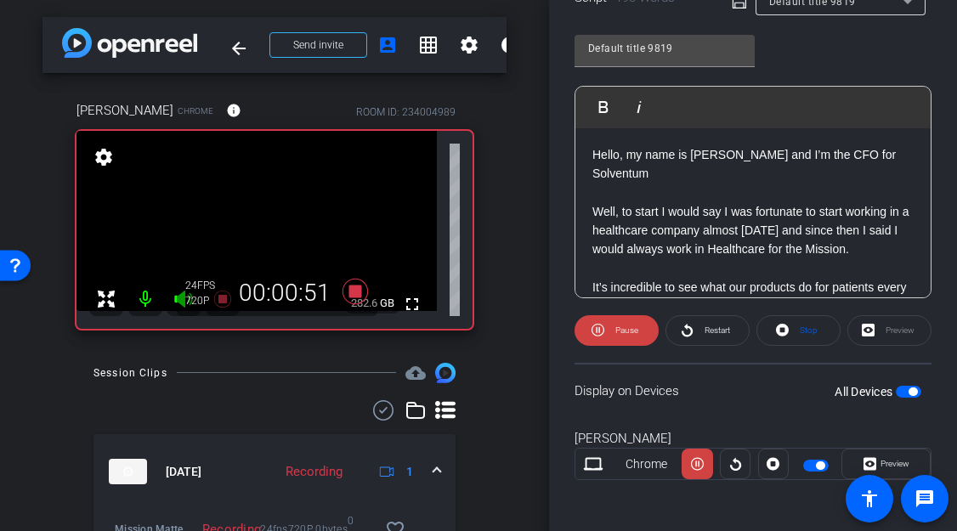
click at [352, 293] on icon at bounding box center [355, 291] width 25 height 25
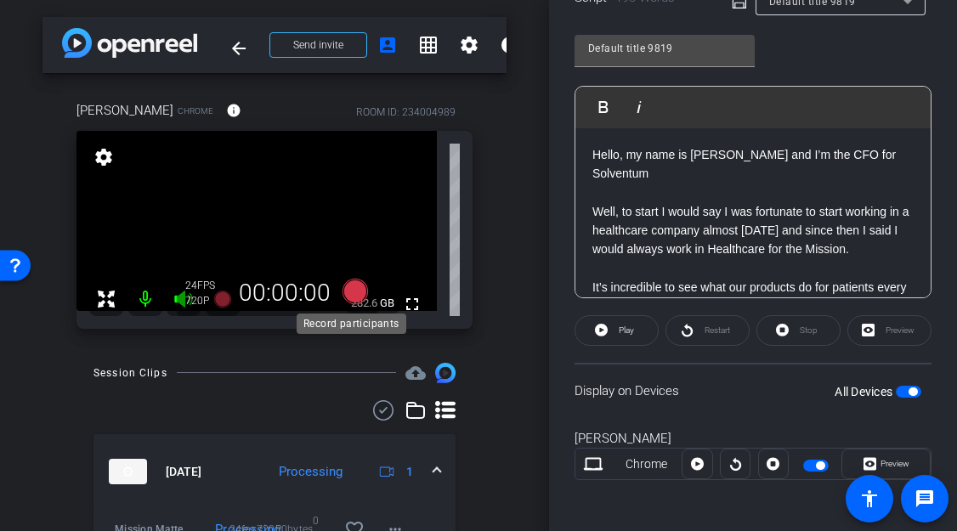
click at [354, 292] on icon at bounding box center [355, 291] width 25 height 25
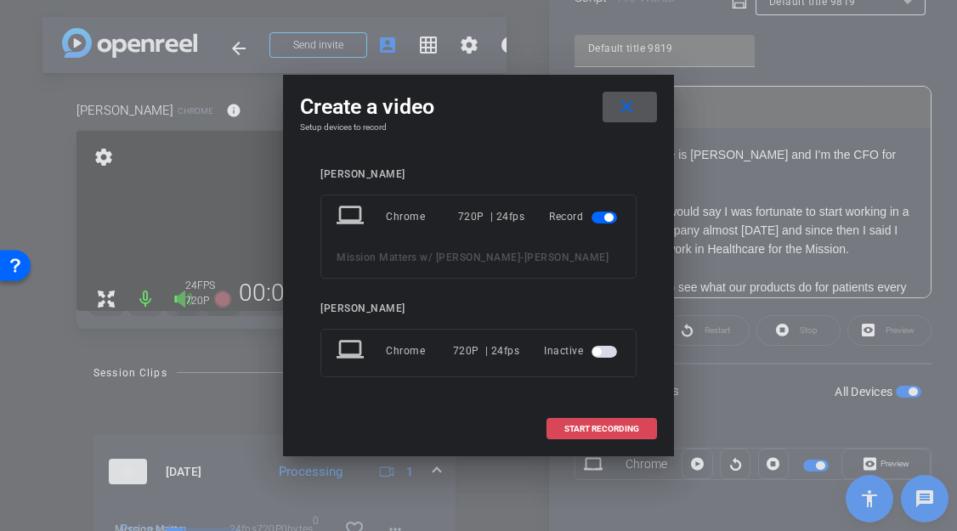
click at [630, 430] on span "START RECORDING" at bounding box center [601, 429] width 75 height 8
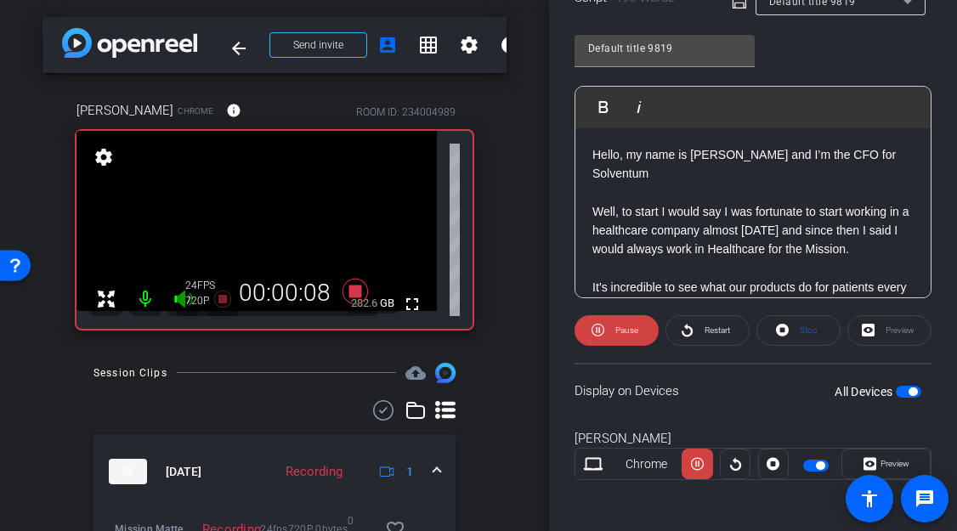
click at [42, 363] on div "arrow_back Mission Matters w/ [PERSON_NAME] Back to project Send invite account…" at bounding box center [274, 265] width 549 height 531
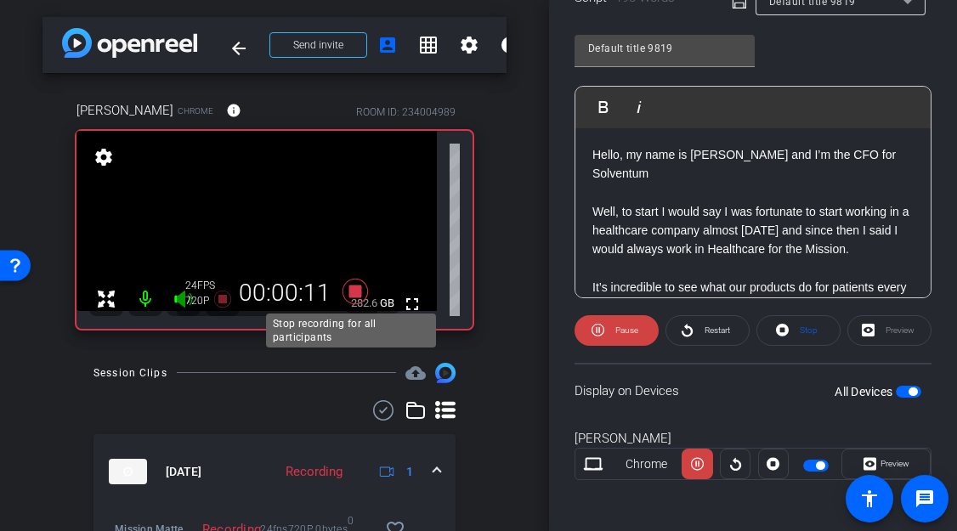
click at [354, 292] on icon at bounding box center [355, 291] width 25 height 25
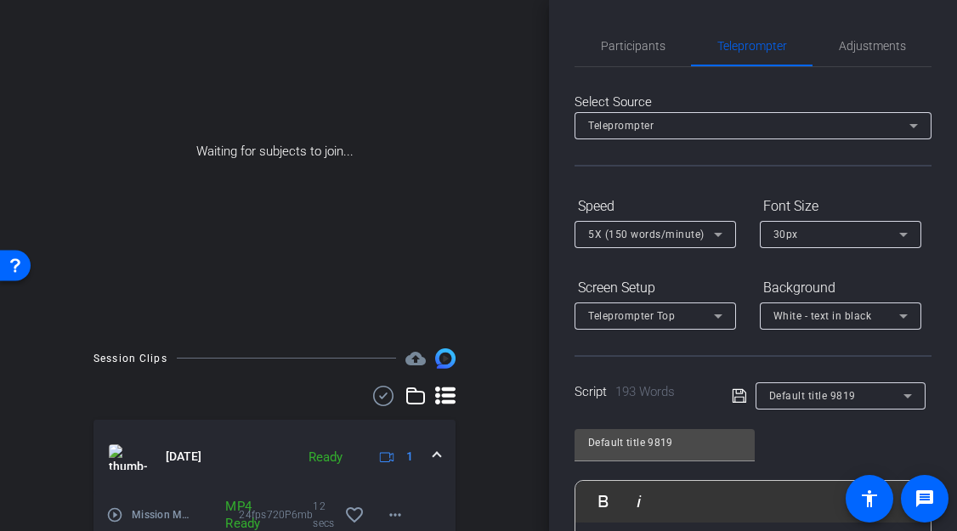
scroll to position [85, 0]
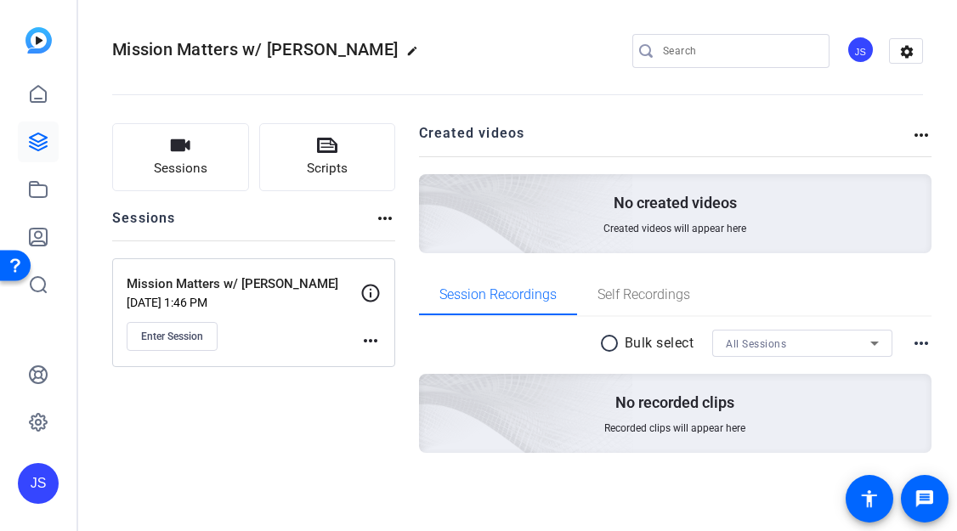
click at [291, 293] on div "Mission Matters w/ [PERSON_NAME] [DATE] 1:46 PM Enter Session" at bounding box center [244, 313] width 234 height 76
